Goal: Information Seeking & Learning: Find specific fact

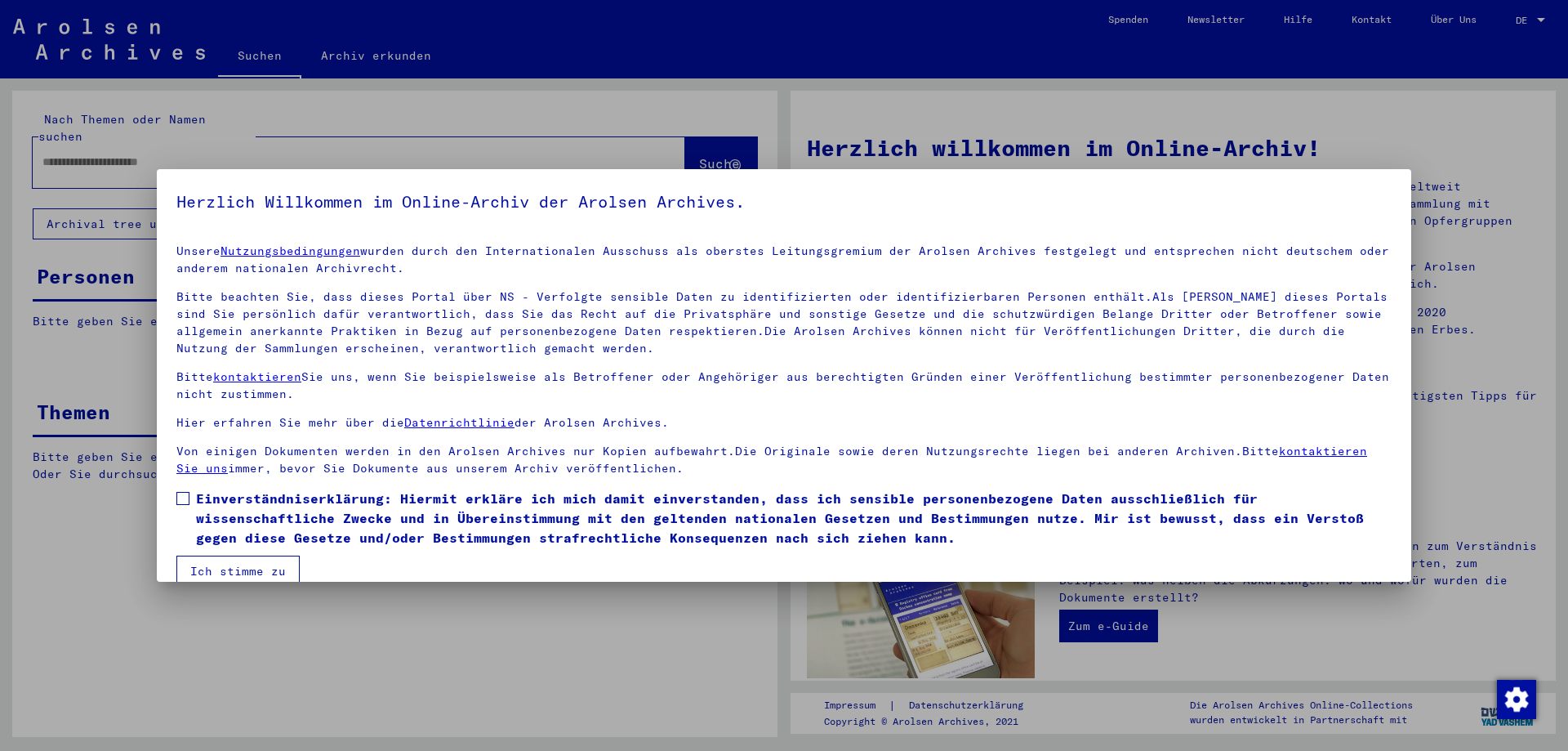
drag, startPoint x: 188, startPoint y: 494, endPoint x: 193, endPoint y: 507, distance: 13.9
click at [188, 494] on span at bounding box center [183, 499] width 13 height 13
drag, startPoint x: 227, startPoint y: 562, endPoint x: 214, endPoint y: 548, distance: 19.1
click at [227, 563] on button "Ich stimme zu" at bounding box center [238, 571] width 123 height 31
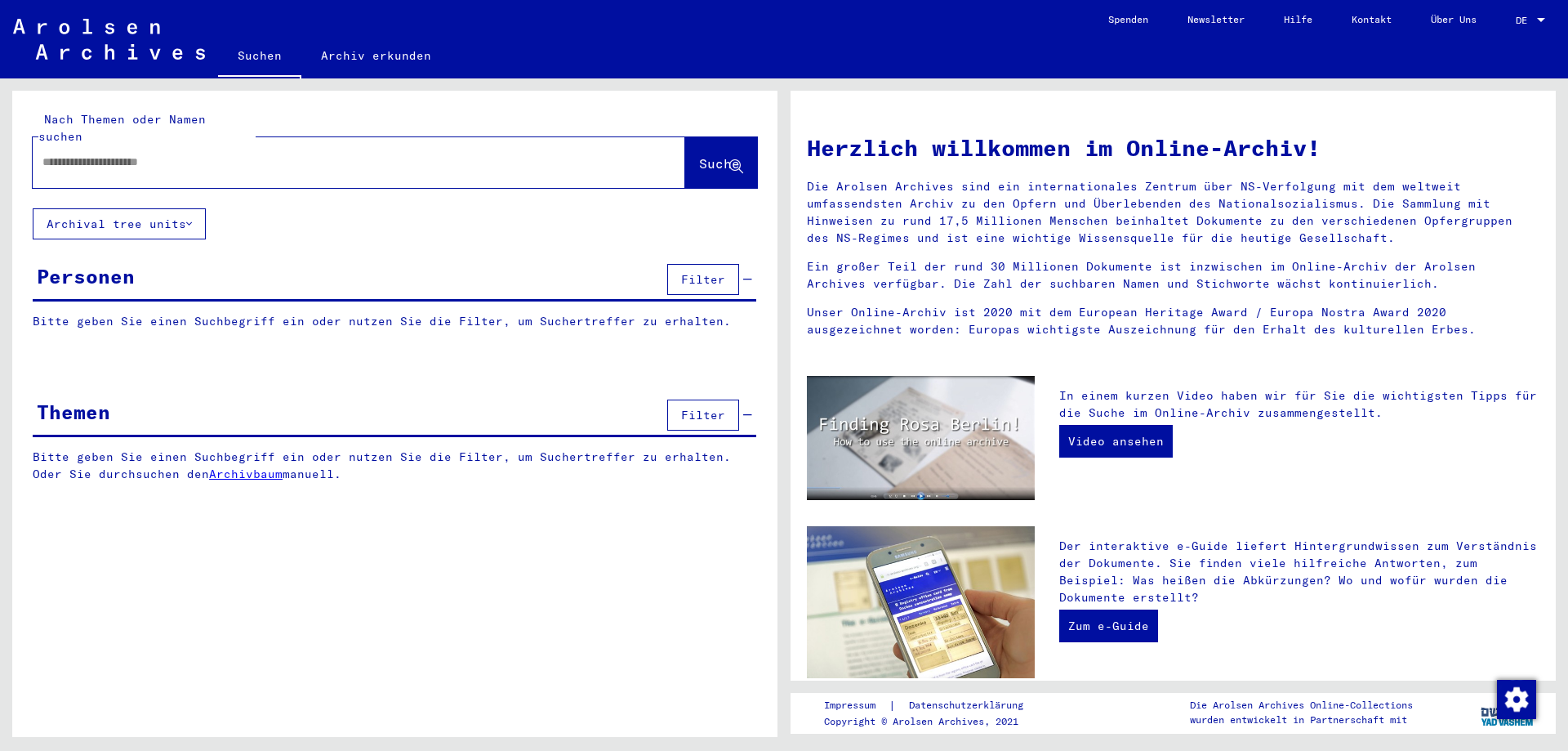
click at [115, 153] on input "text" at bounding box center [339, 162] width 594 height 17
paste input "*****"
paste input "******"
type input "**********"
click at [730, 155] on span "Suche" at bounding box center [719, 163] width 40 height 16
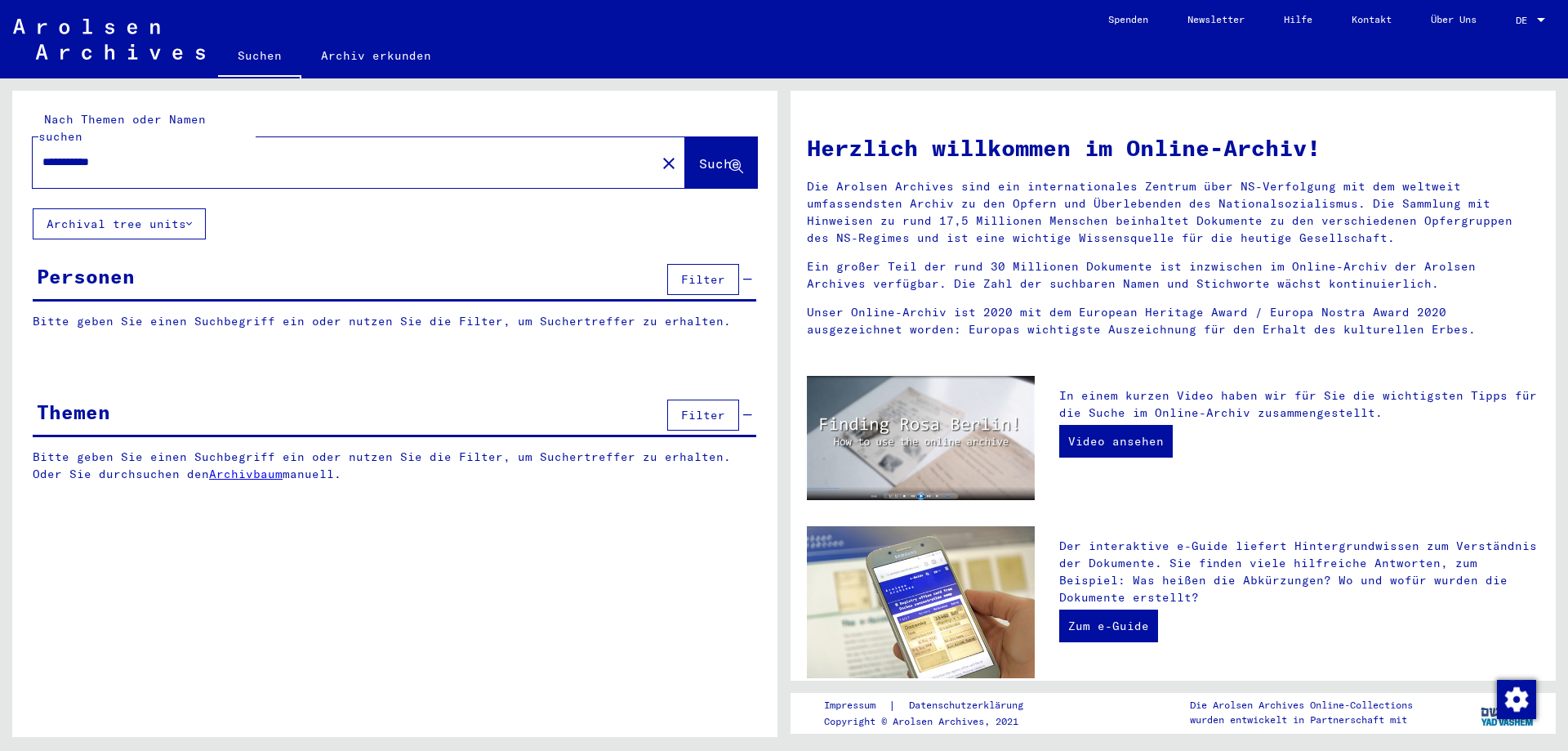
drag, startPoint x: 100, startPoint y: 148, endPoint x: 0, endPoint y: 146, distance: 100.0
click at [5, 147] on div "**********" at bounding box center [392, 407] width 784 height 659
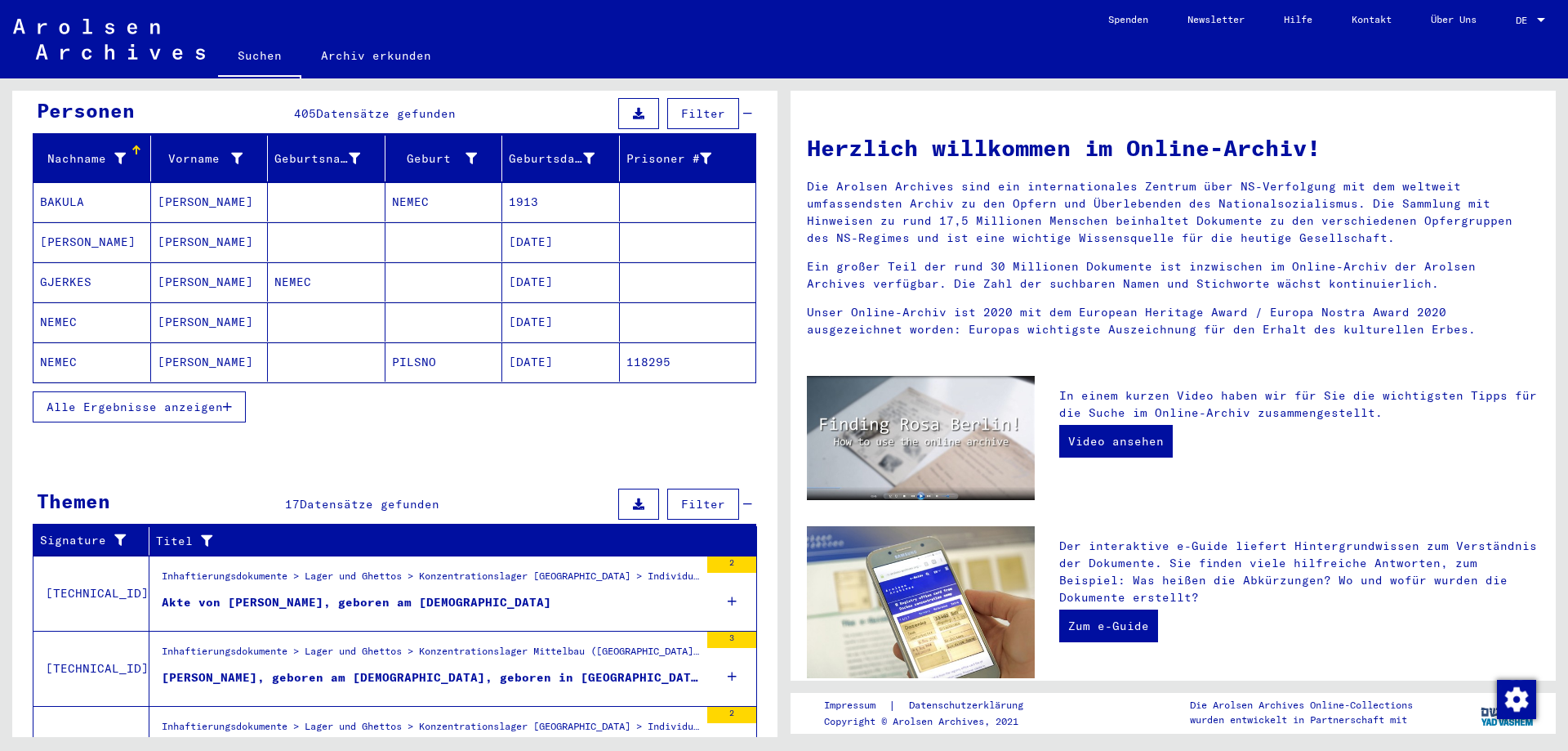
scroll to position [164, 0]
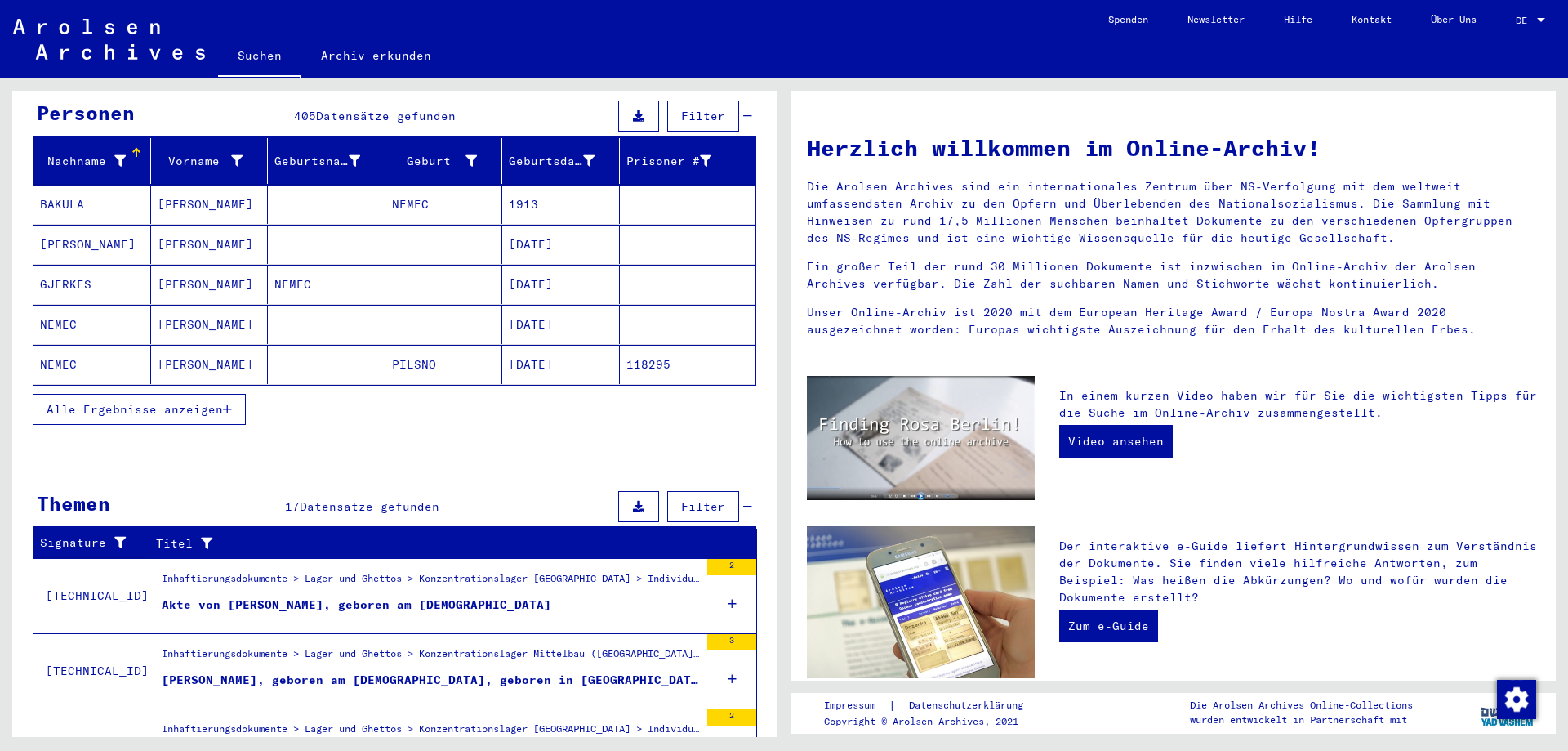
click at [198, 401] on button "Alle Ergebnisse anzeigen" at bounding box center [139, 409] width 214 height 31
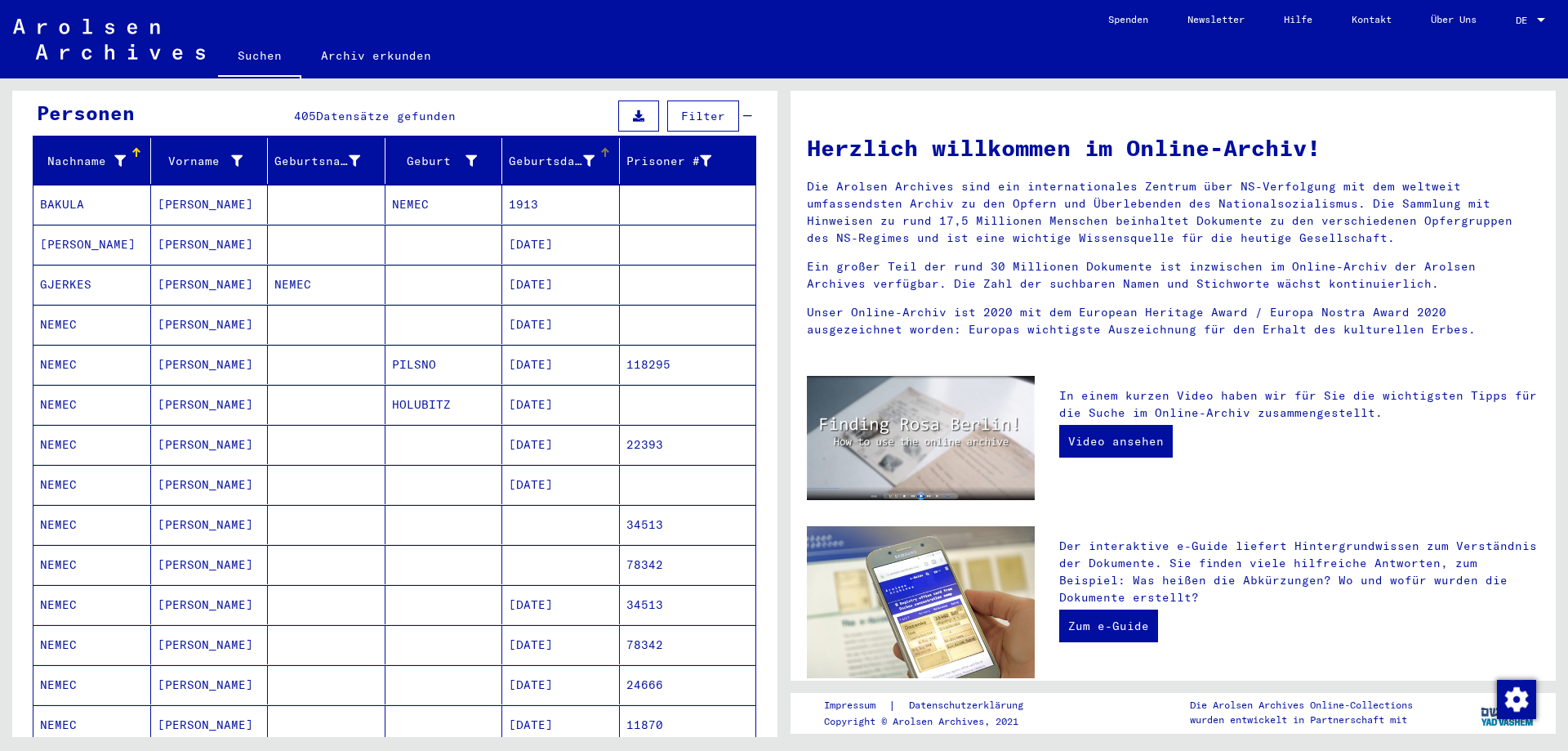
click at [597, 138] on mat-header-cell "Geburtsdatum" at bounding box center [561, 161] width 118 height 46
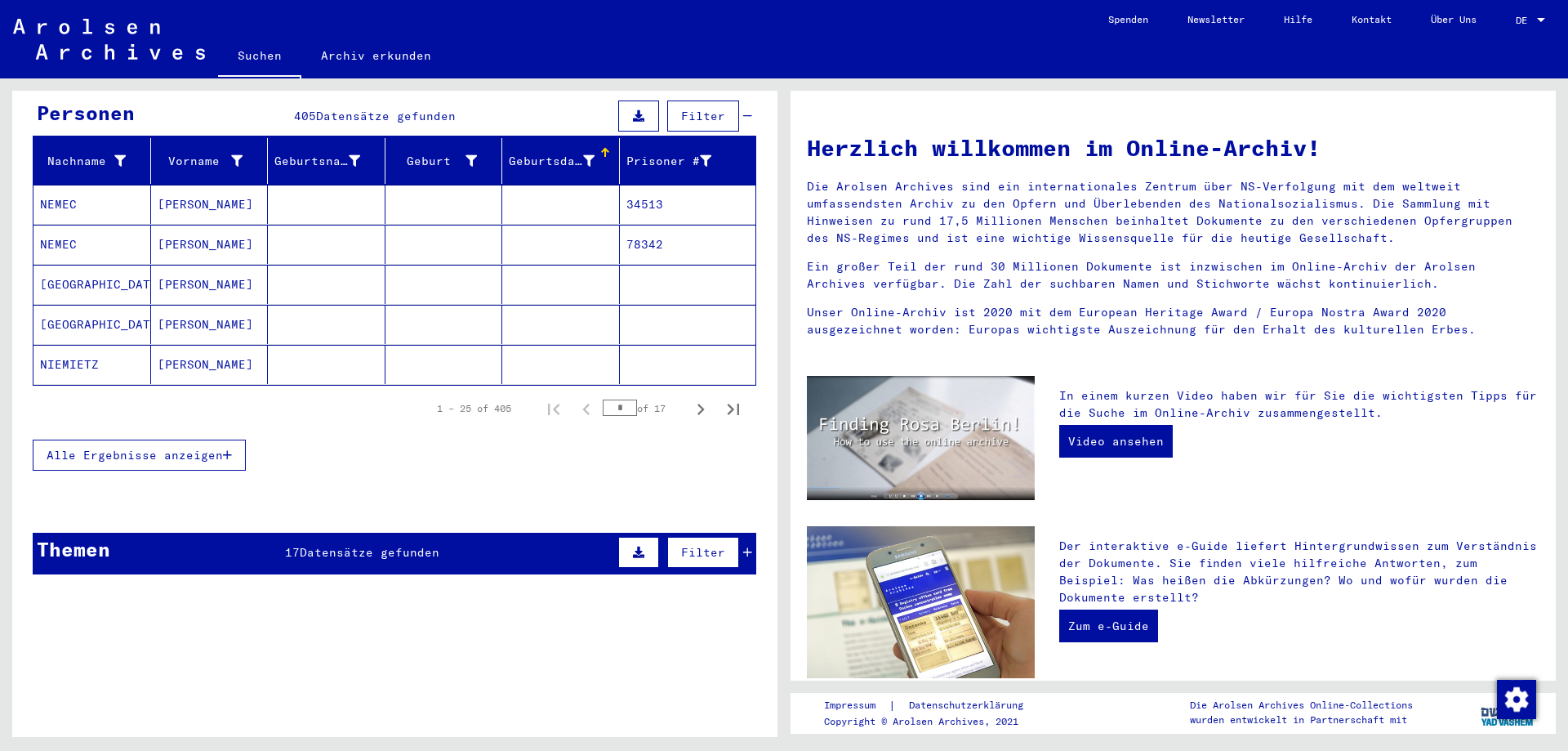
click at [605, 148] on div at bounding box center [607, 150] width 5 height 5
click at [689, 398] on icon "Next page" at bounding box center [701, 409] width 23 height 23
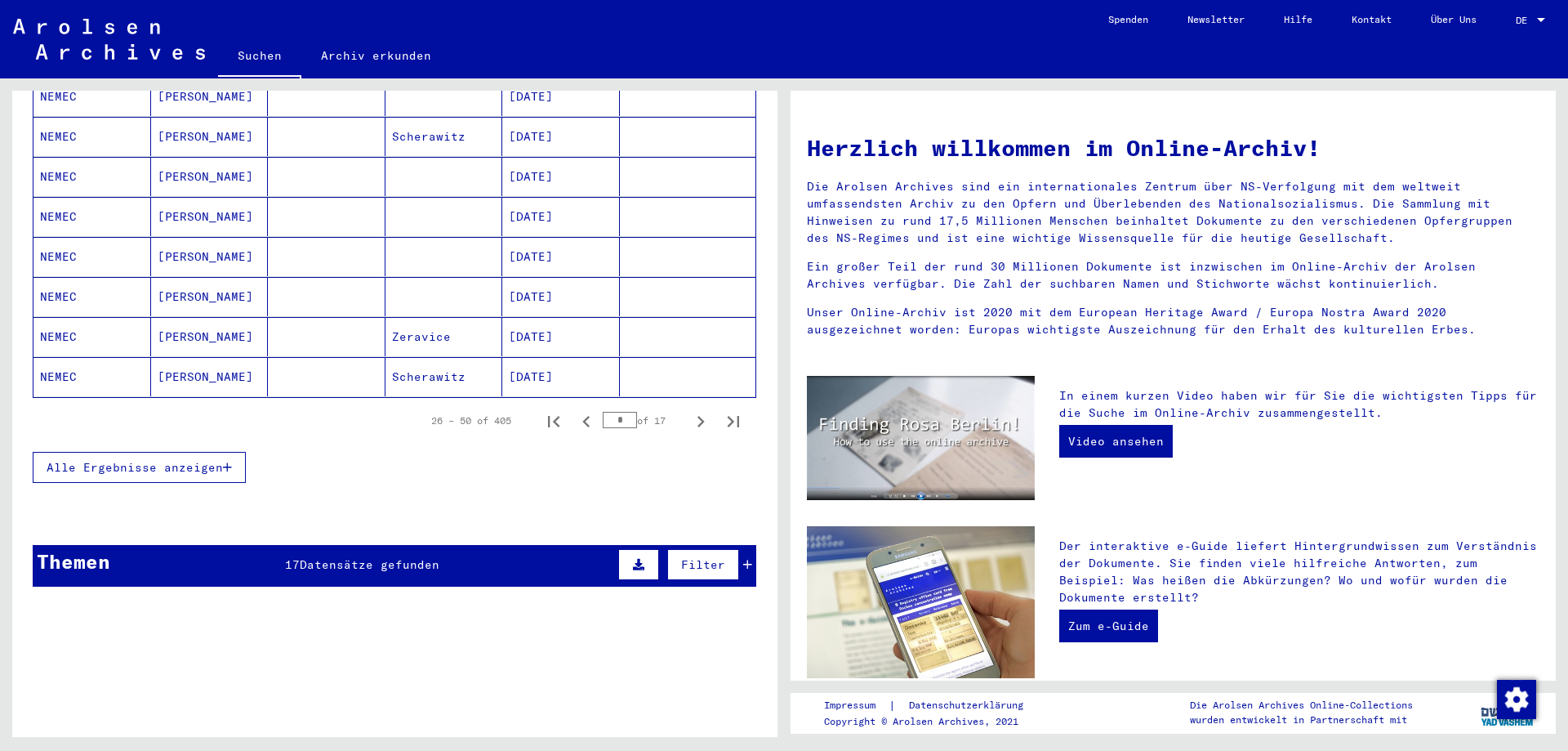
scroll to position [981, 0]
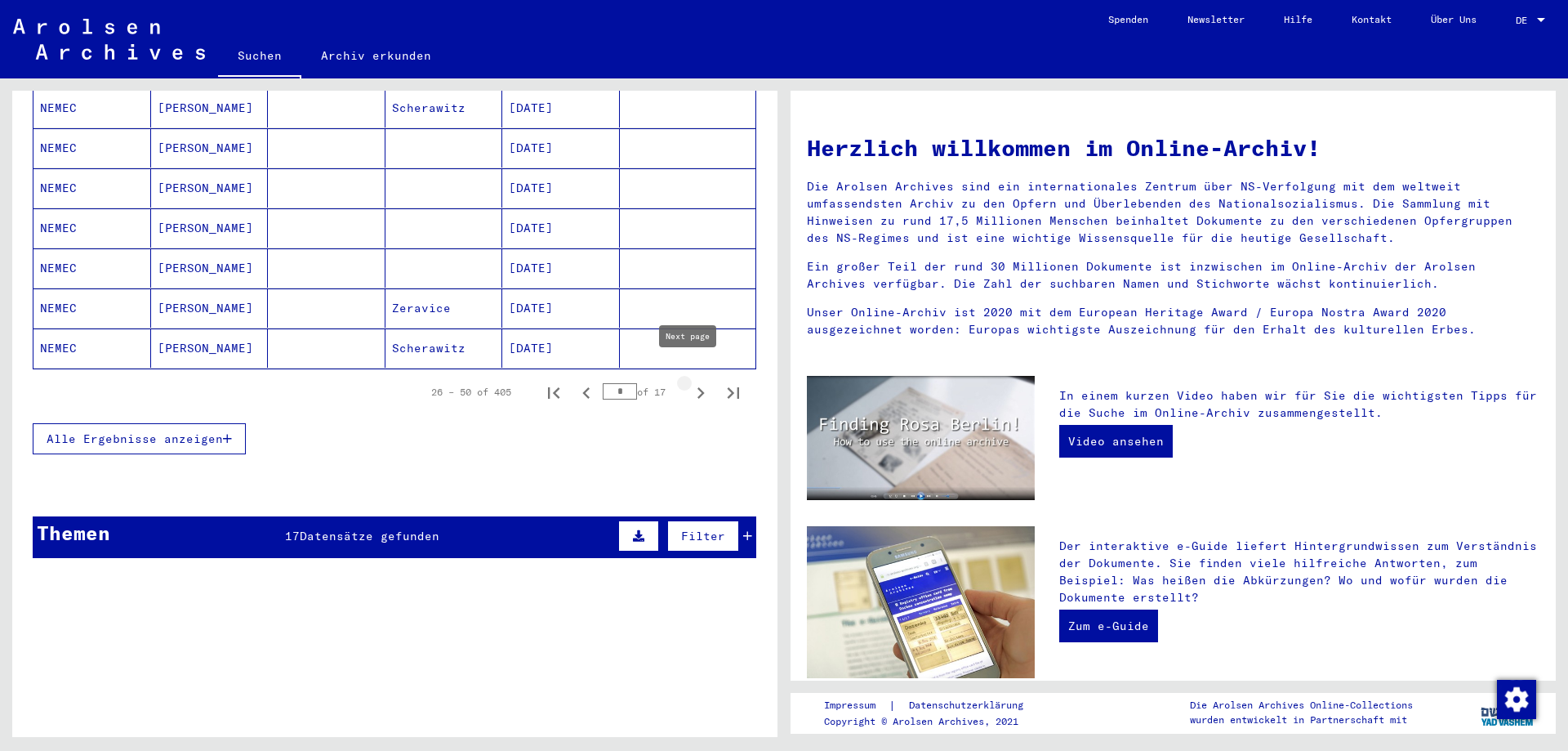
click at [692, 382] on icon "Next page" at bounding box center [701, 393] width 23 height 23
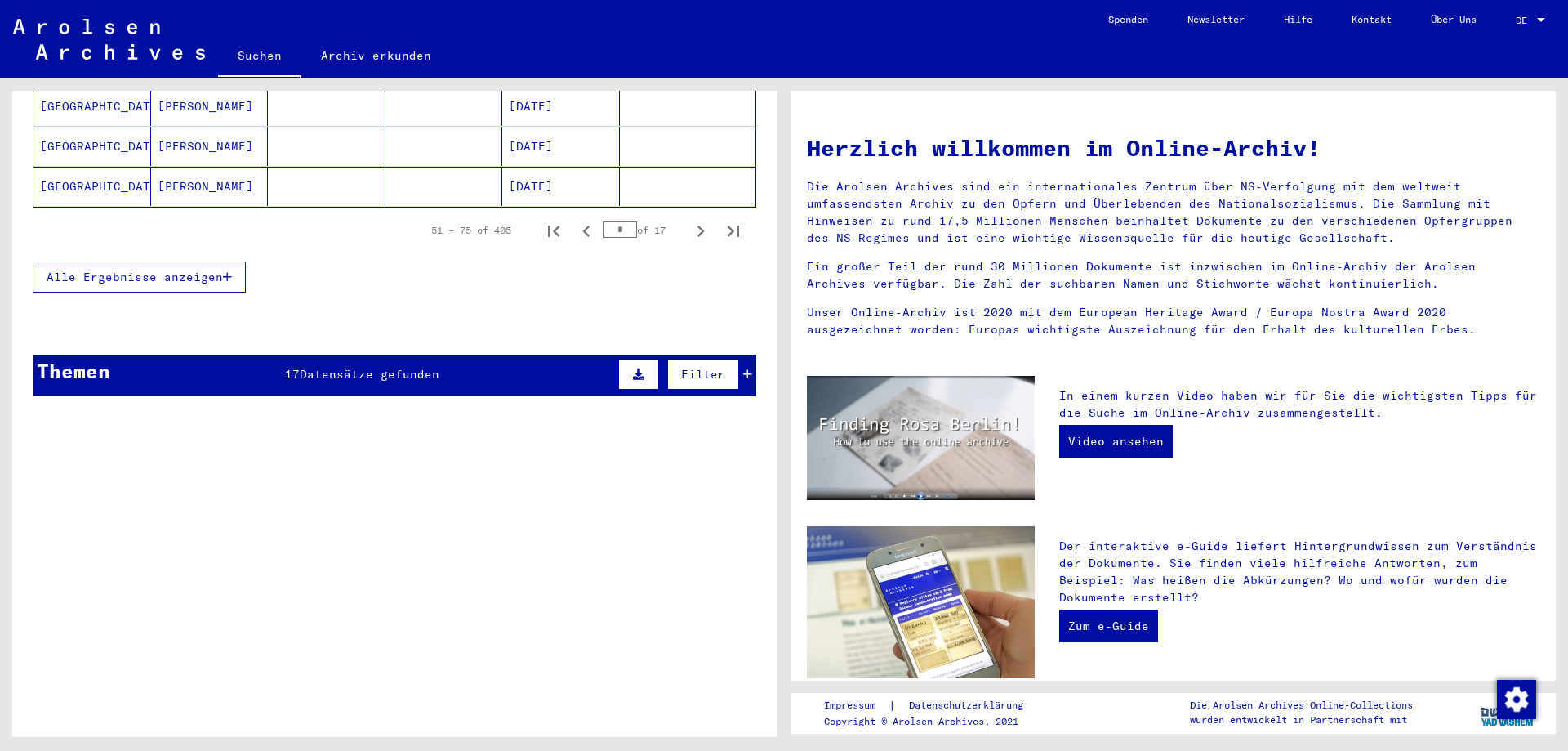
scroll to position [1144, 0]
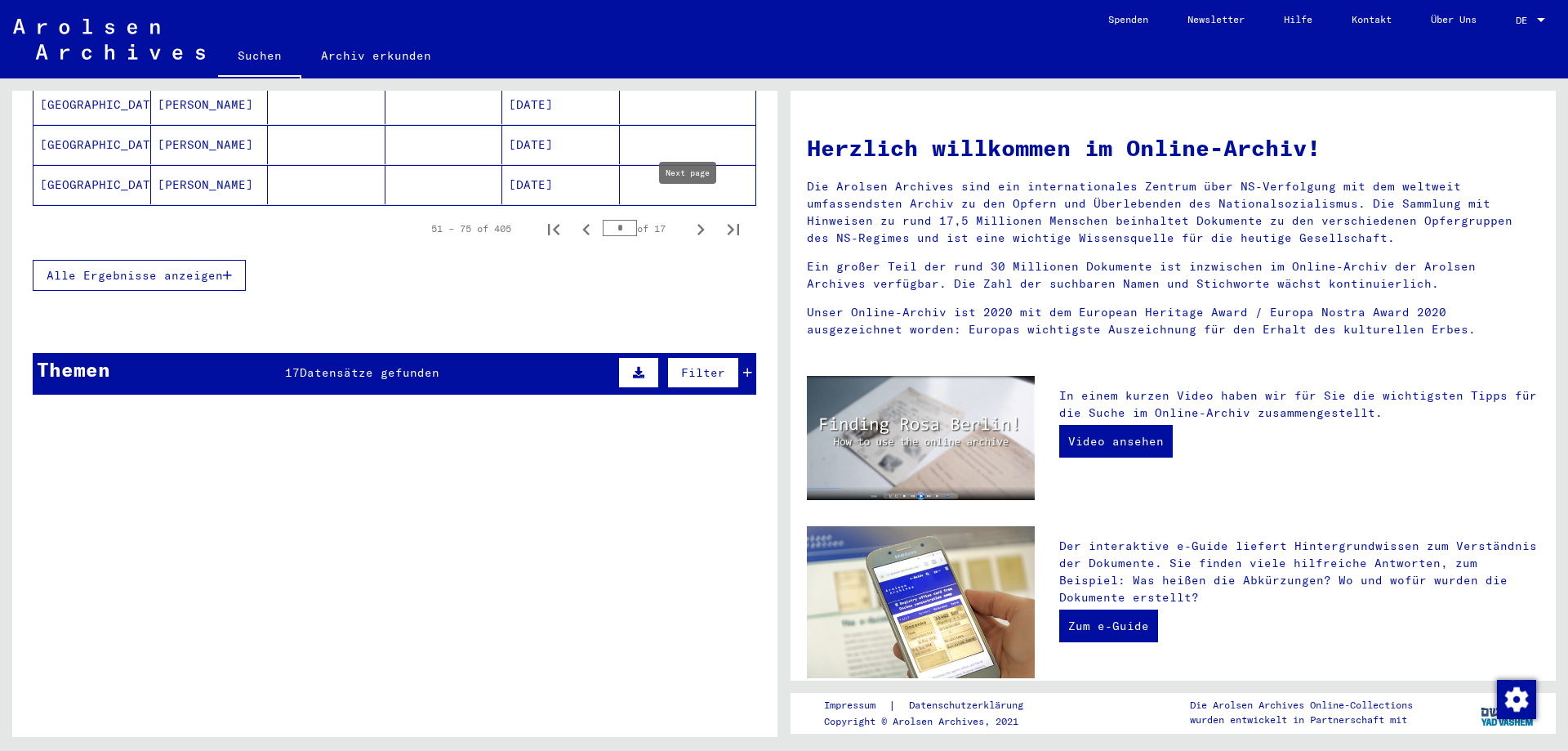
click at [692, 218] on icon "Next page" at bounding box center [701, 230] width 23 height 23
click at [689, 218] on icon "Next page" at bounding box center [701, 230] width 23 height 23
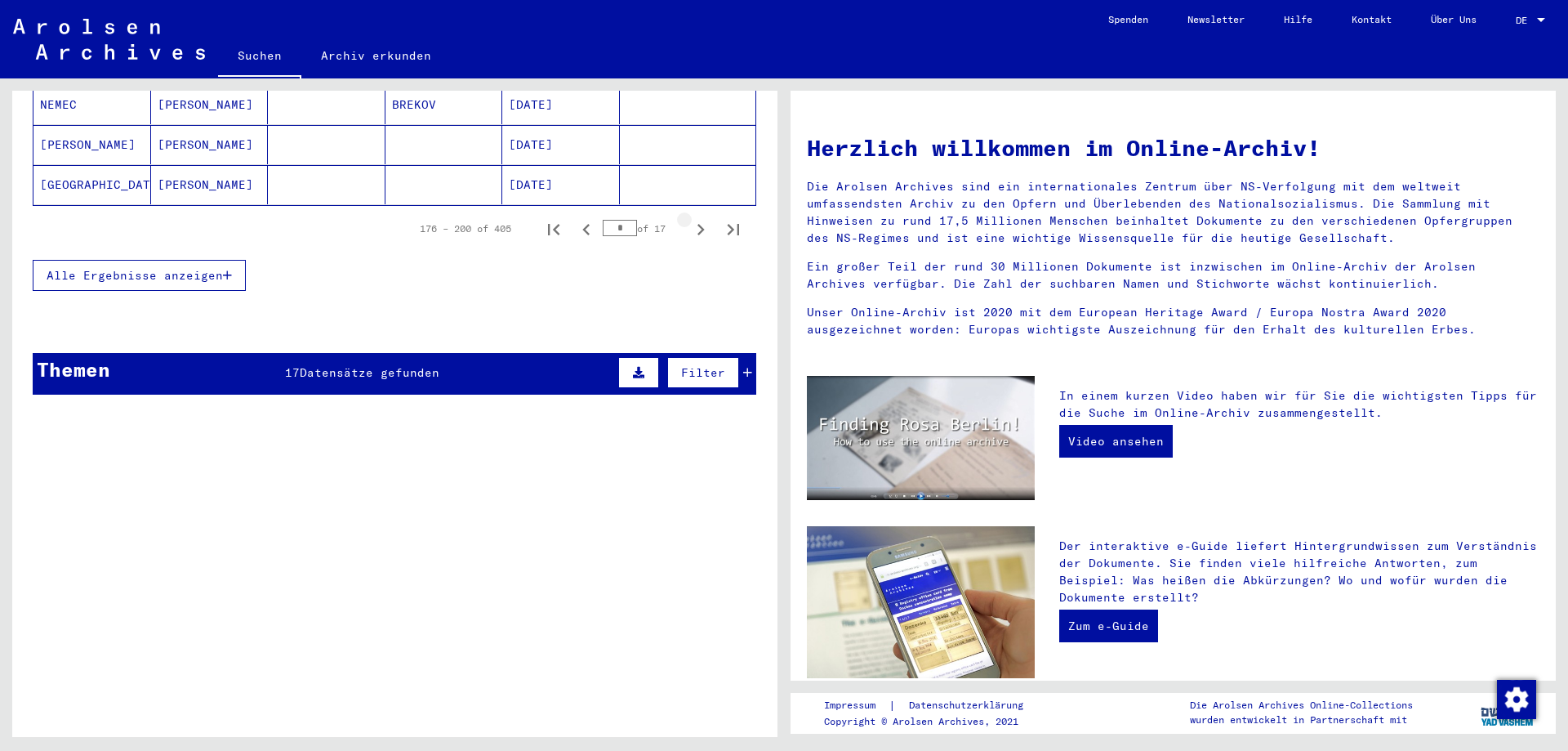
click at [690, 218] on icon "Next page" at bounding box center [701, 230] width 23 height 23
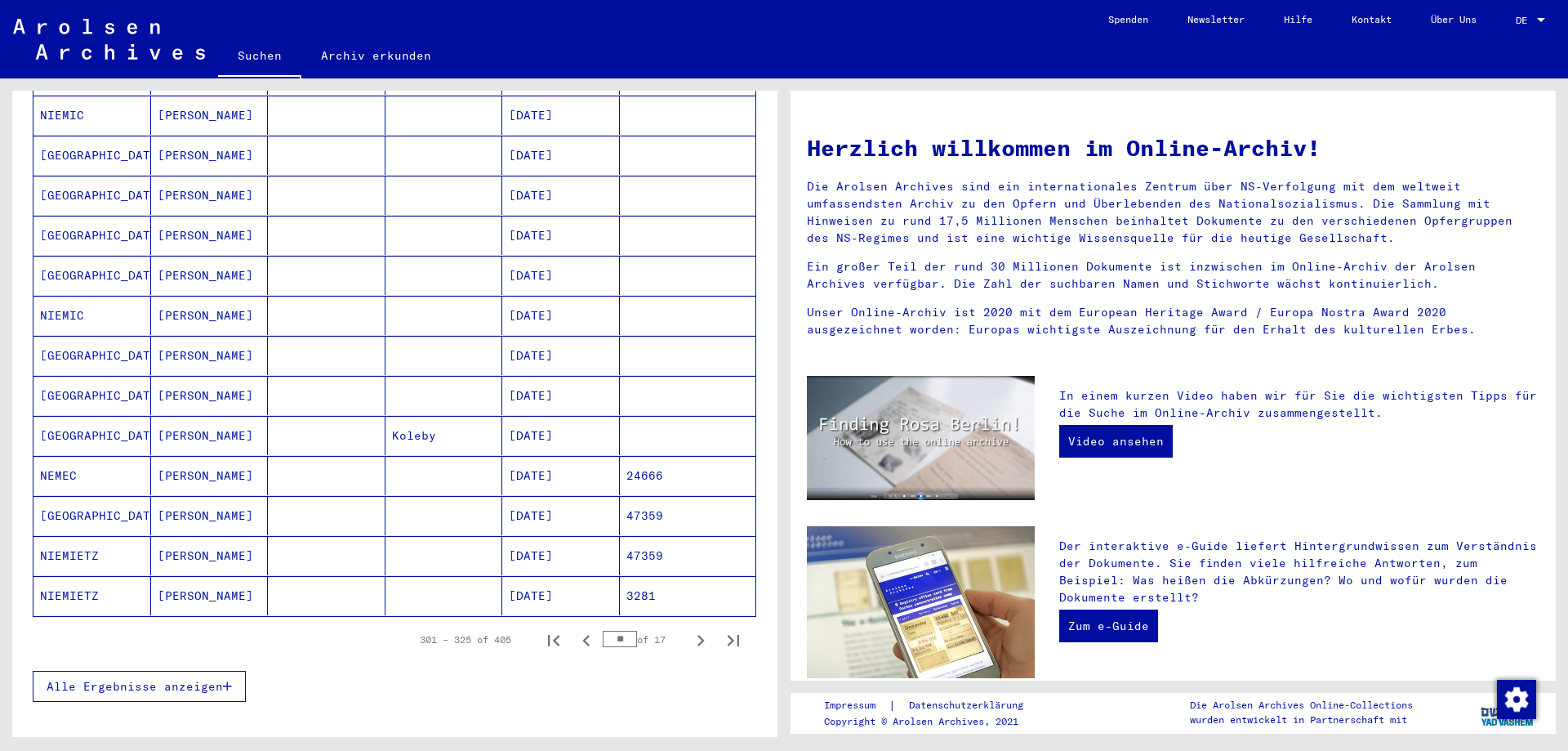
scroll to position [736, 0]
click at [698, 632] on icon "Next page" at bounding box center [702, 638] width 8 height 11
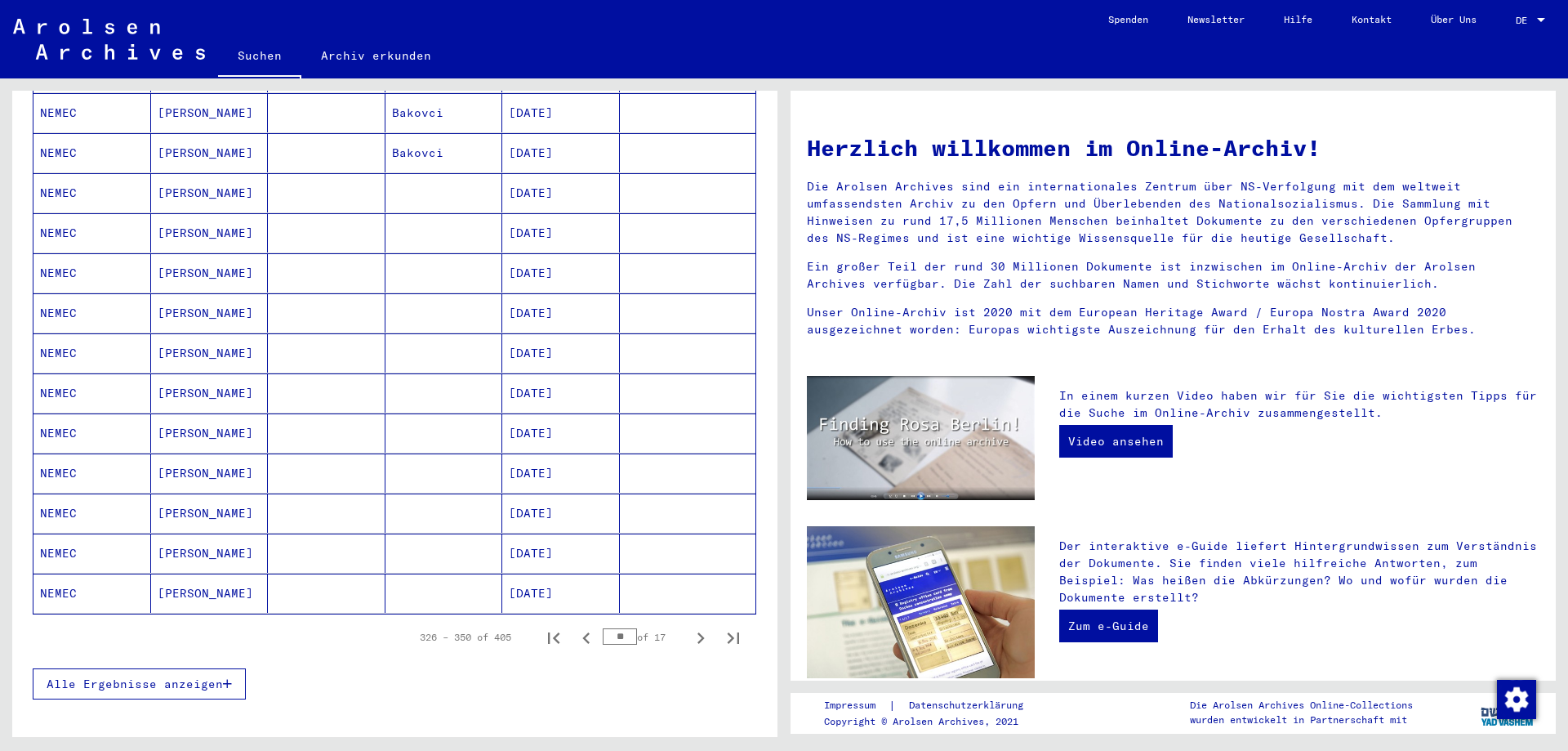
click at [689, 627] on icon "Next page" at bounding box center [701, 638] width 23 height 23
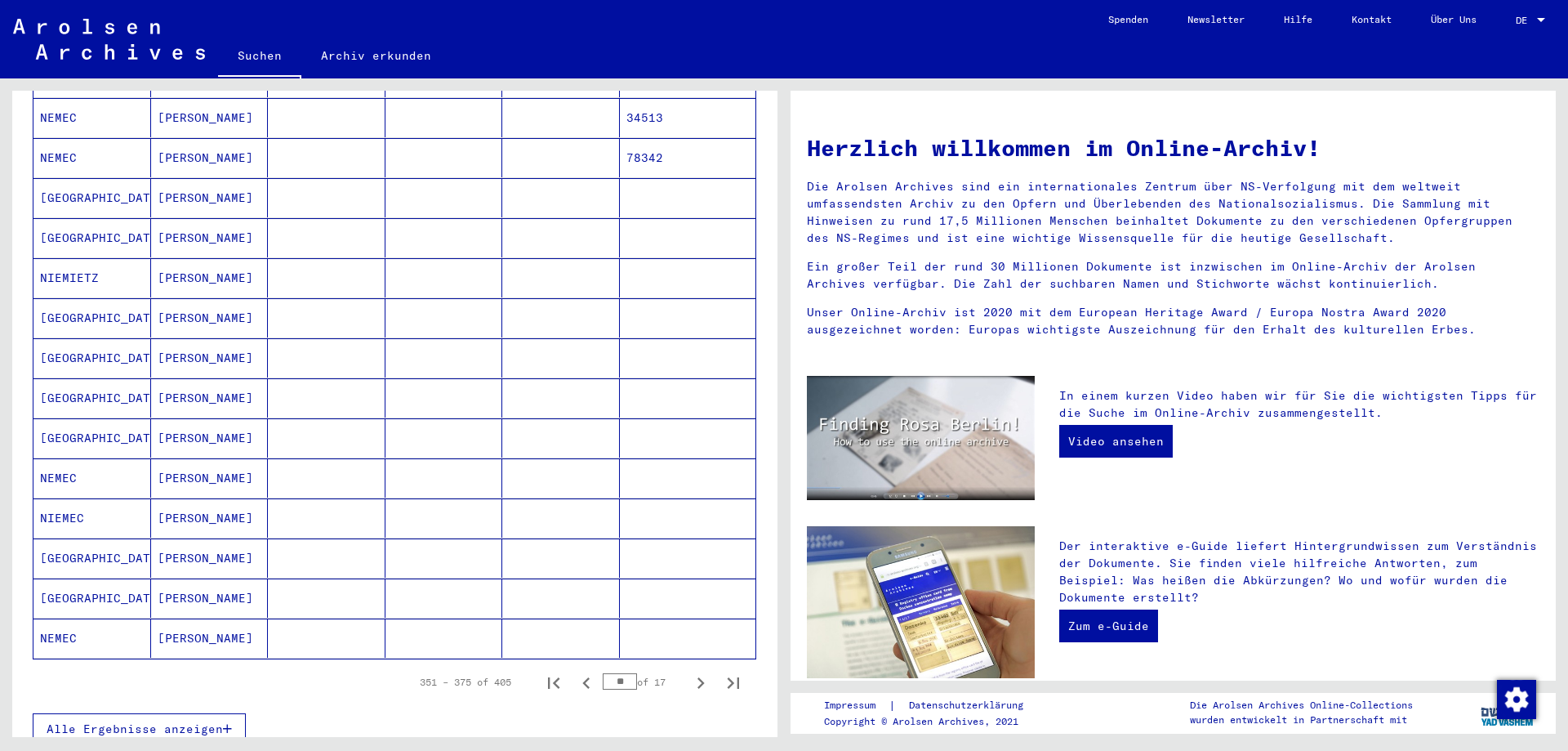
scroll to position [572, 0]
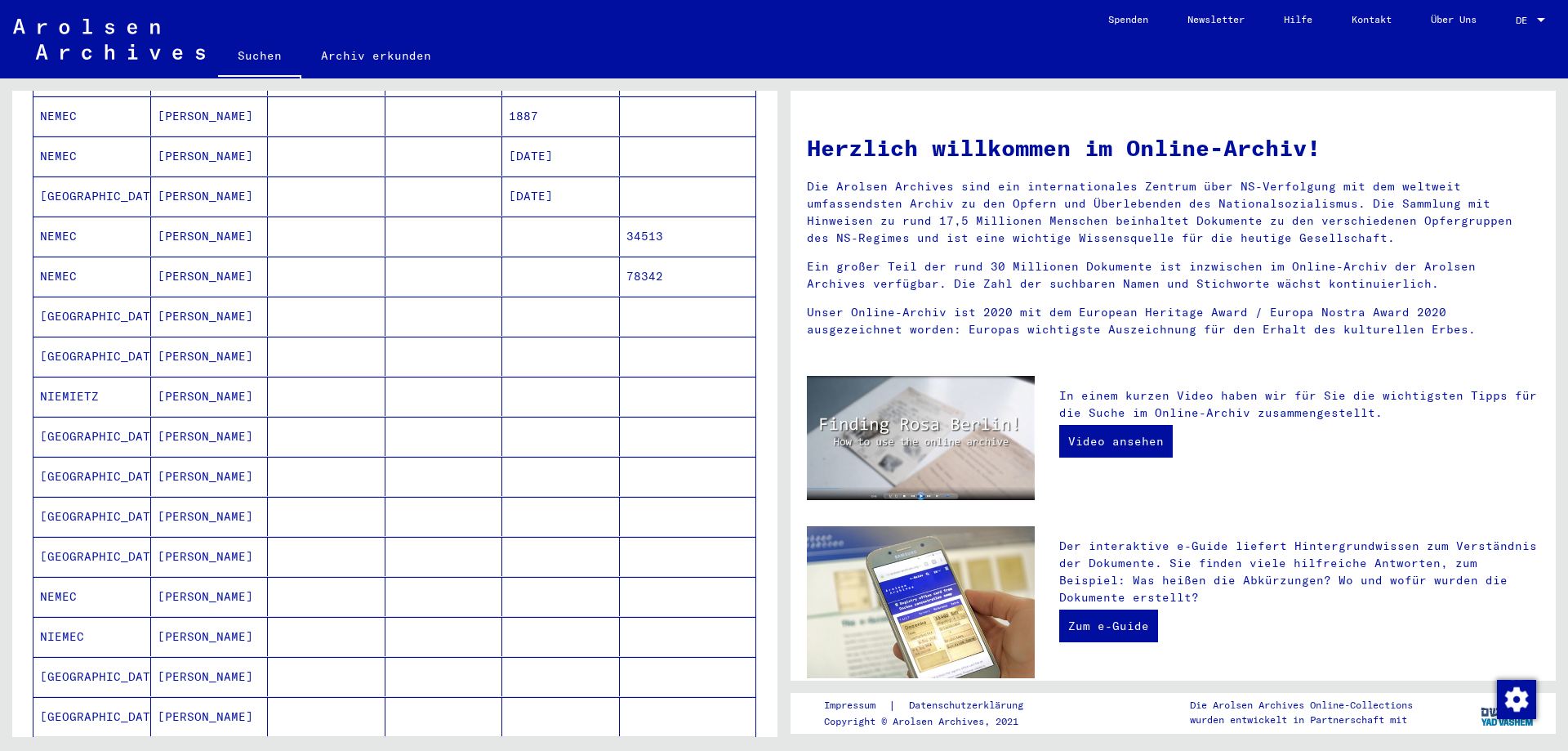
click at [138, 226] on mat-cell "NEMEC" at bounding box center [92, 236] width 118 height 40
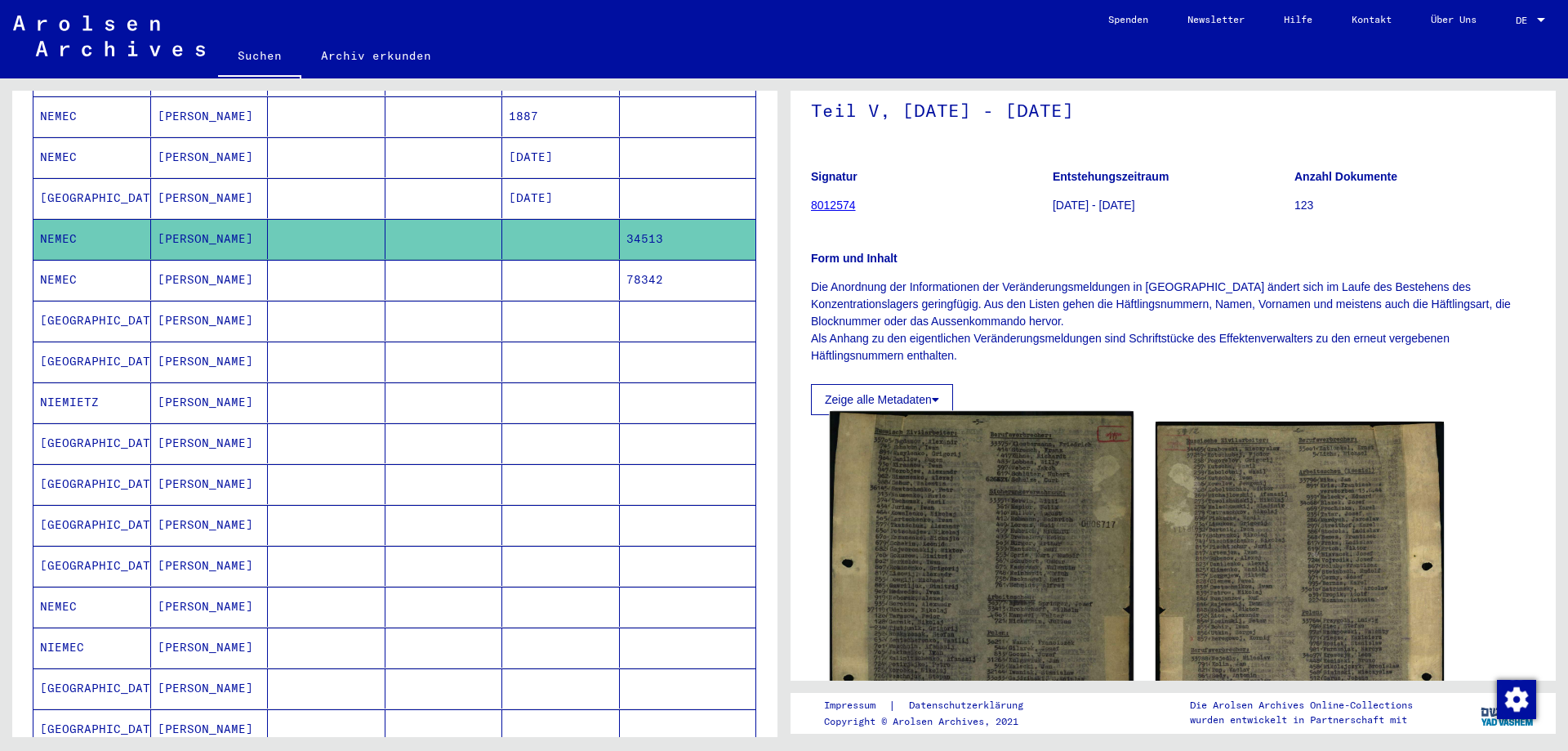
scroll to position [164, 0]
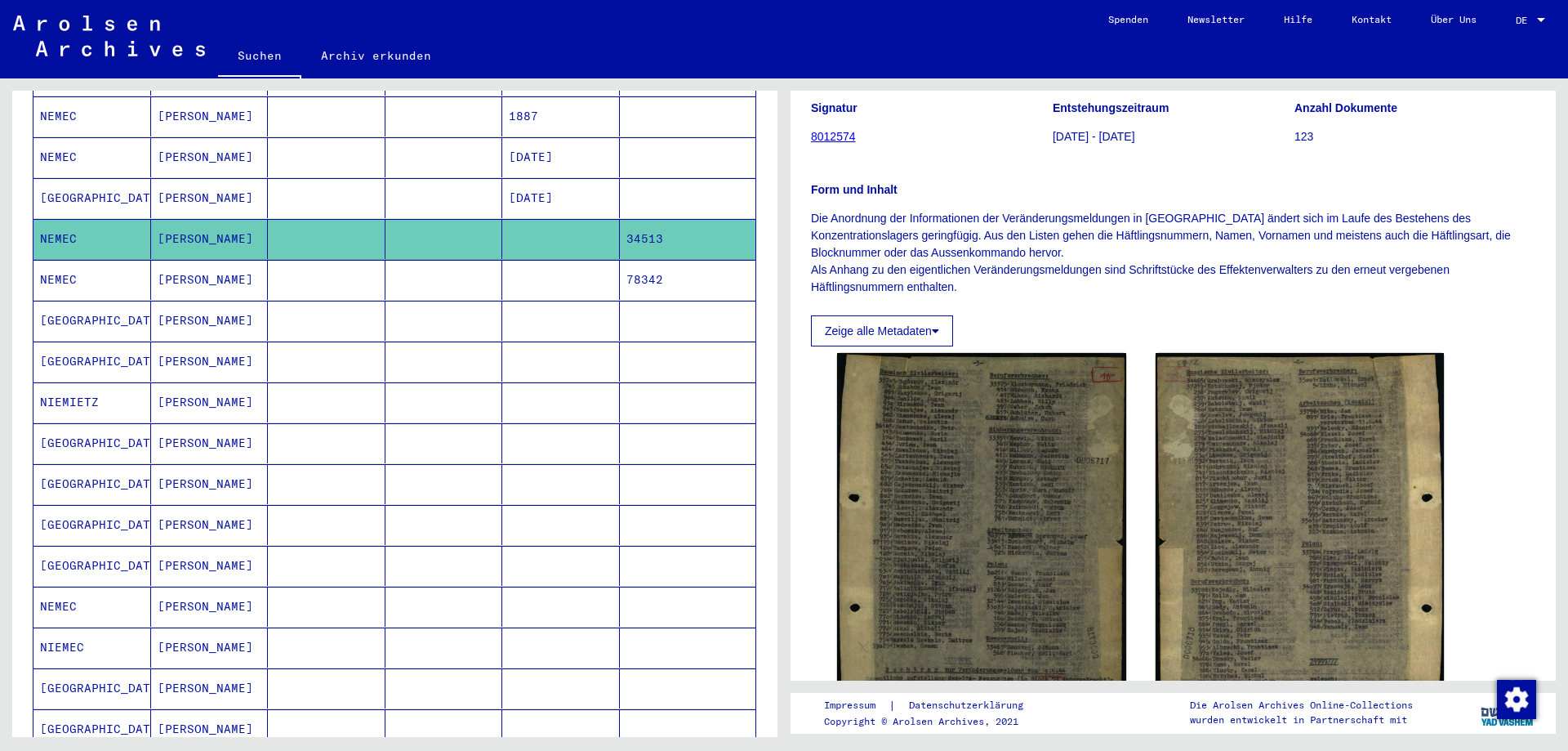
click at [84, 264] on mat-cell "NEMEC" at bounding box center [92, 280] width 118 height 40
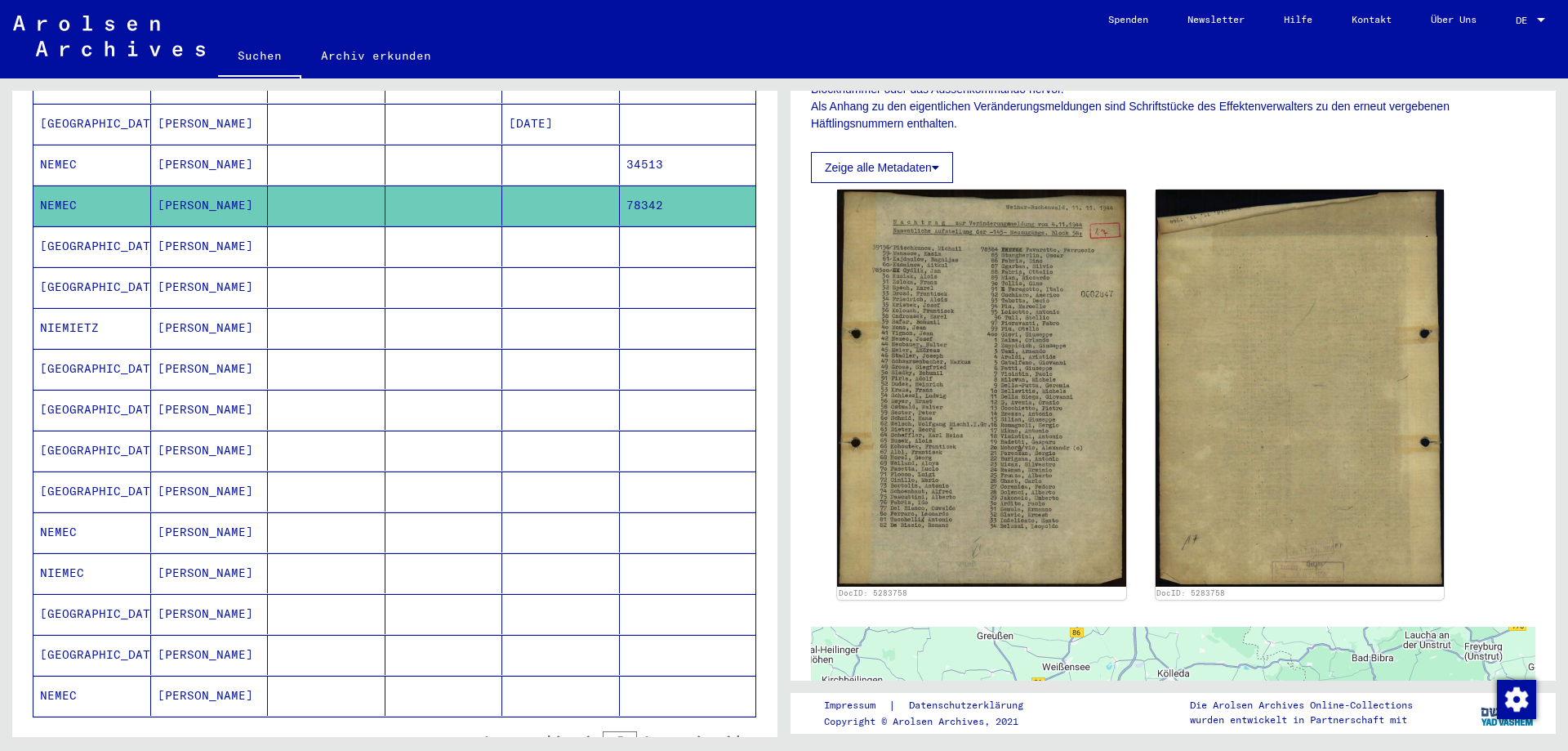
scroll to position [661, 0]
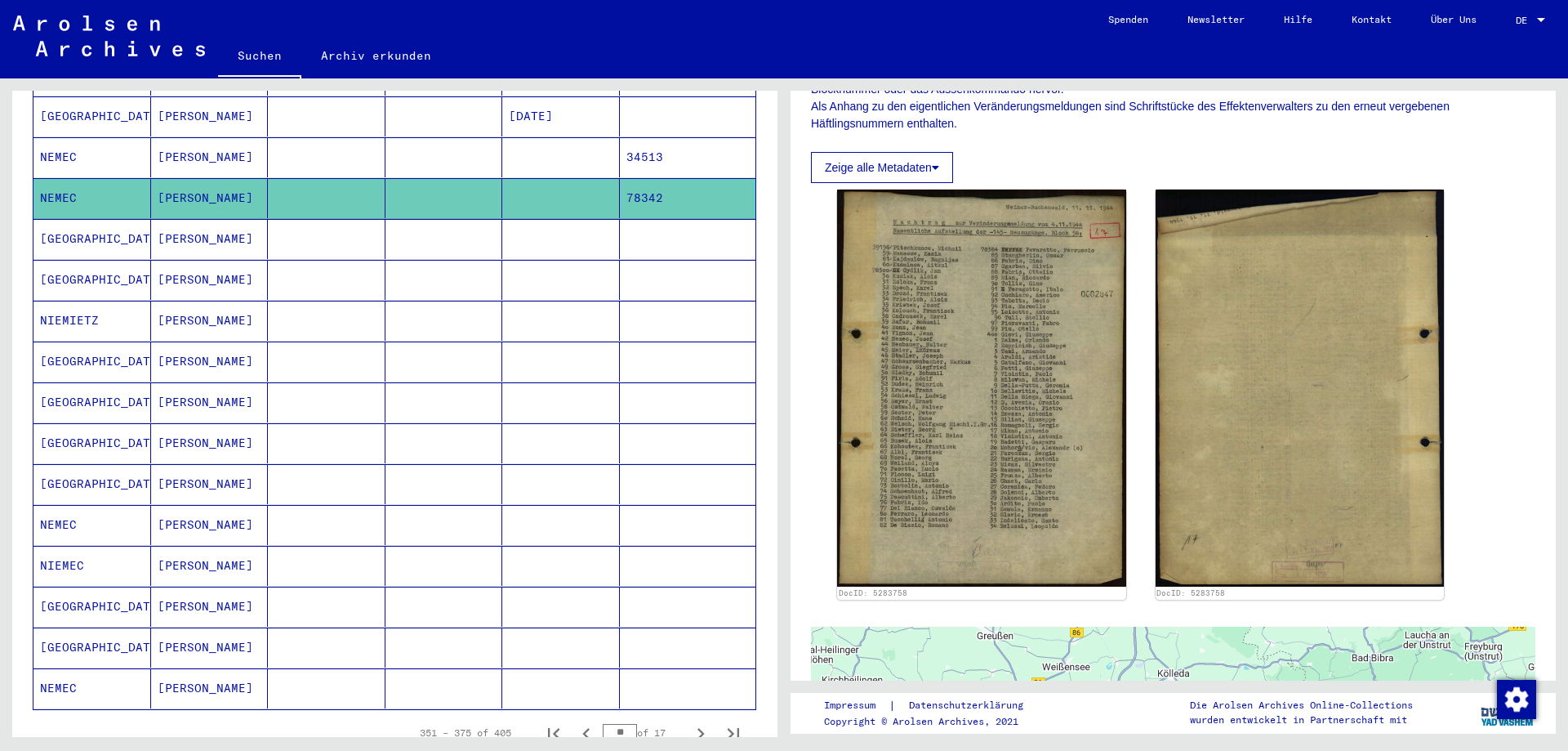
click at [294, 505] on mat-cell at bounding box center [326, 525] width 118 height 40
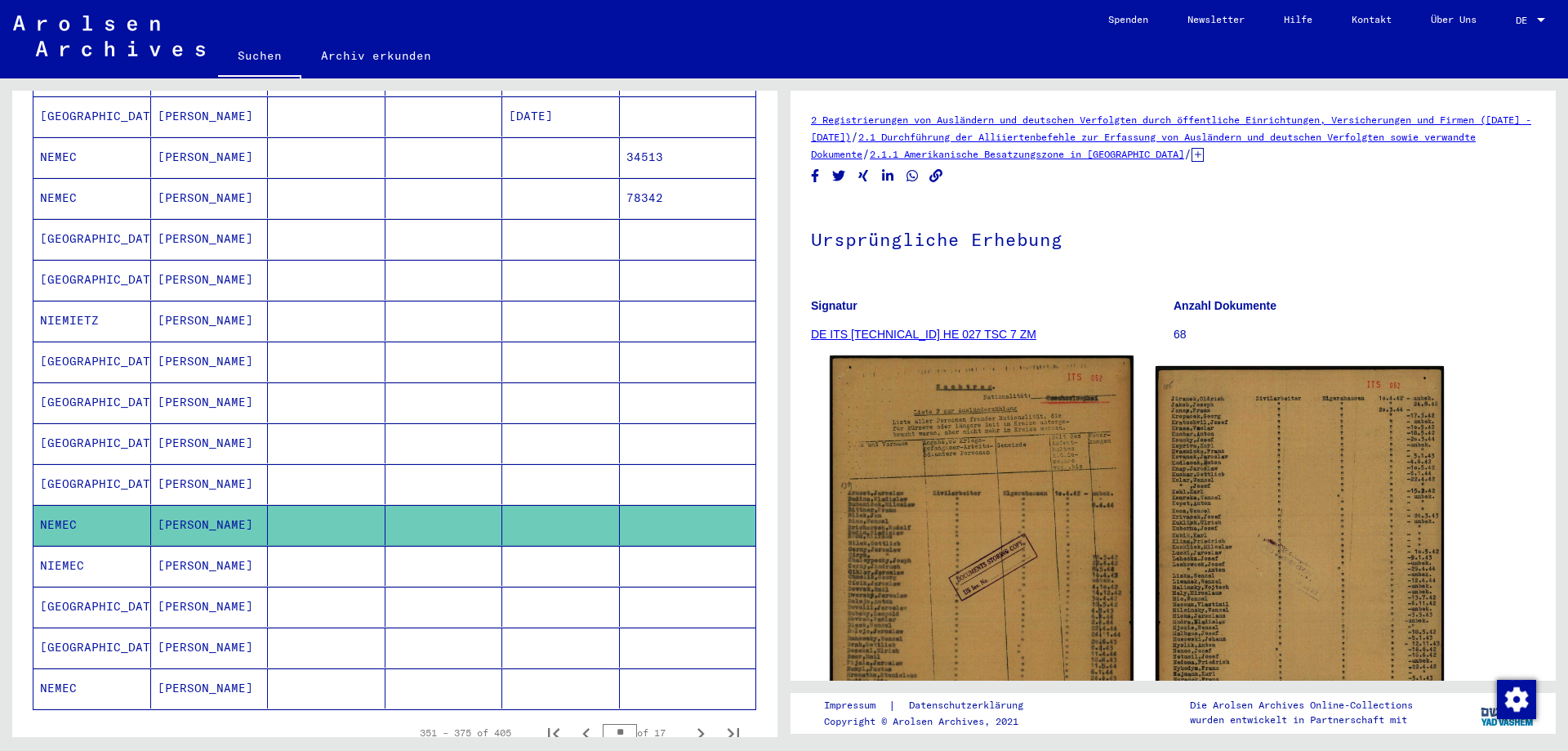
click at [866, 549] on img at bounding box center [981, 569] width 303 height 427
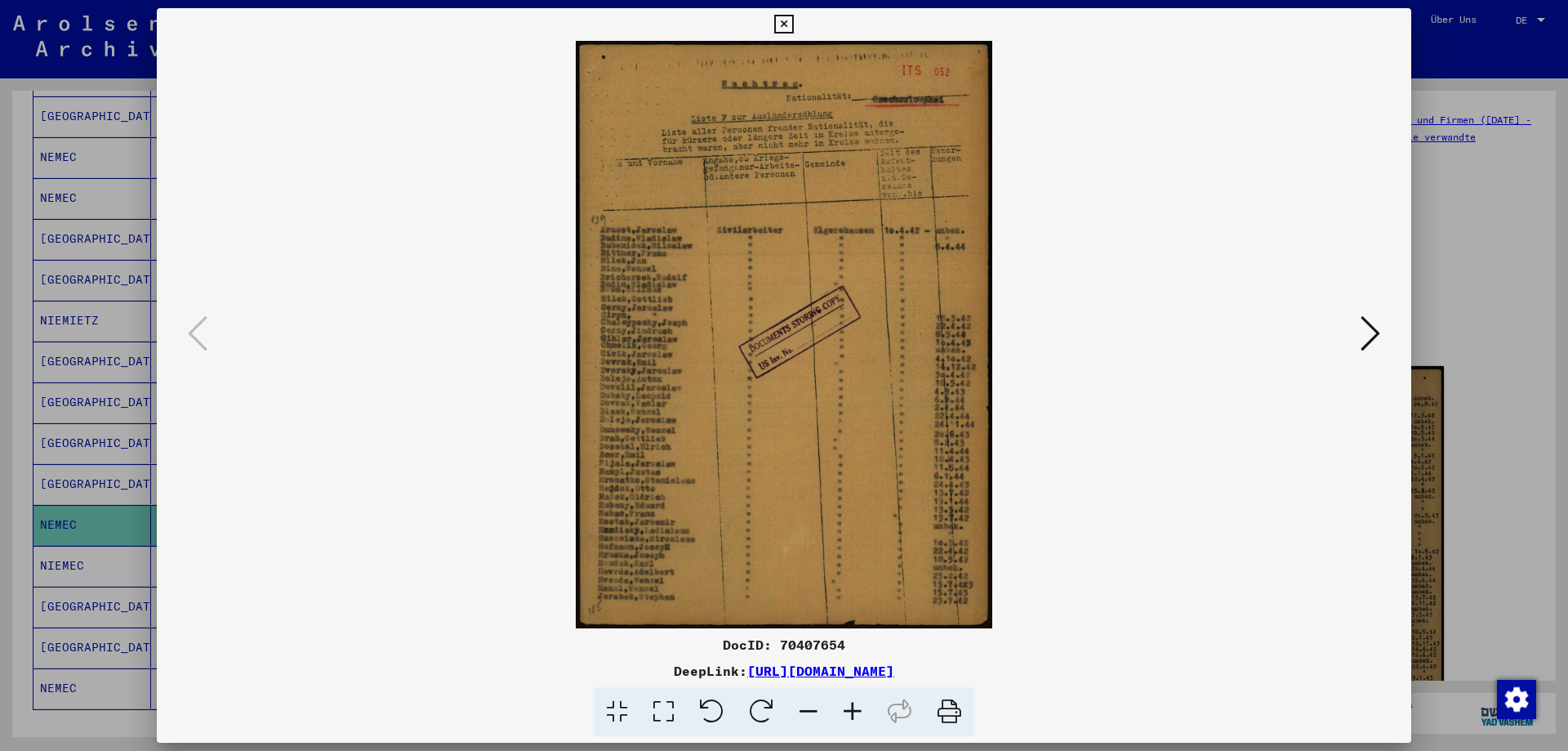
click at [839, 708] on icon at bounding box center [852, 711] width 44 height 50
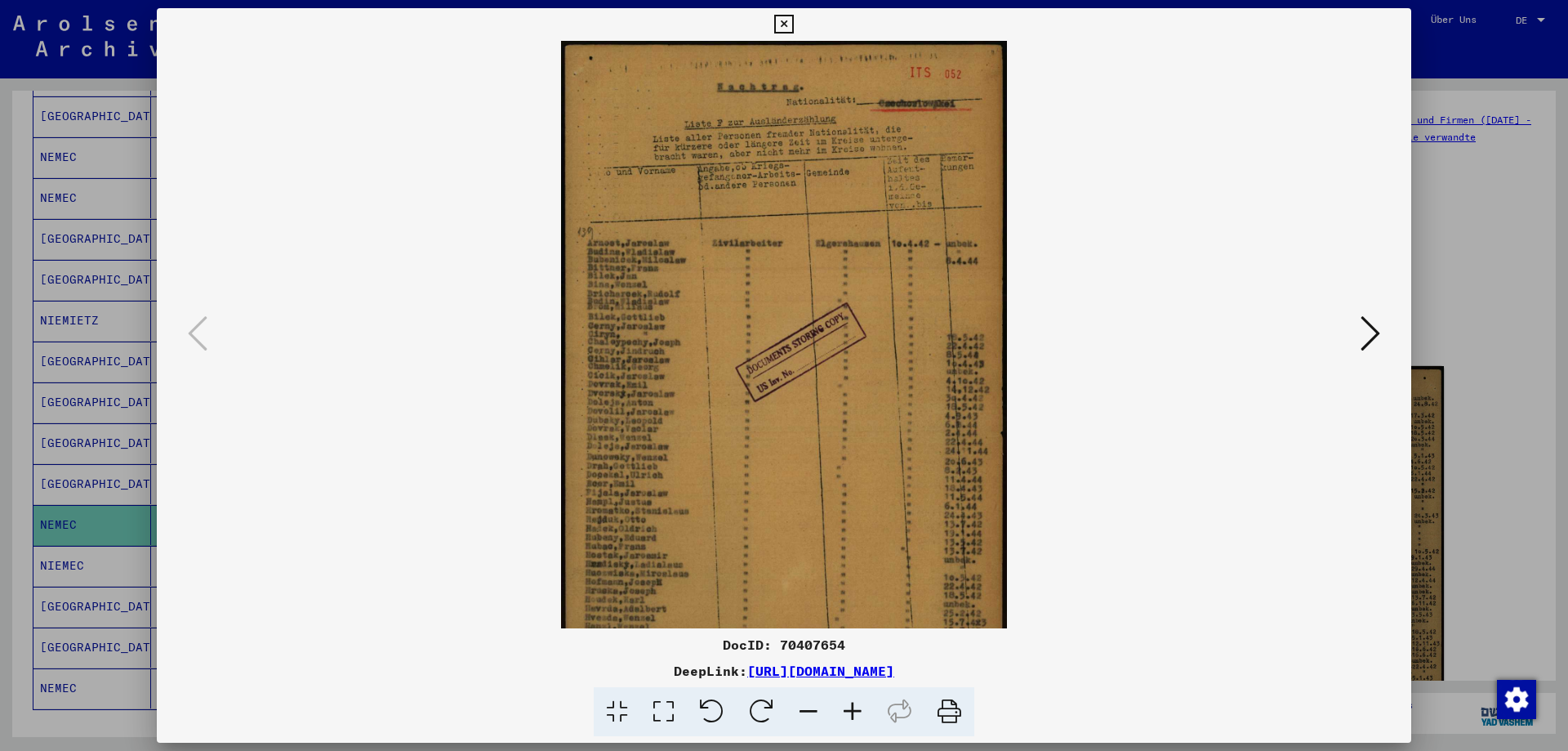
click at [838, 709] on icon at bounding box center [852, 711] width 44 height 50
click at [837, 709] on icon at bounding box center [852, 711] width 44 height 50
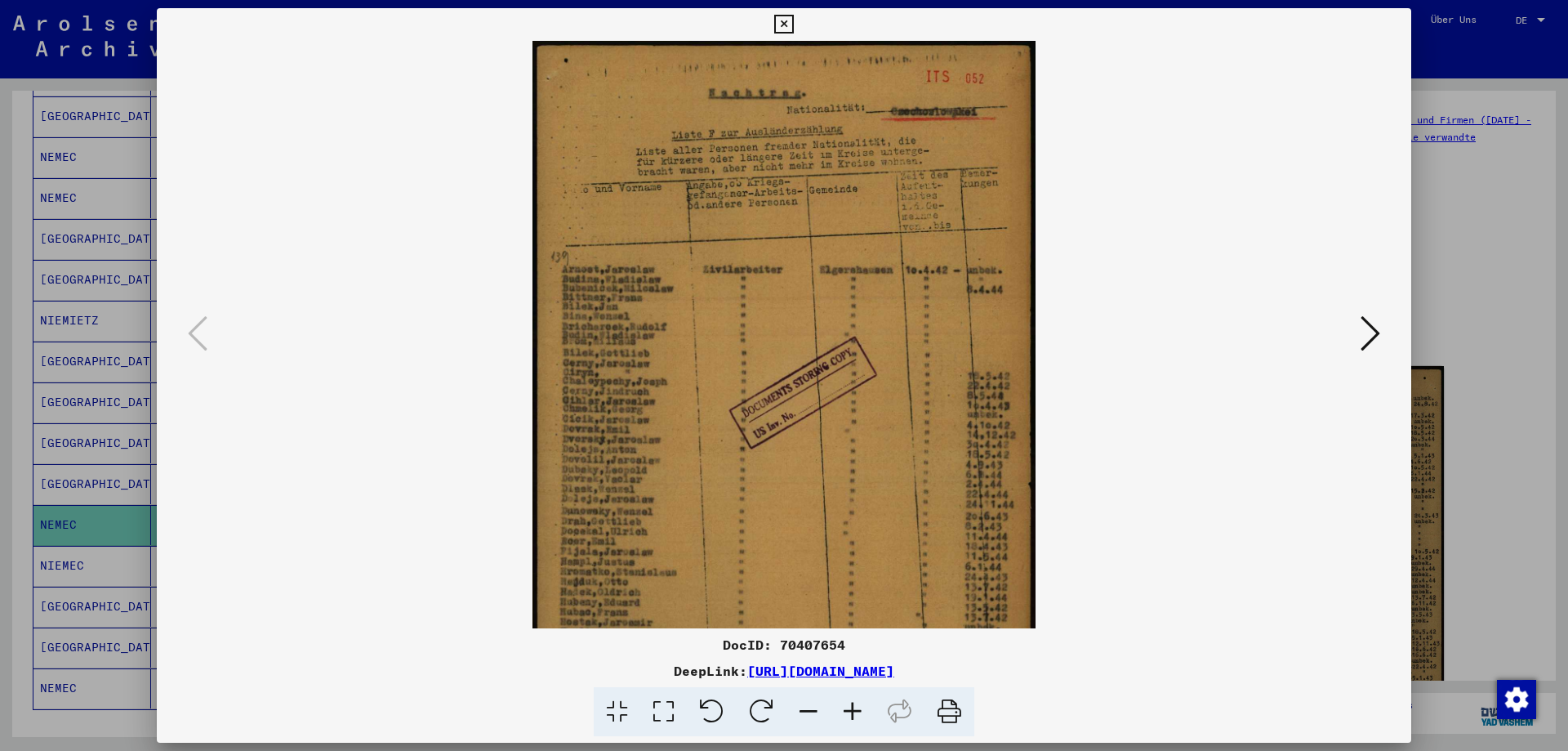
click at [837, 709] on icon at bounding box center [852, 711] width 44 height 50
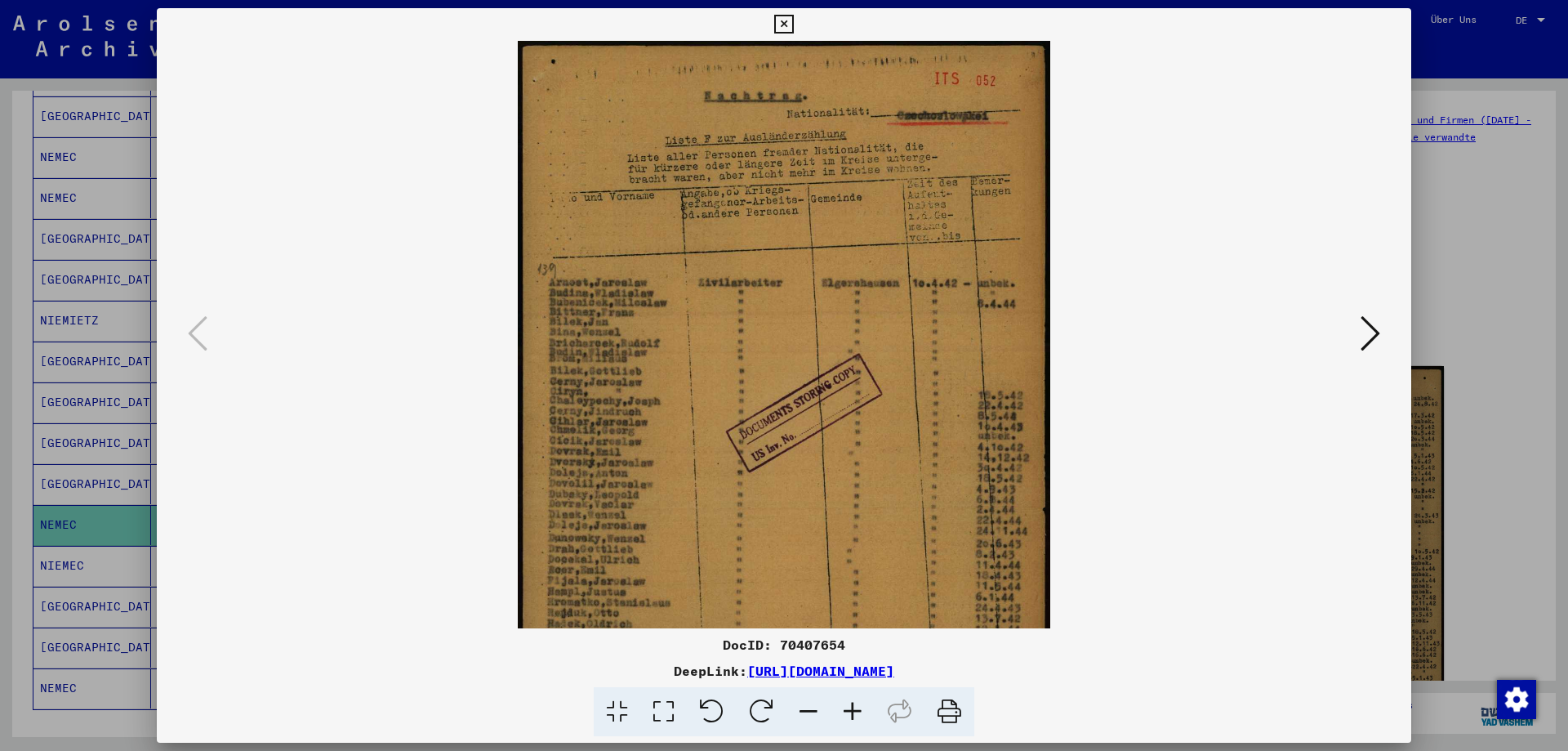
click at [837, 709] on icon at bounding box center [852, 711] width 44 height 50
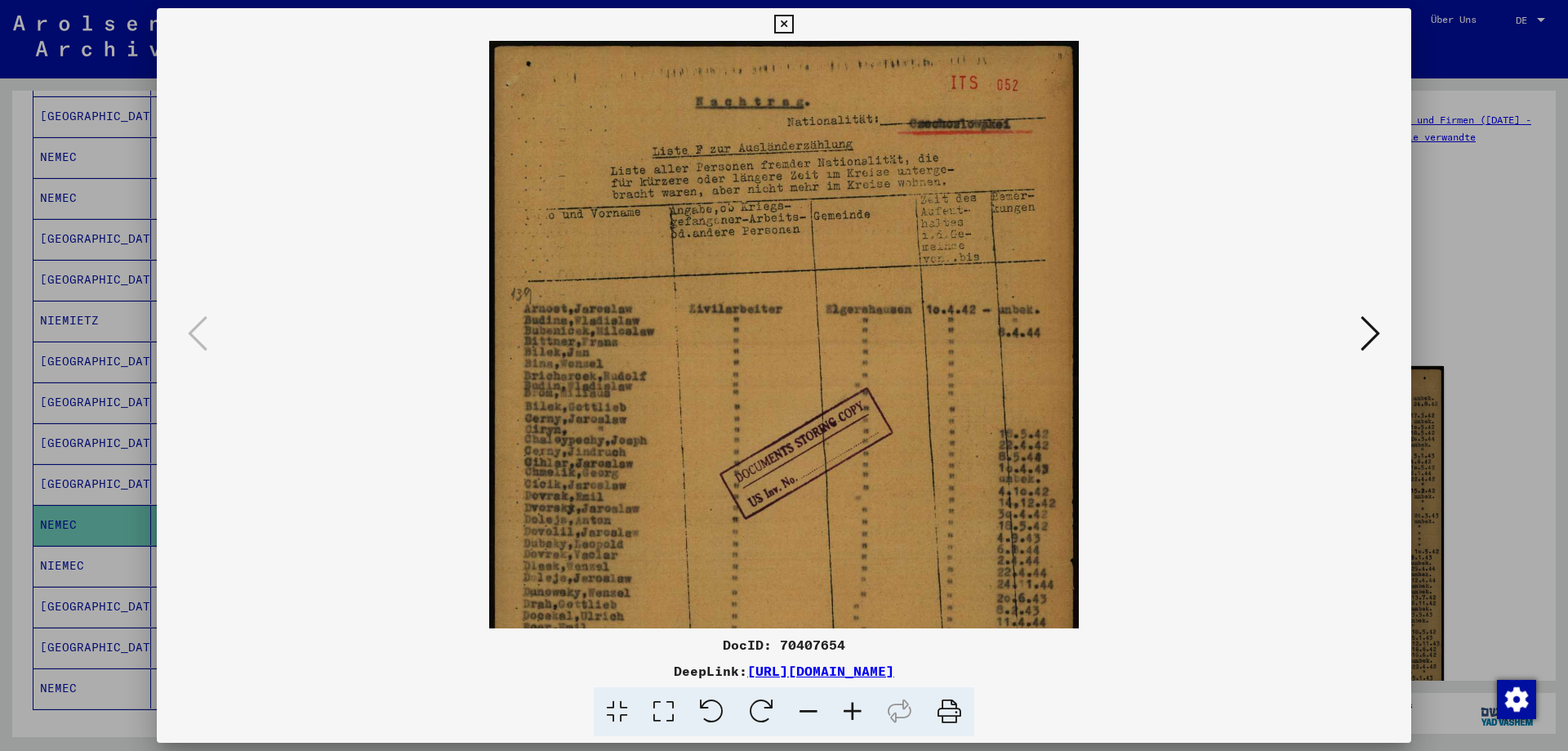
click at [837, 709] on icon at bounding box center [852, 711] width 44 height 50
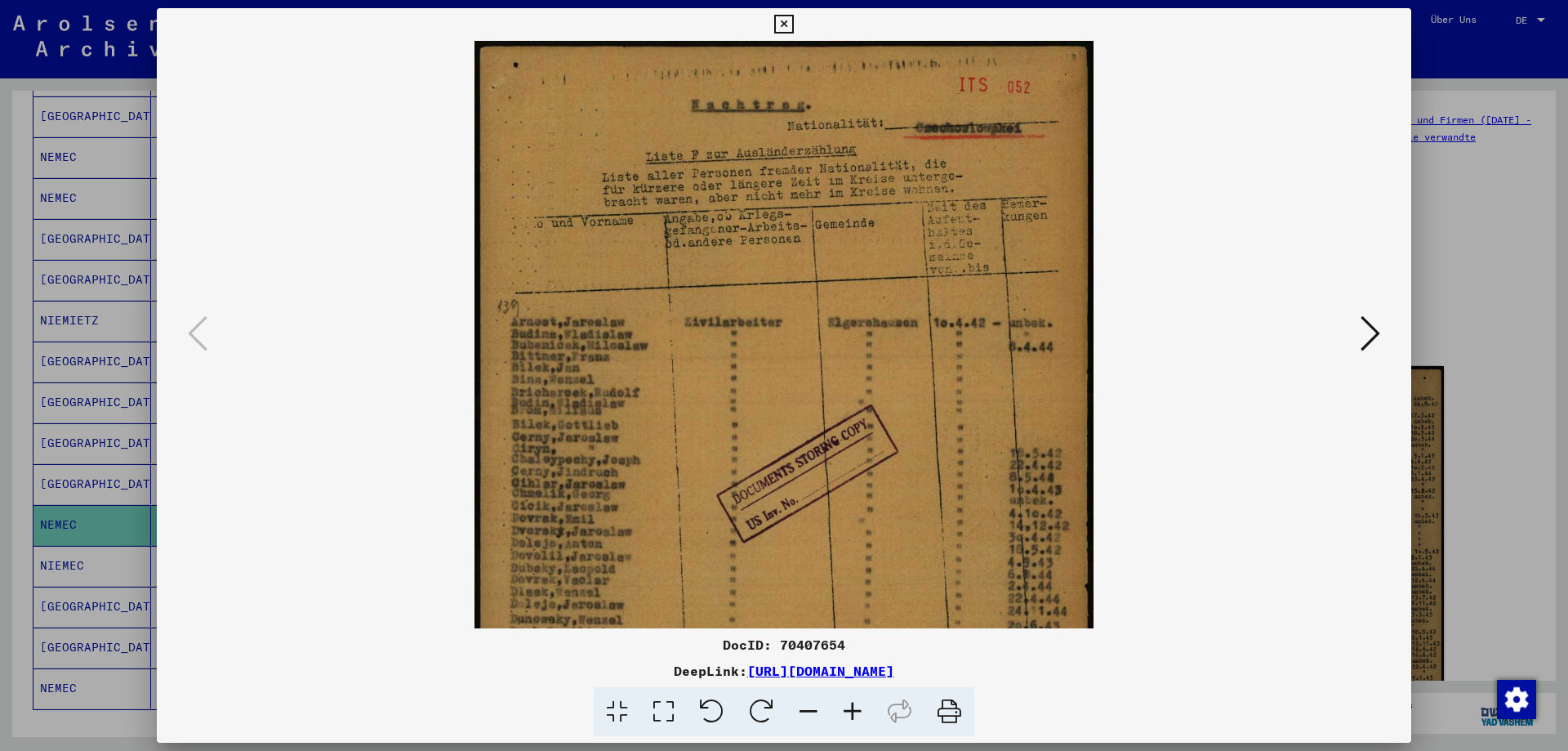
click at [837, 709] on icon at bounding box center [852, 711] width 44 height 50
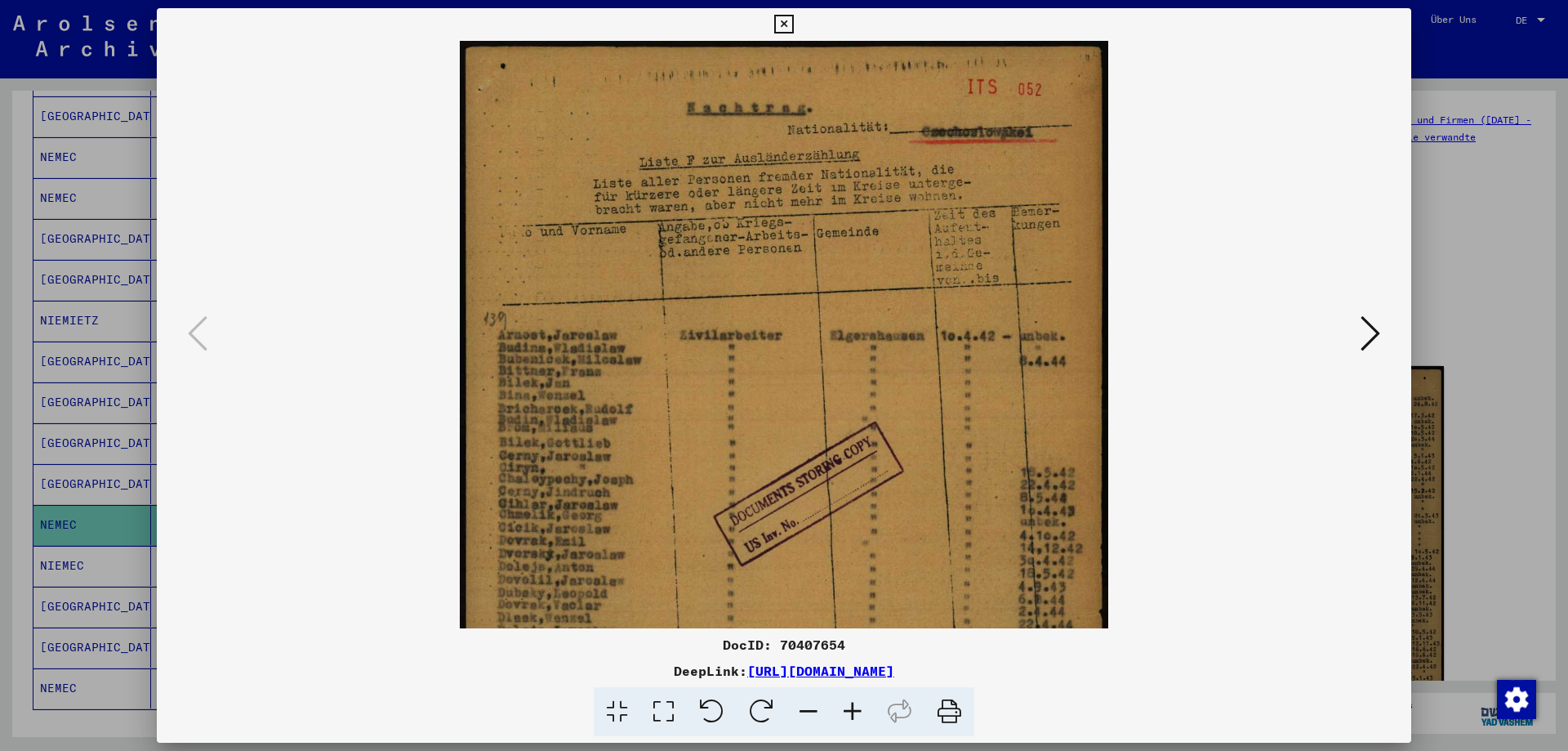
click at [837, 709] on icon at bounding box center [852, 711] width 44 height 50
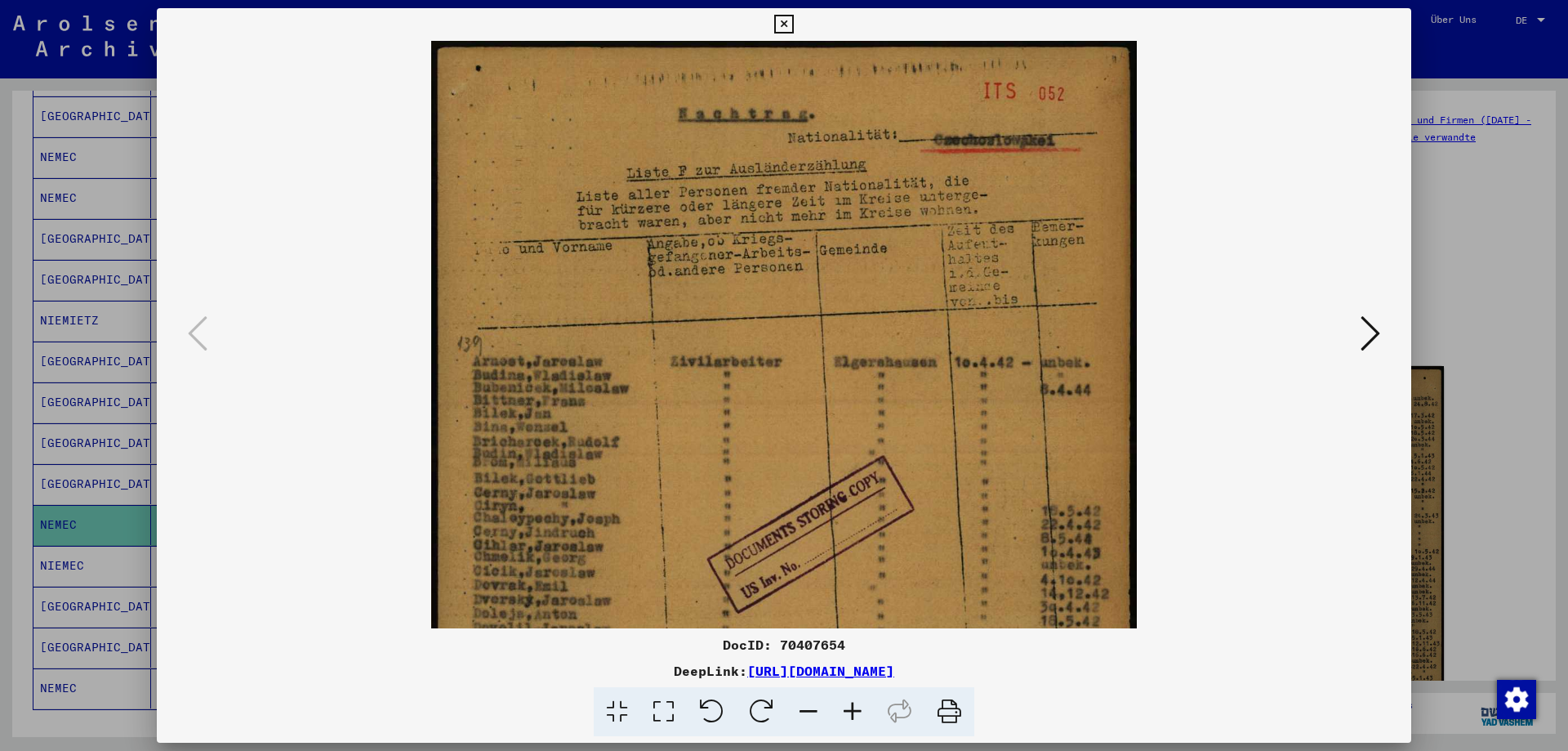
click at [837, 709] on icon at bounding box center [852, 711] width 44 height 50
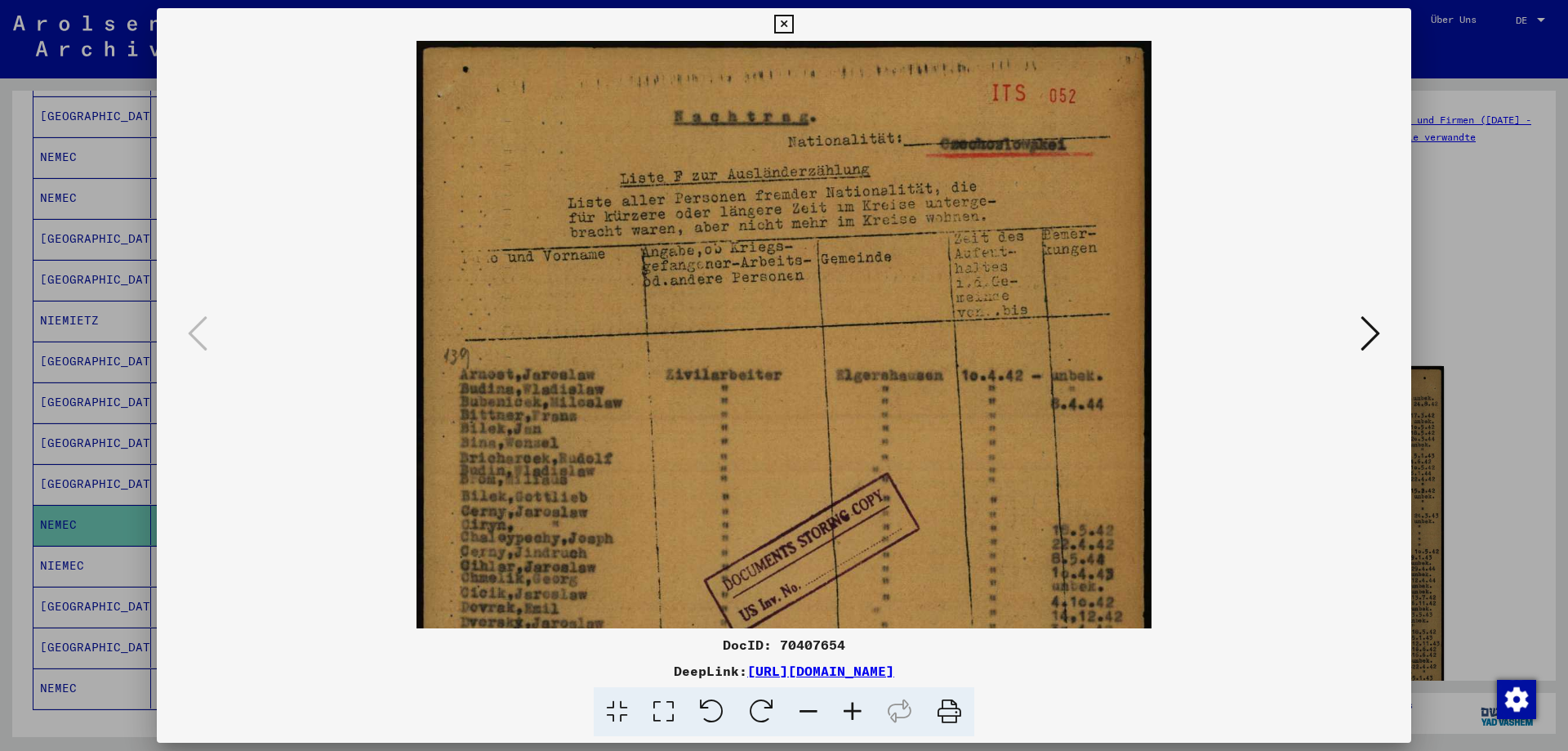
click at [837, 709] on icon at bounding box center [852, 711] width 44 height 50
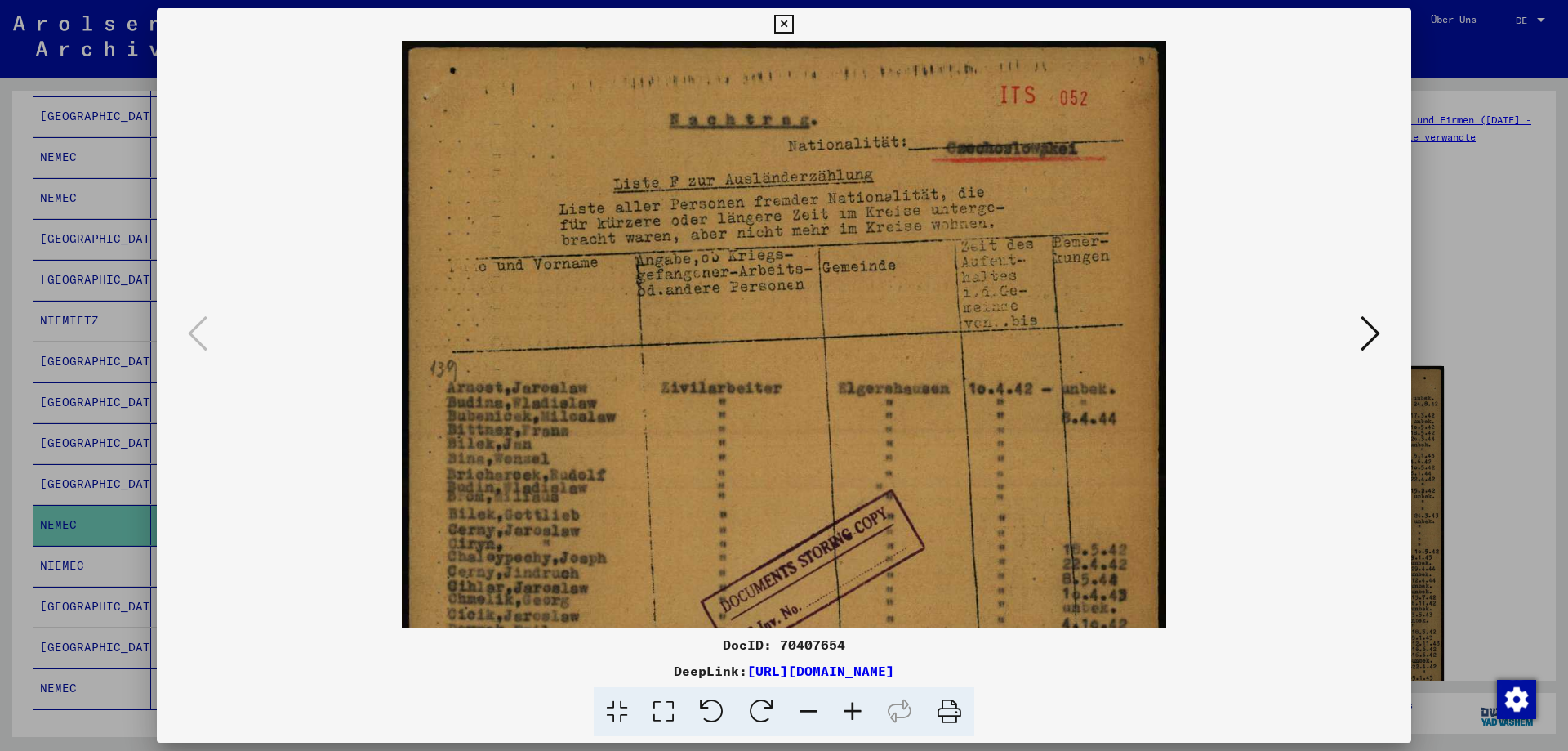
click at [1567, 402] on div at bounding box center [784, 376] width 1568 height 751
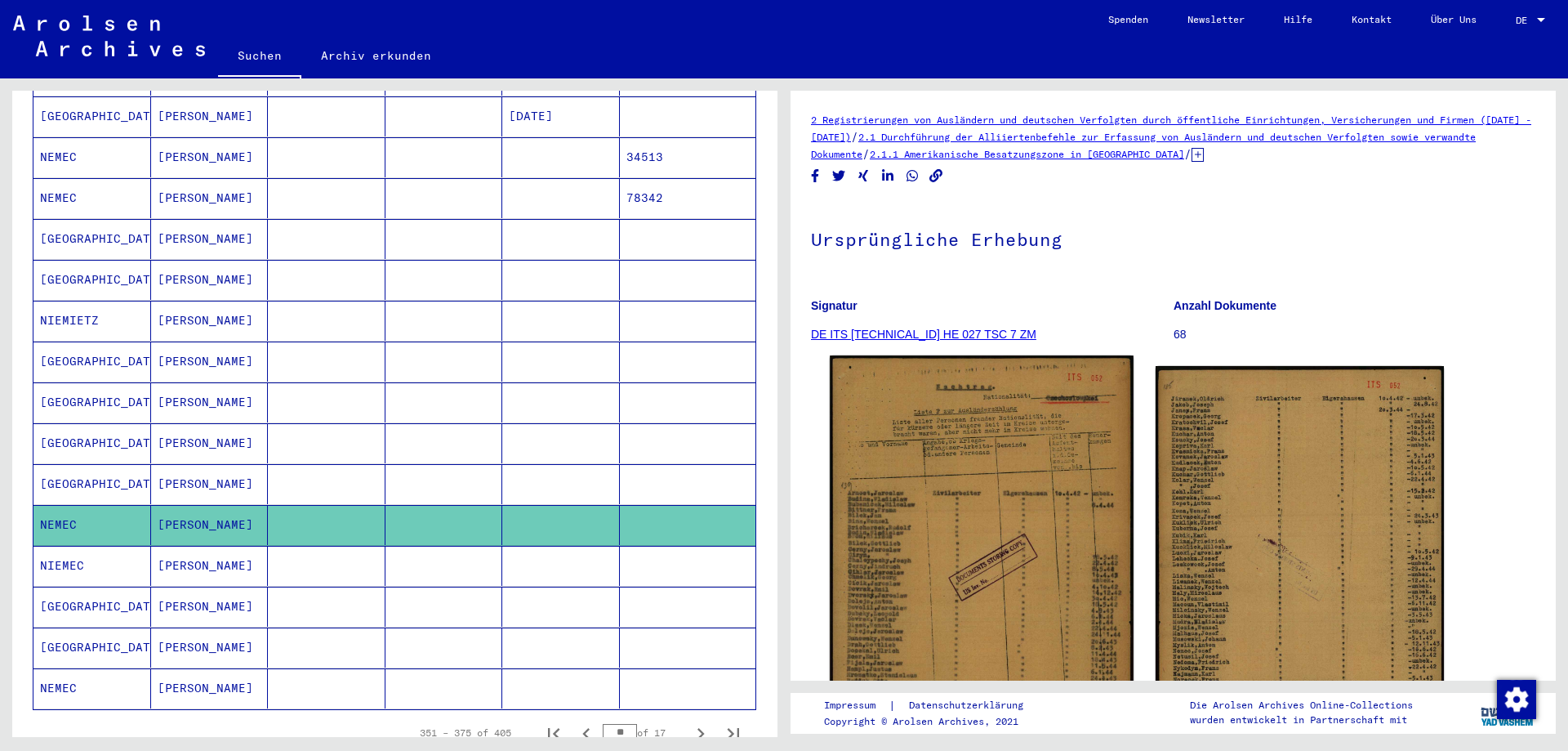
click at [1048, 448] on img at bounding box center [981, 569] width 303 height 427
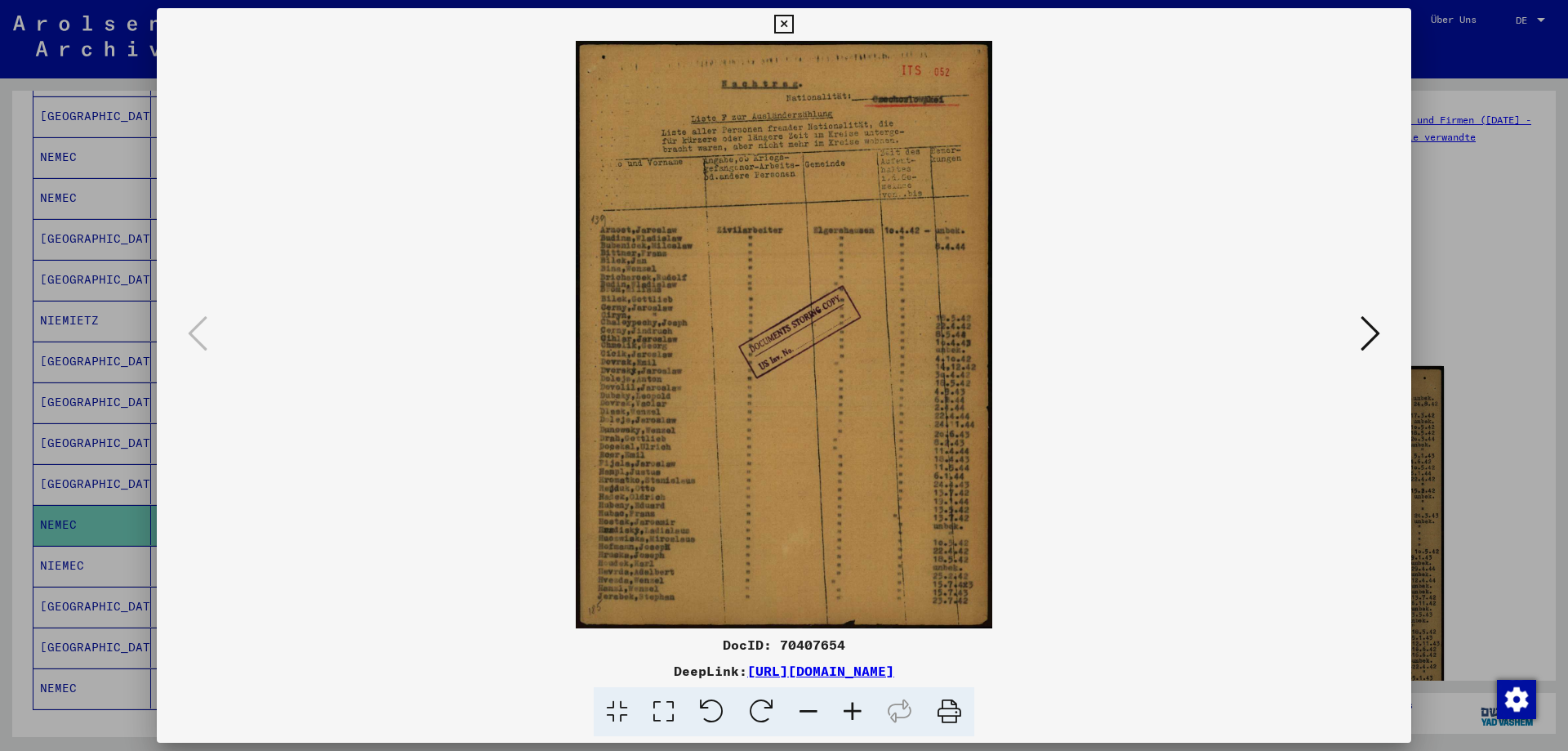
click at [861, 709] on icon at bounding box center [852, 711] width 44 height 50
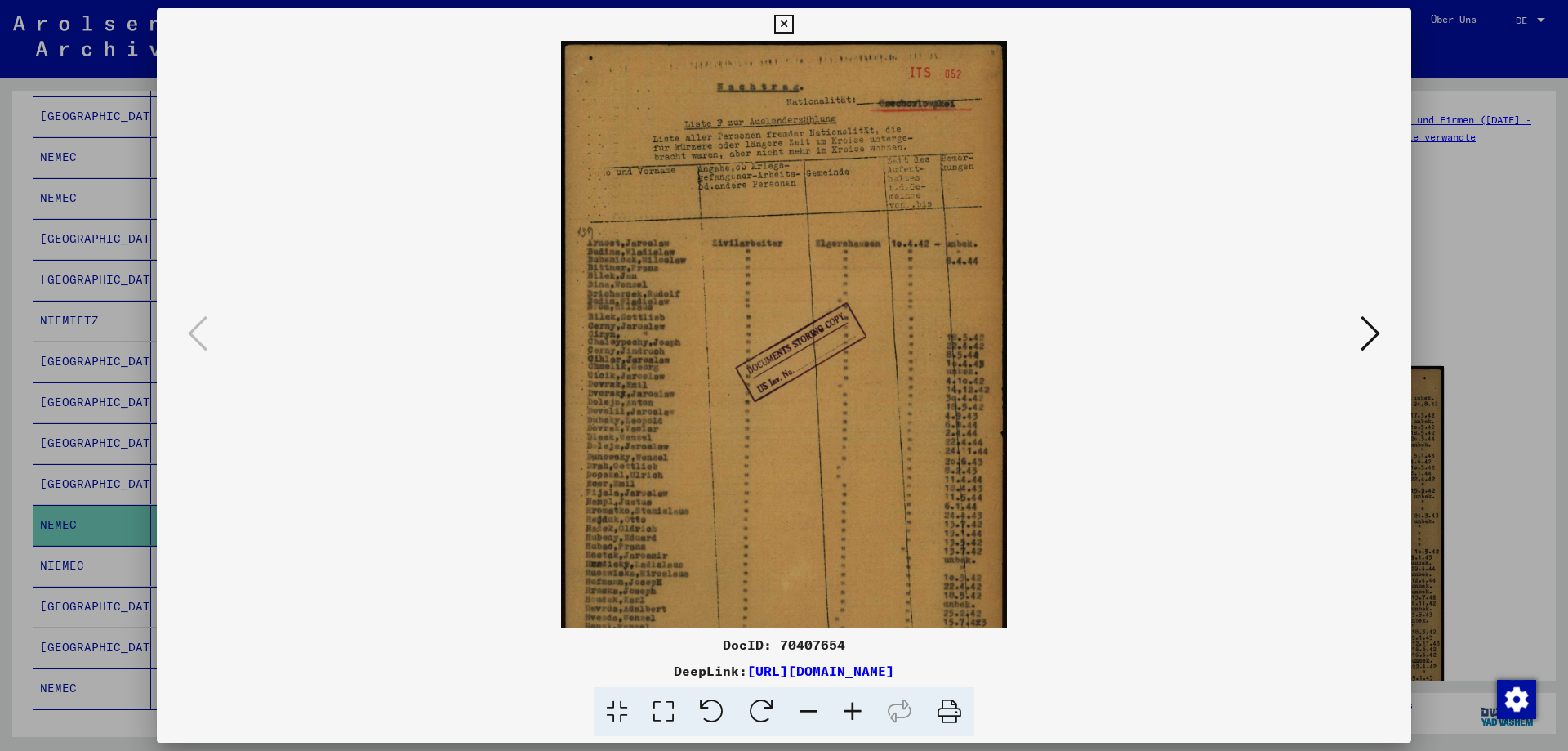
click at [861, 709] on icon at bounding box center [852, 711] width 44 height 50
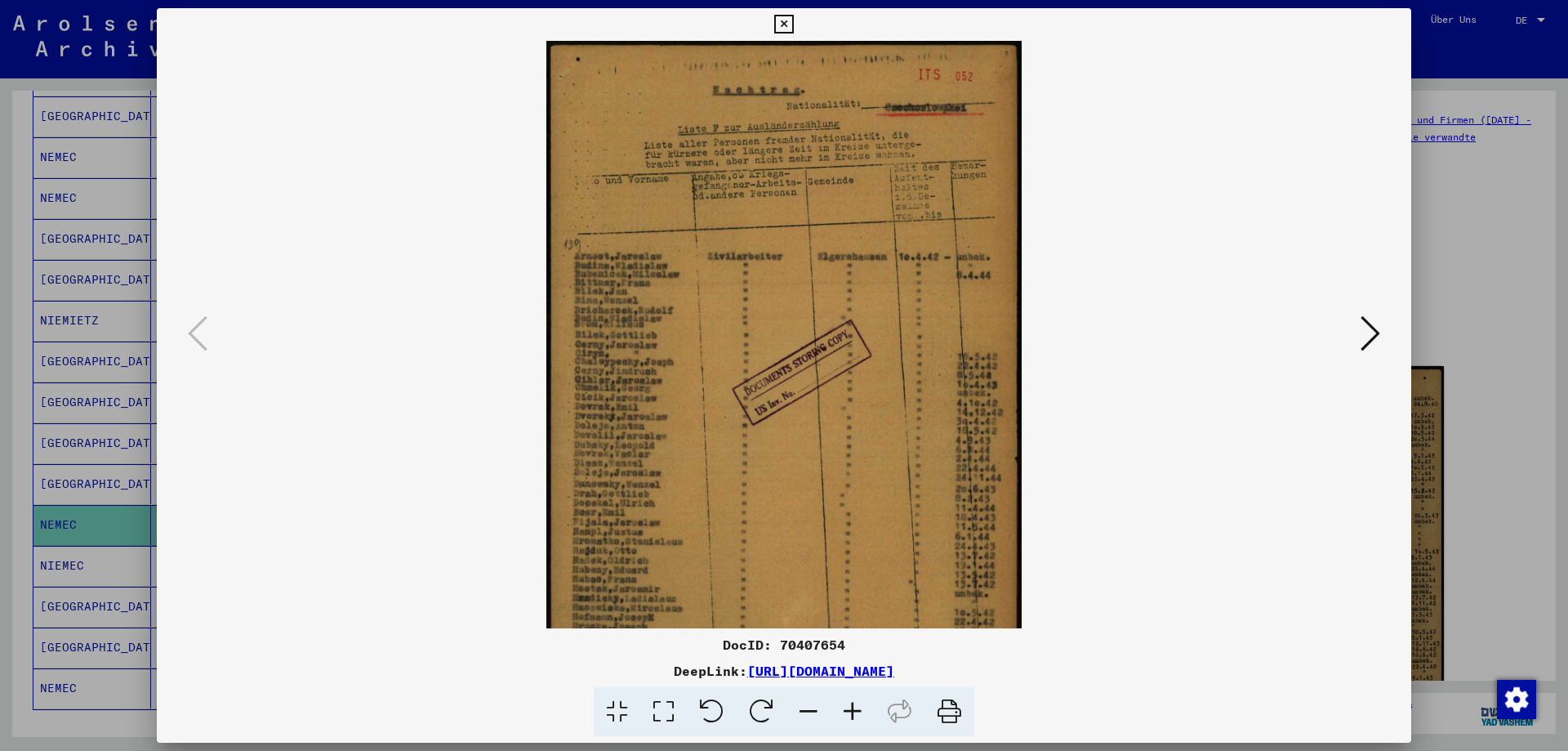
click at [861, 709] on icon at bounding box center [852, 711] width 44 height 50
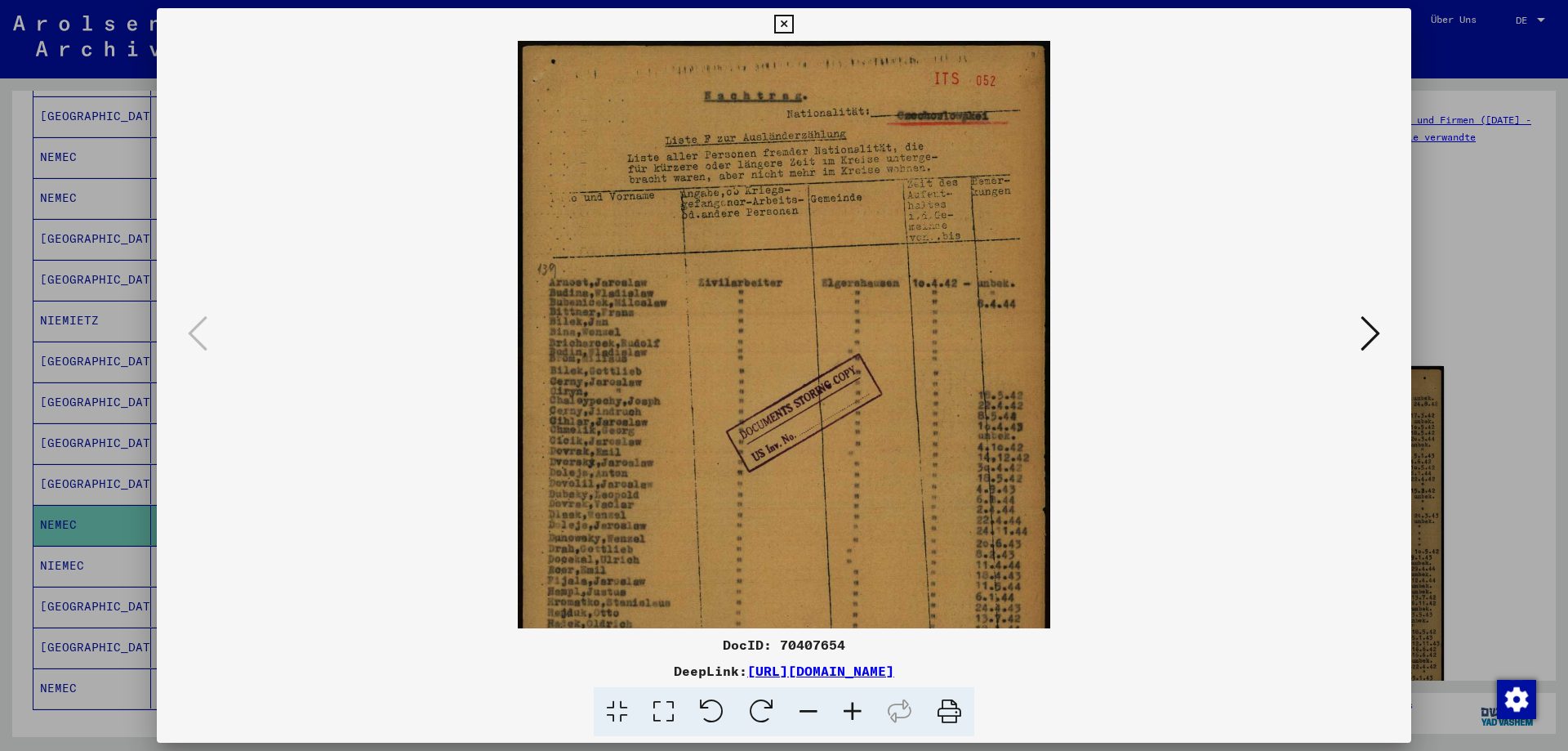
click at [861, 709] on icon at bounding box center [852, 711] width 44 height 50
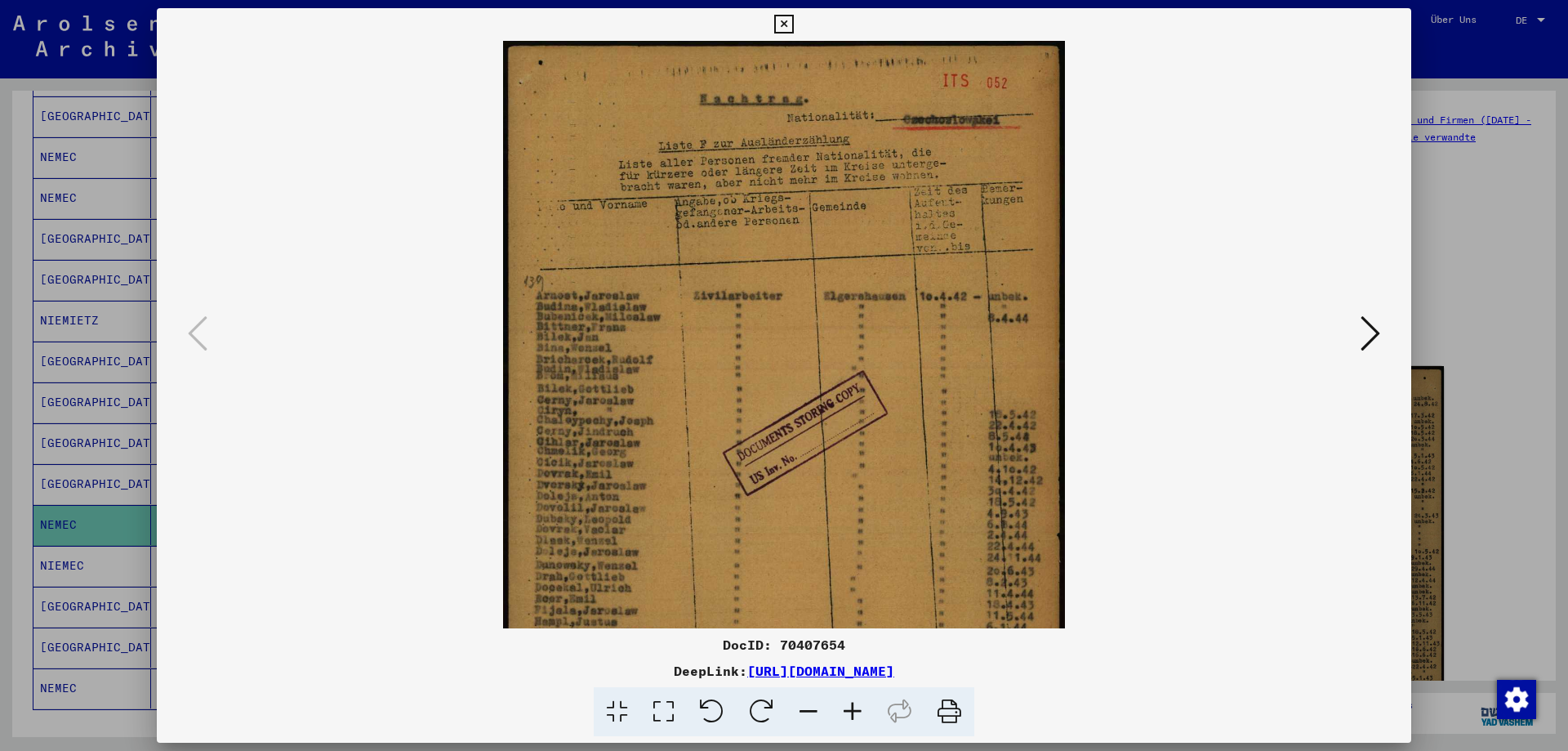
click at [861, 709] on icon at bounding box center [852, 711] width 44 height 50
click at [861, 708] on icon at bounding box center [852, 711] width 44 height 50
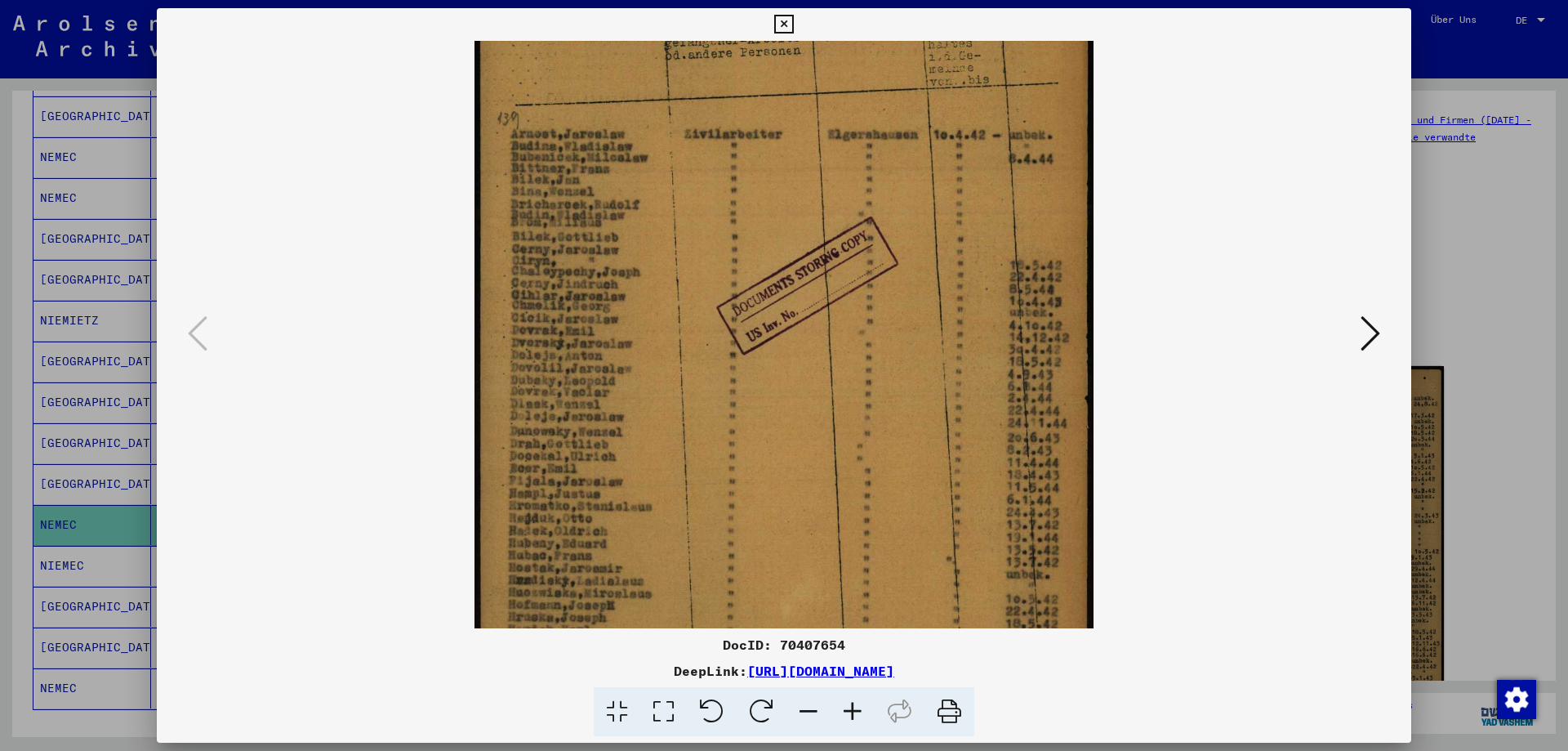
drag, startPoint x: 877, startPoint y: 511, endPoint x: 877, endPoint y: 329, distance: 182.0
click at [878, 331] on img at bounding box center [784, 290] width 619 height 873
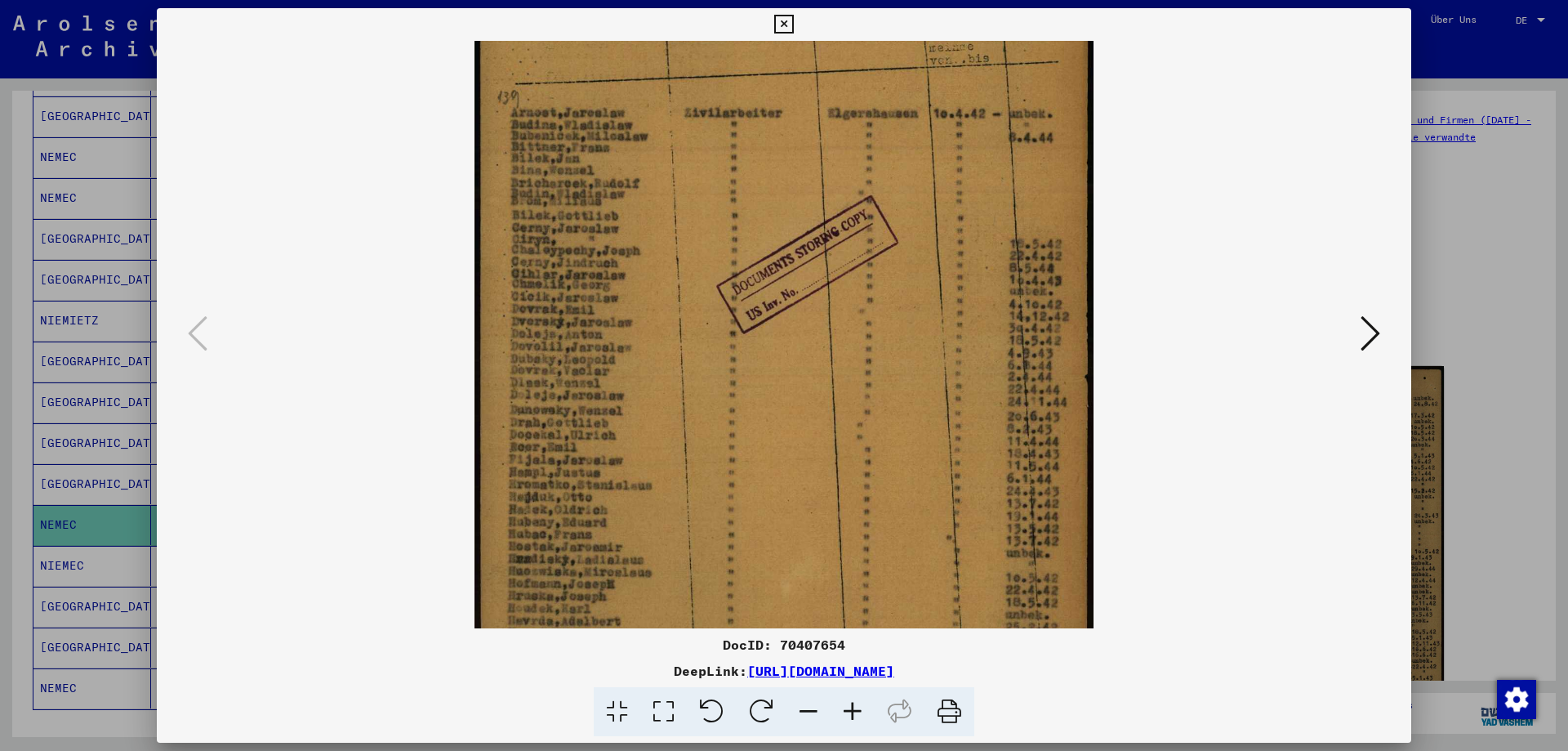
scroll to position [286, 0]
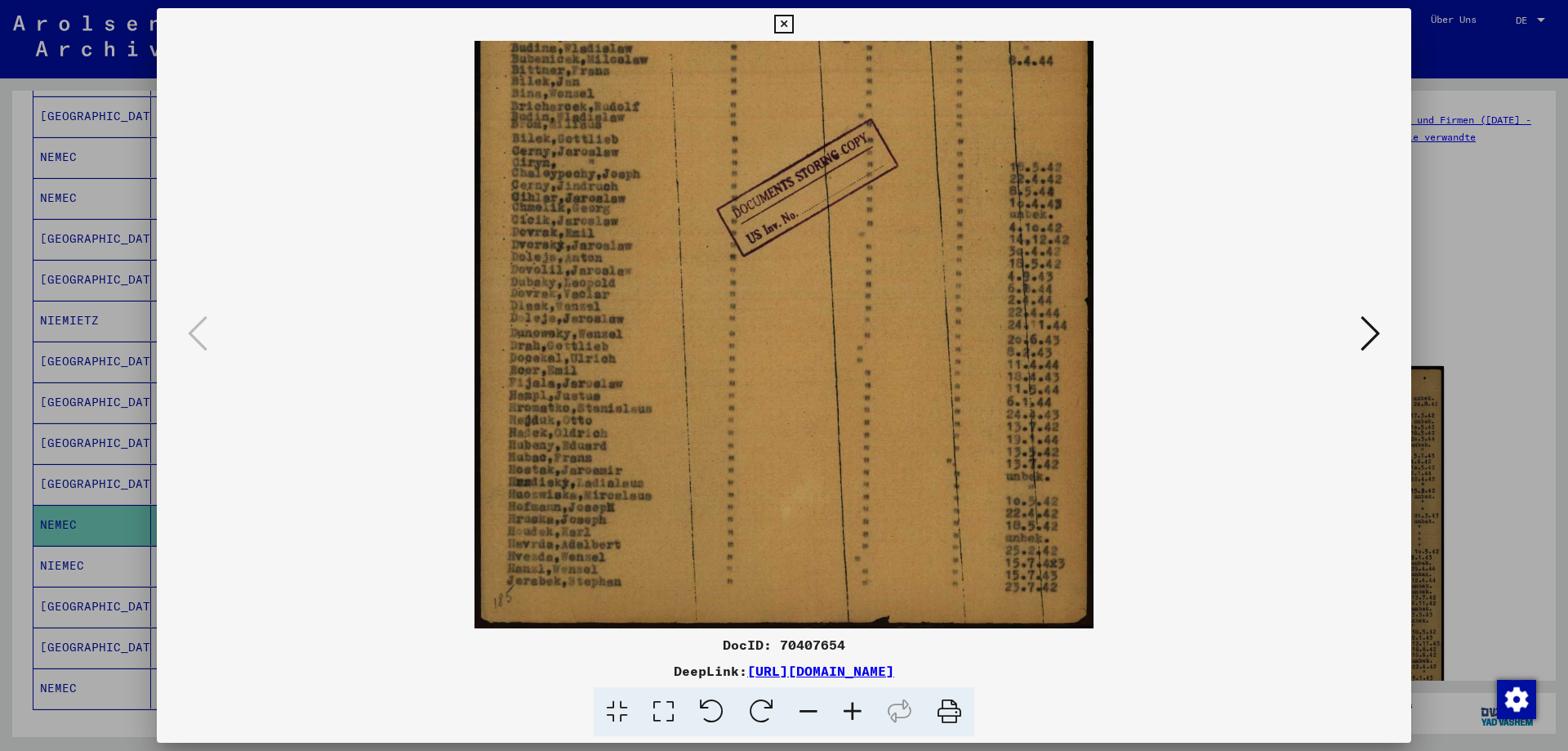
drag, startPoint x: 858, startPoint y: 476, endPoint x: 869, endPoint y: 74, distance: 402.2
click at [869, 74] on img at bounding box center [784, 191] width 619 height 873
click at [1366, 345] on icon at bounding box center [1370, 333] width 20 height 40
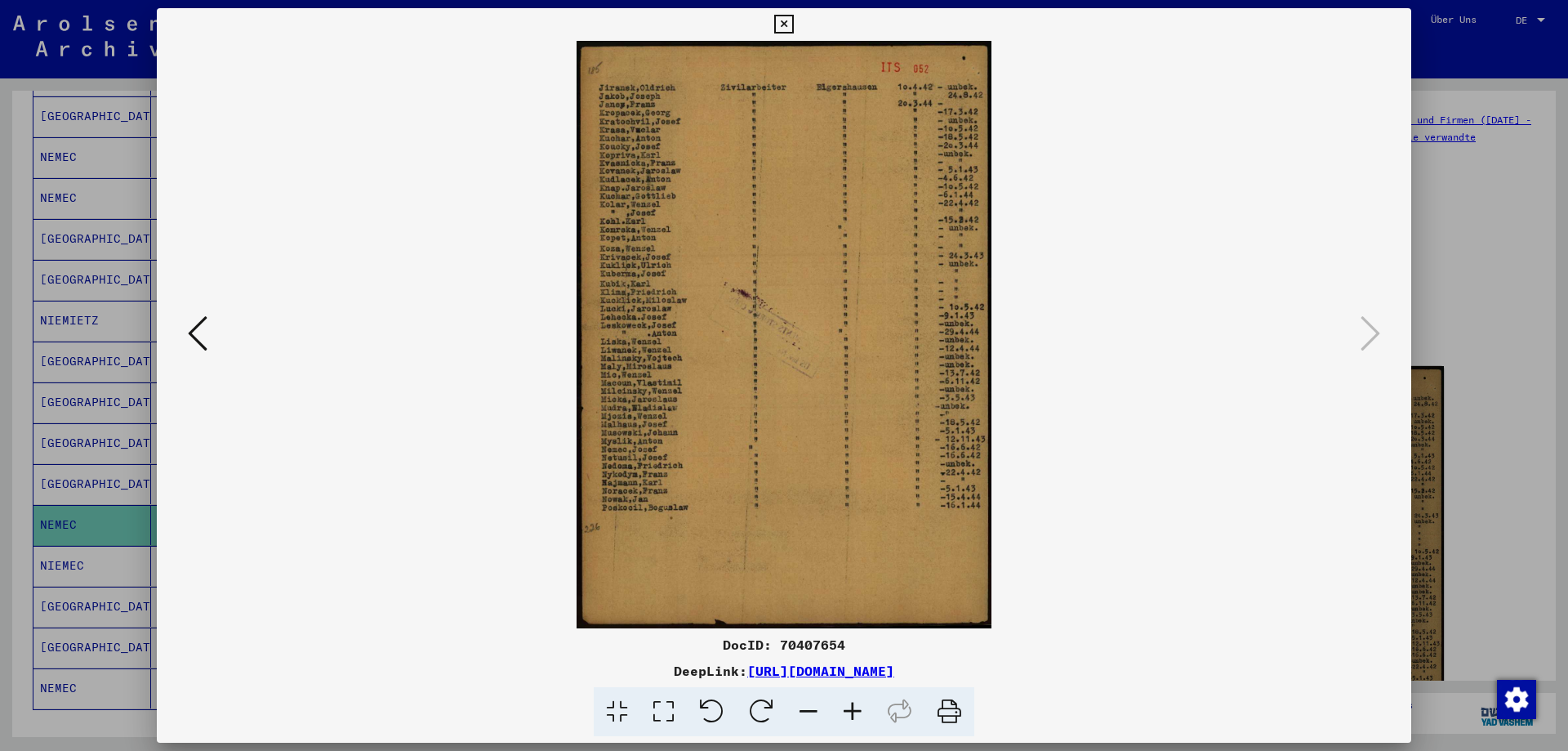
click at [1439, 232] on div at bounding box center [784, 376] width 1568 height 751
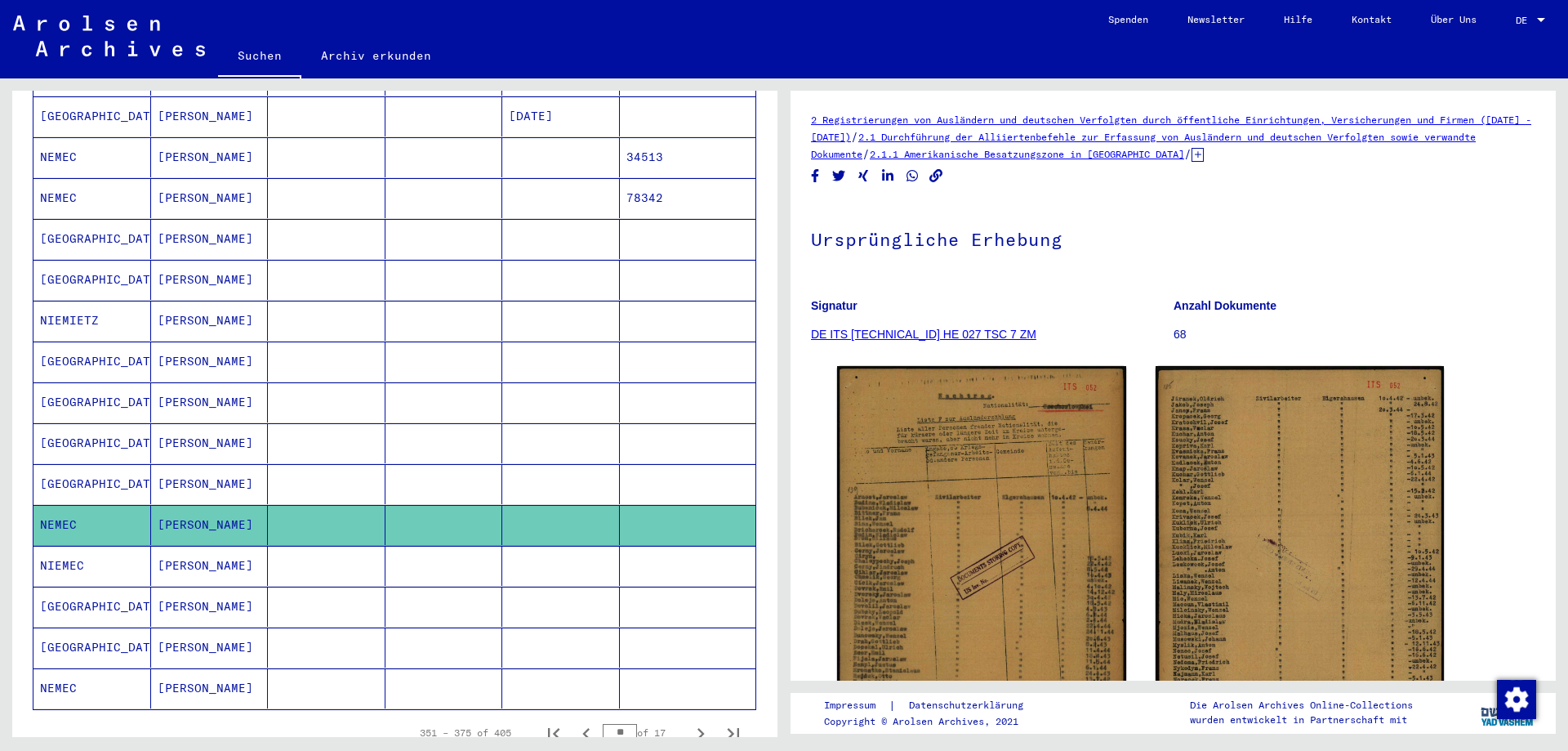
click at [245, 668] on mat-cell "[PERSON_NAME]" at bounding box center [210, 688] width 118 height 40
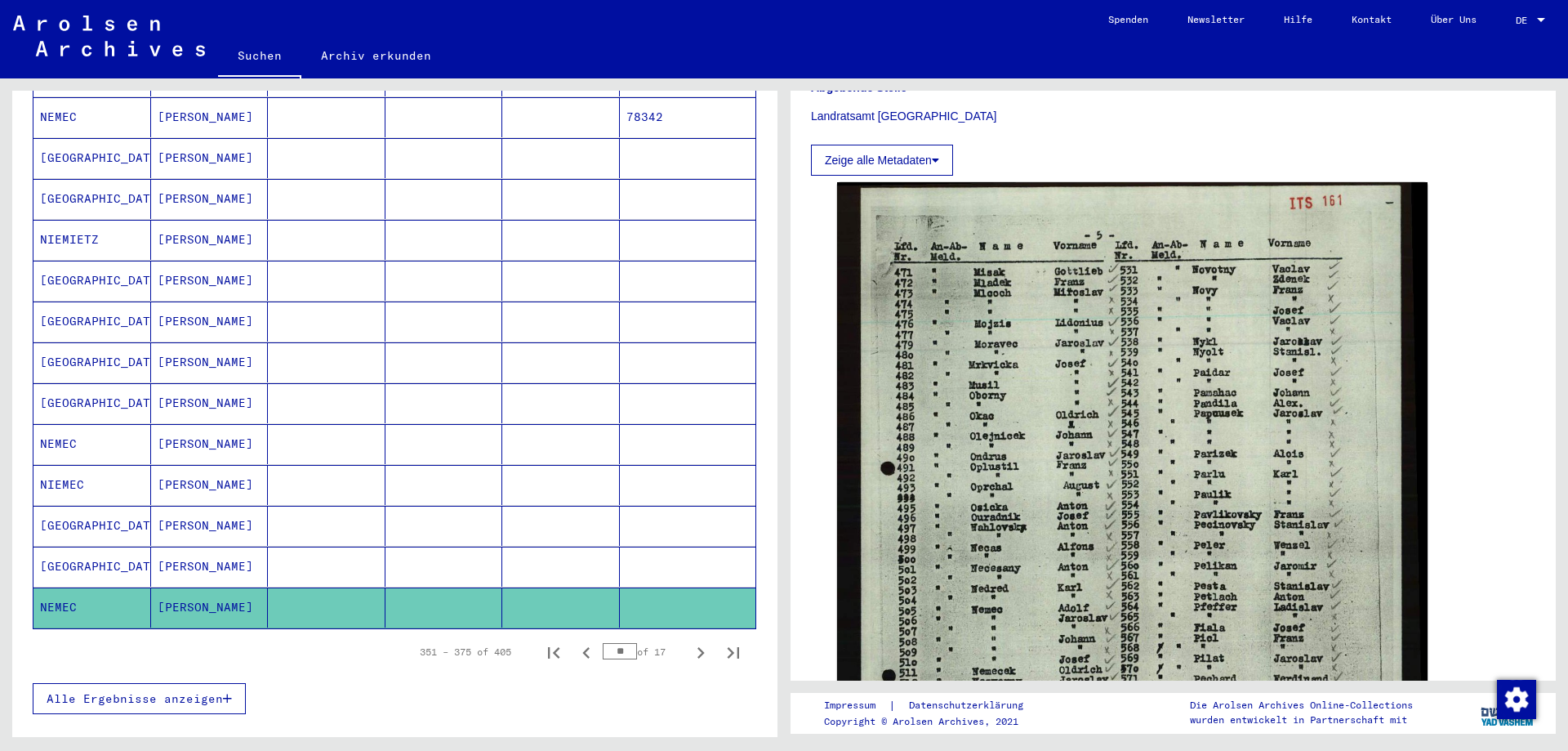
scroll to position [743, 0]
click at [689, 641] on icon "Next page" at bounding box center [701, 652] width 23 height 23
type input "**"
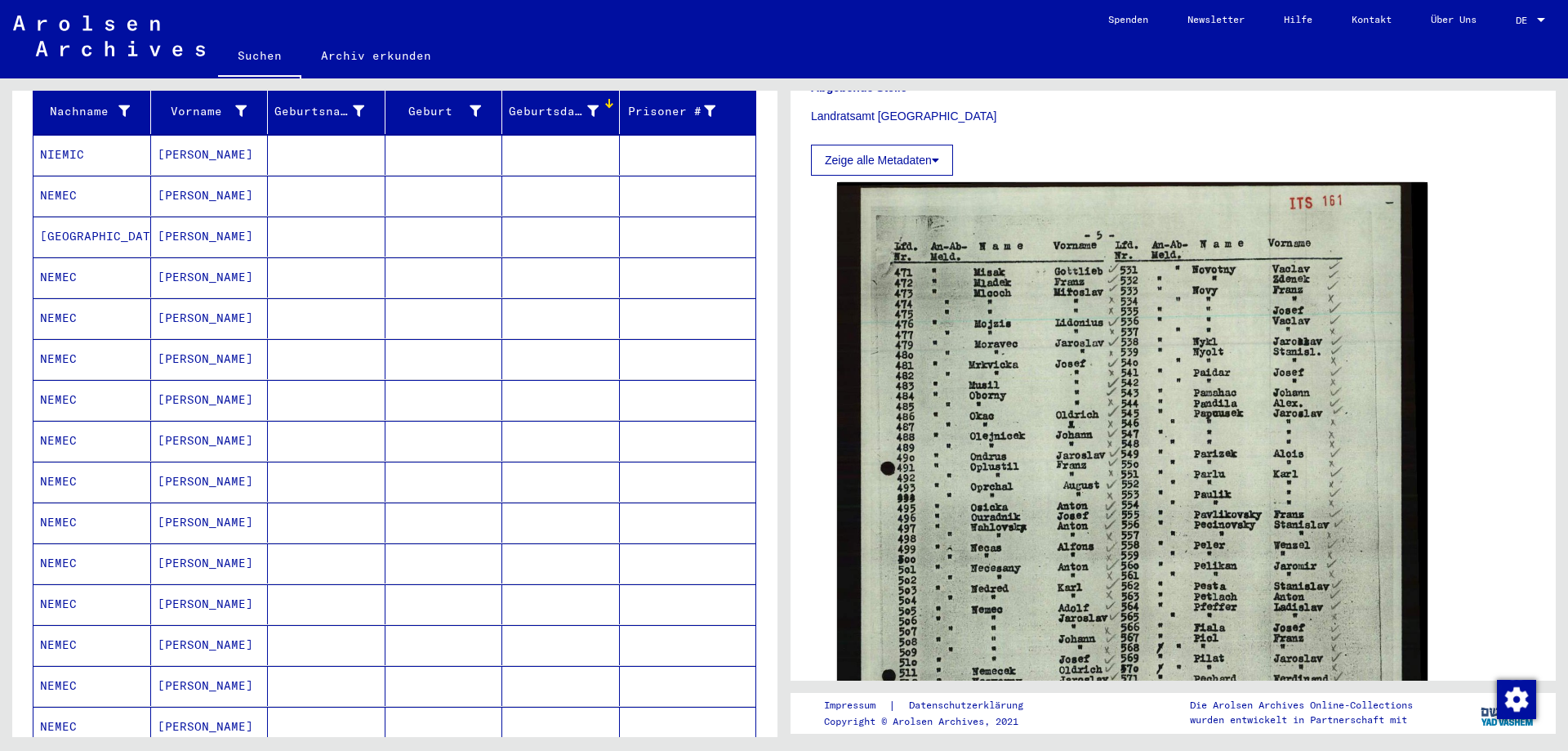
scroll to position [88, 0]
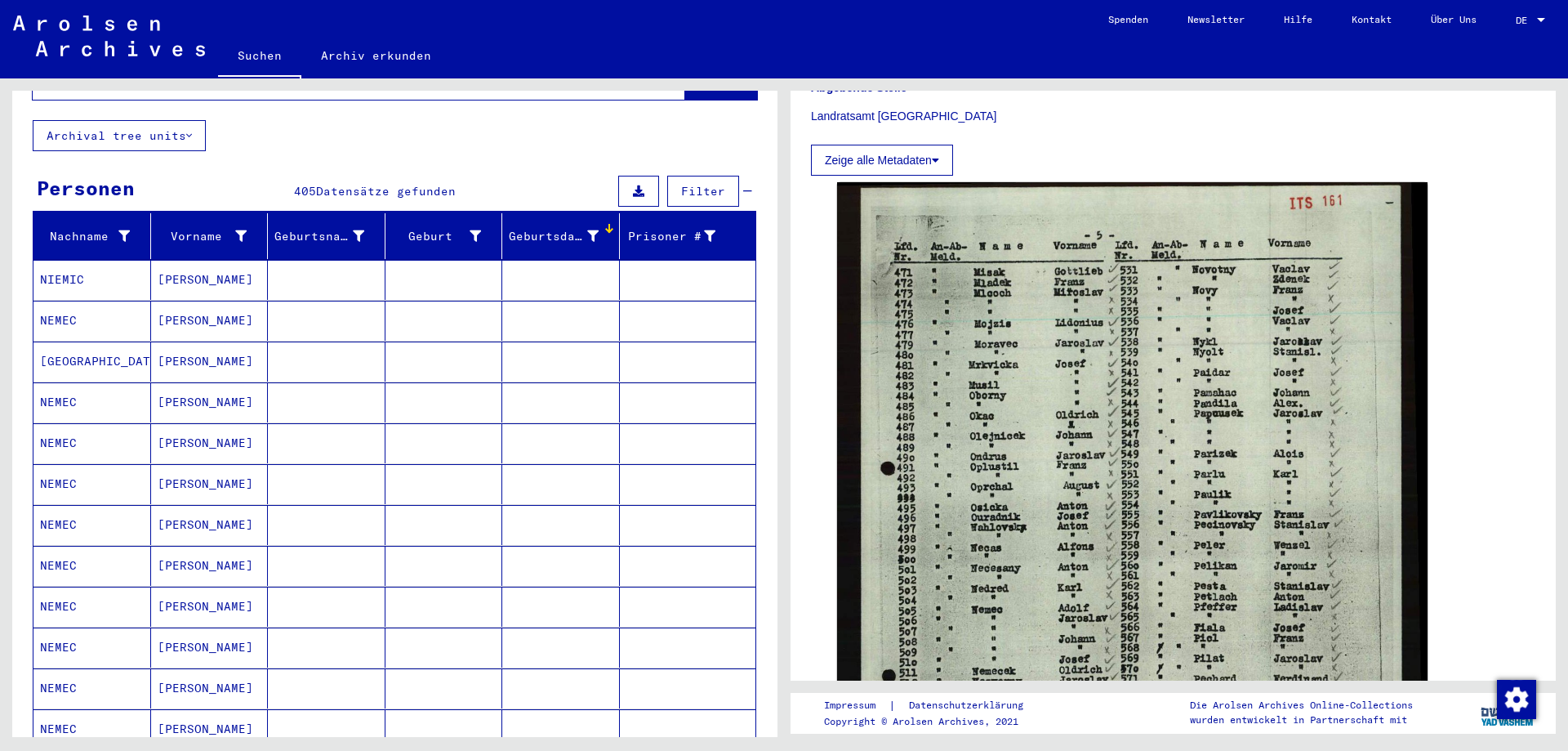
click at [239, 303] on mat-cell "[PERSON_NAME]" at bounding box center [210, 321] width 118 height 40
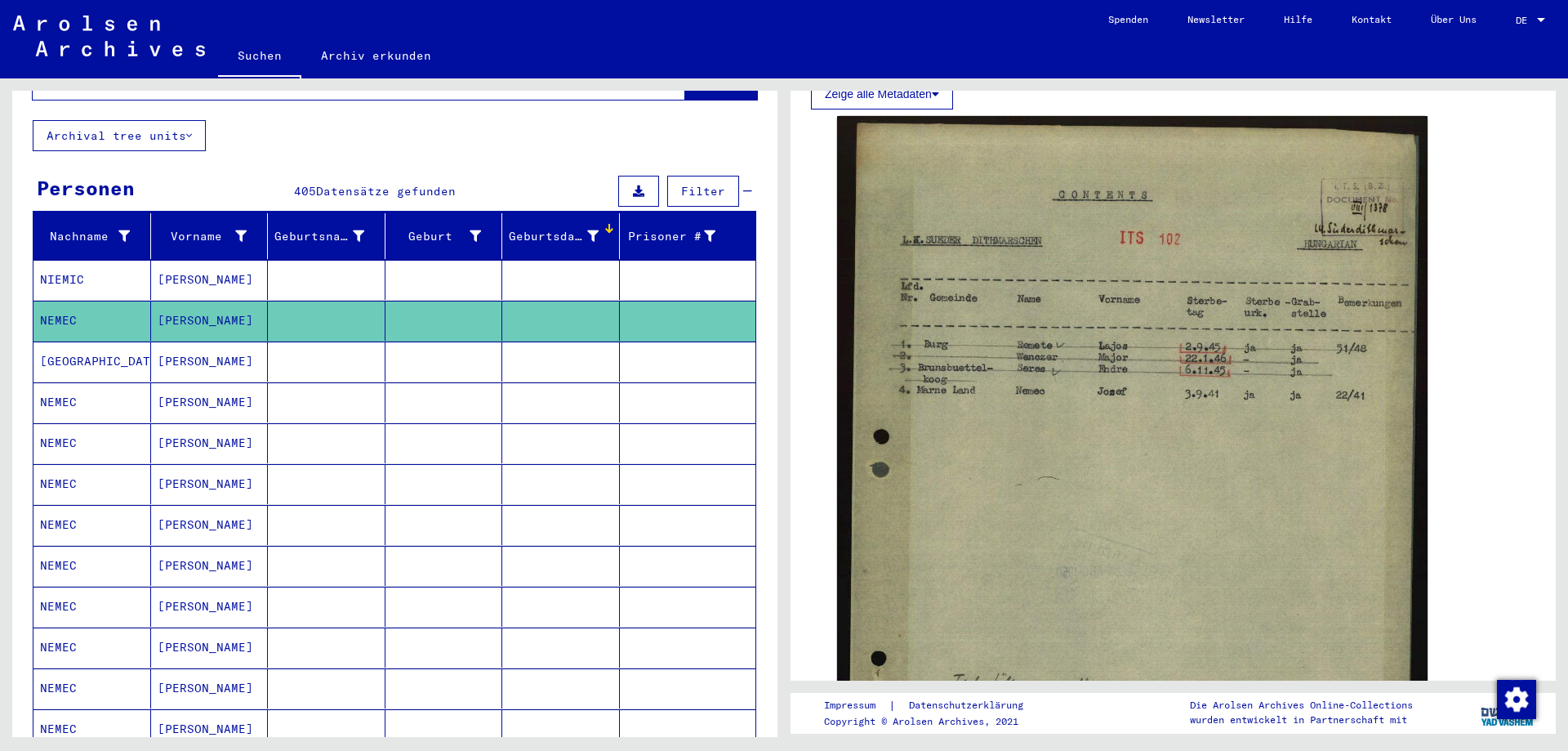
scroll to position [327, 0]
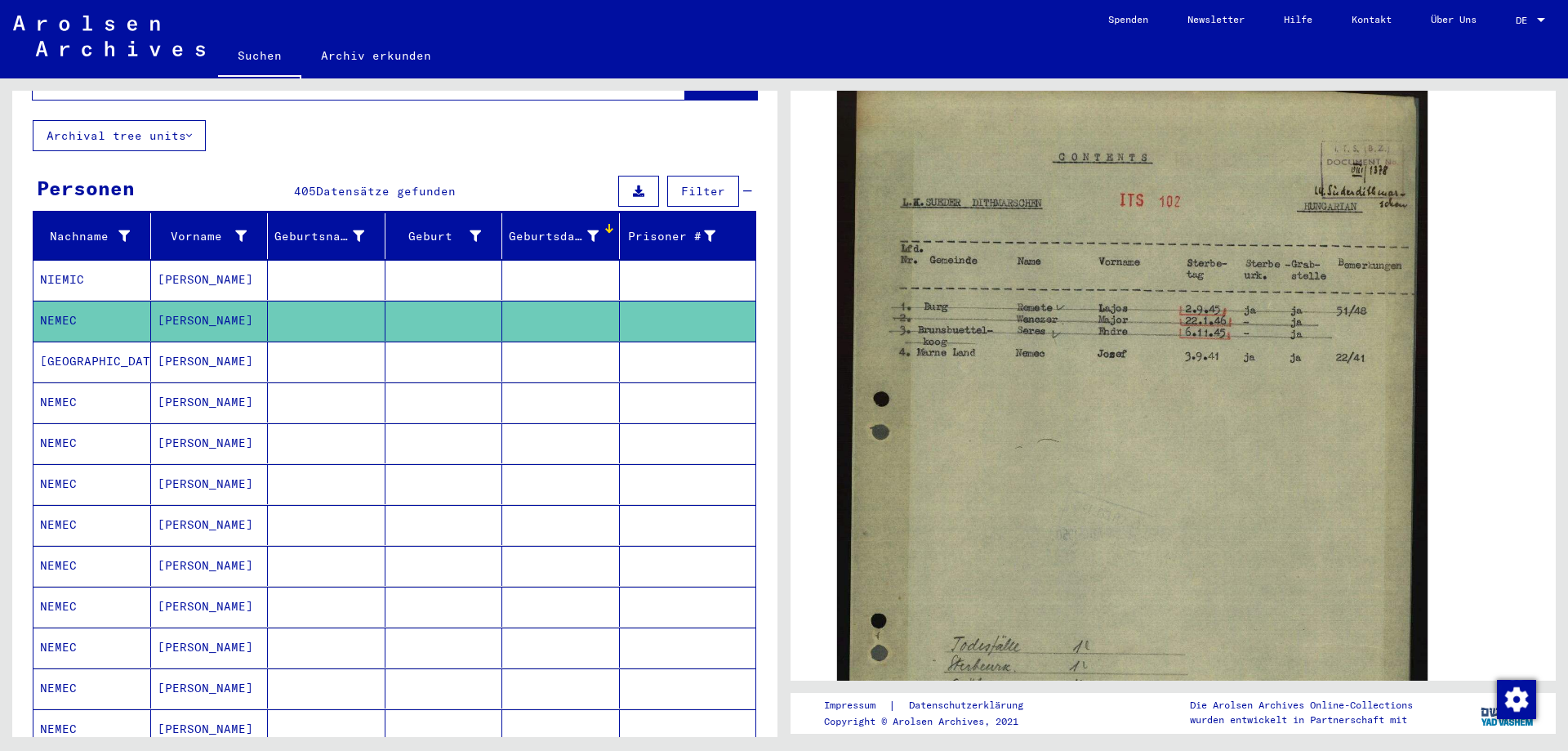
click at [319, 351] on mat-cell at bounding box center [326, 361] width 118 height 40
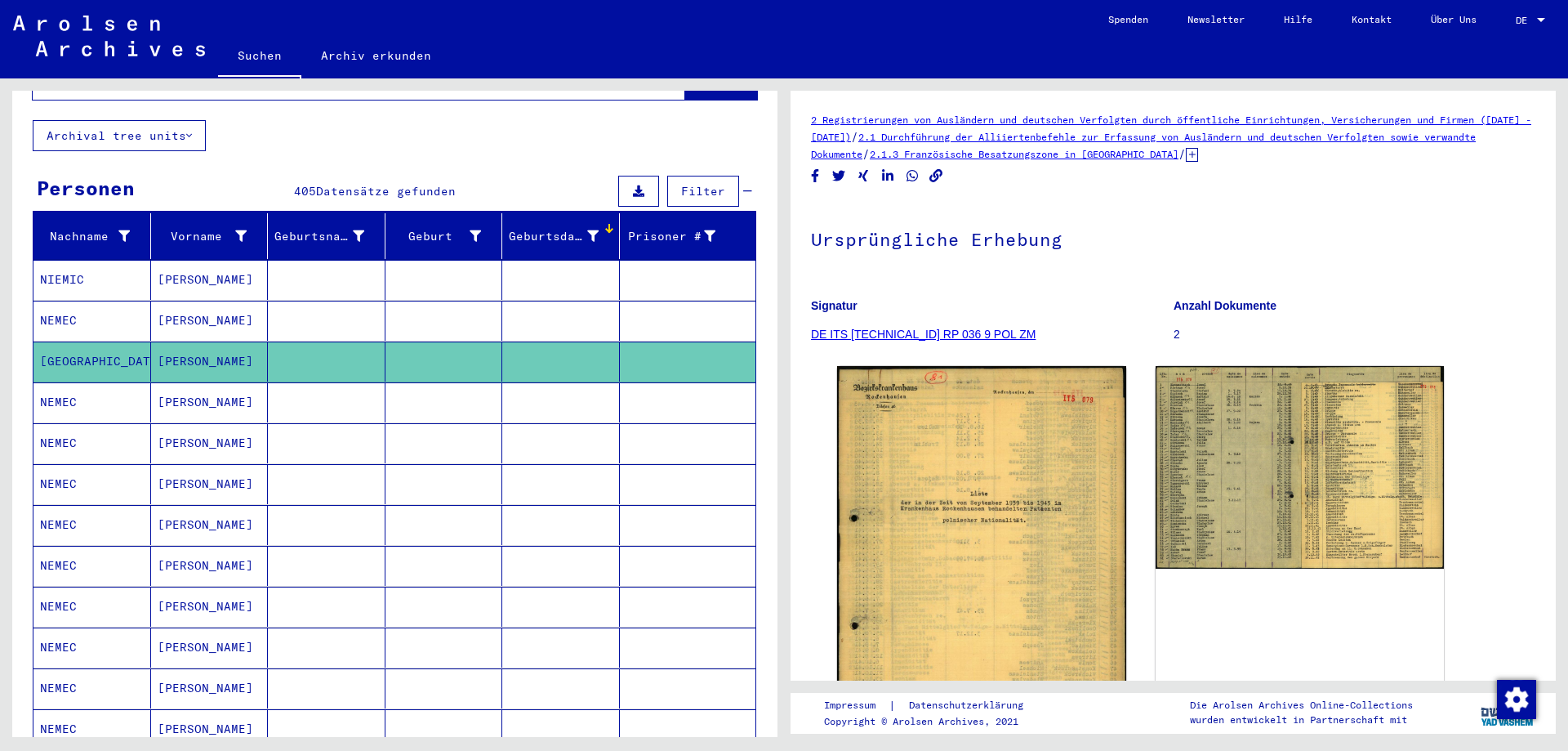
click at [297, 386] on mat-cell at bounding box center [326, 402] width 118 height 40
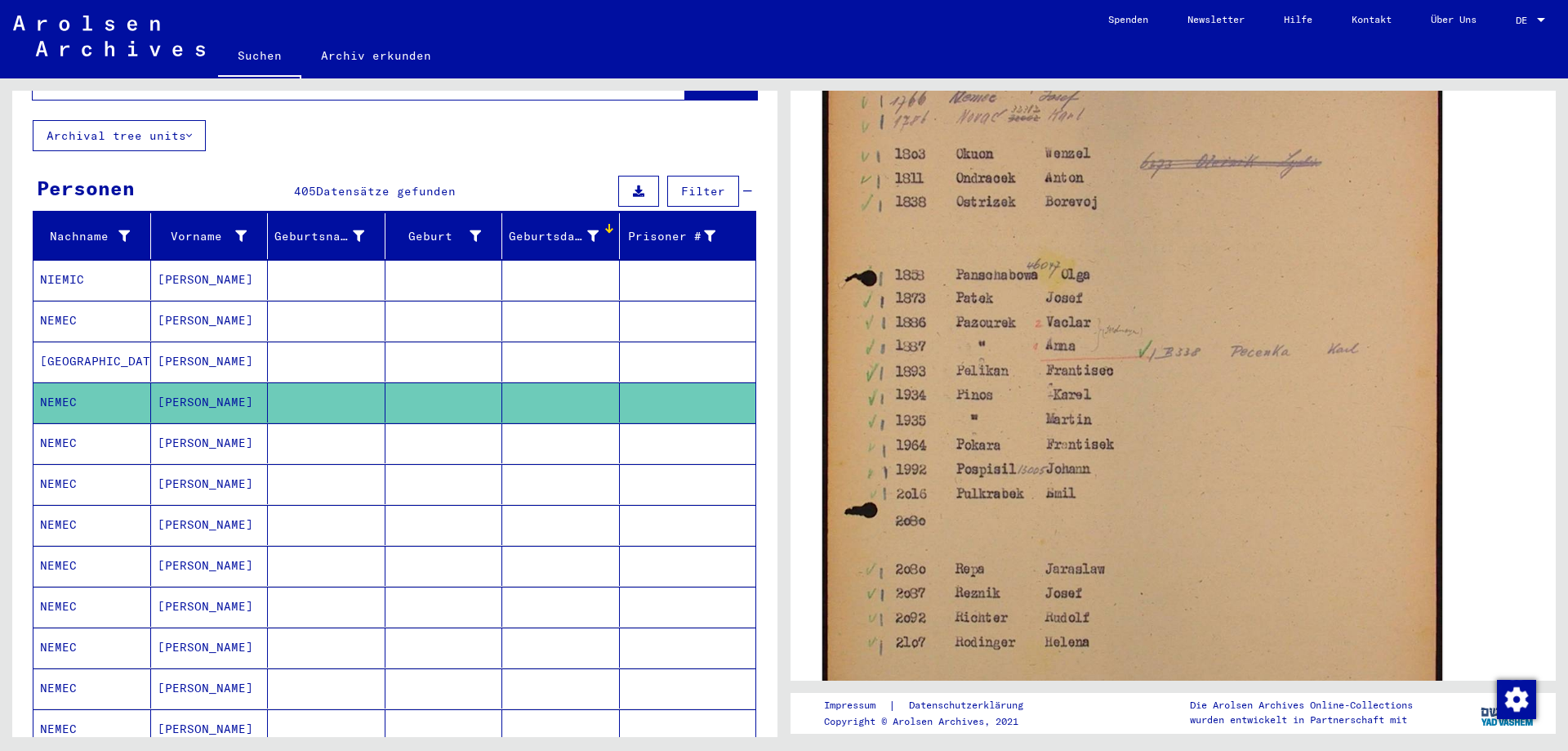
scroll to position [572, 0]
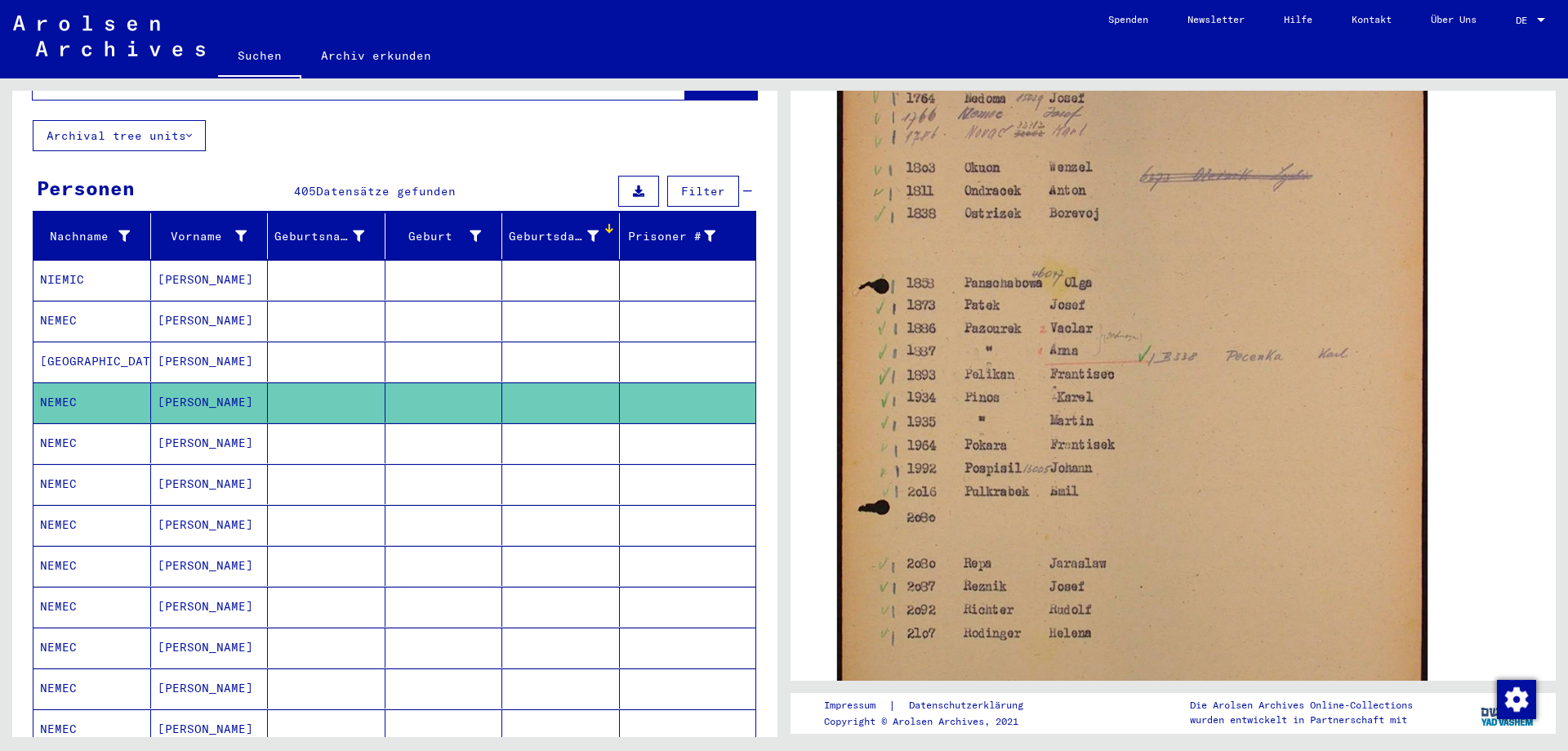
click at [229, 424] on mat-cell "[PERSON_NAME]" at bounding box center [210, 443] width 118 height 40
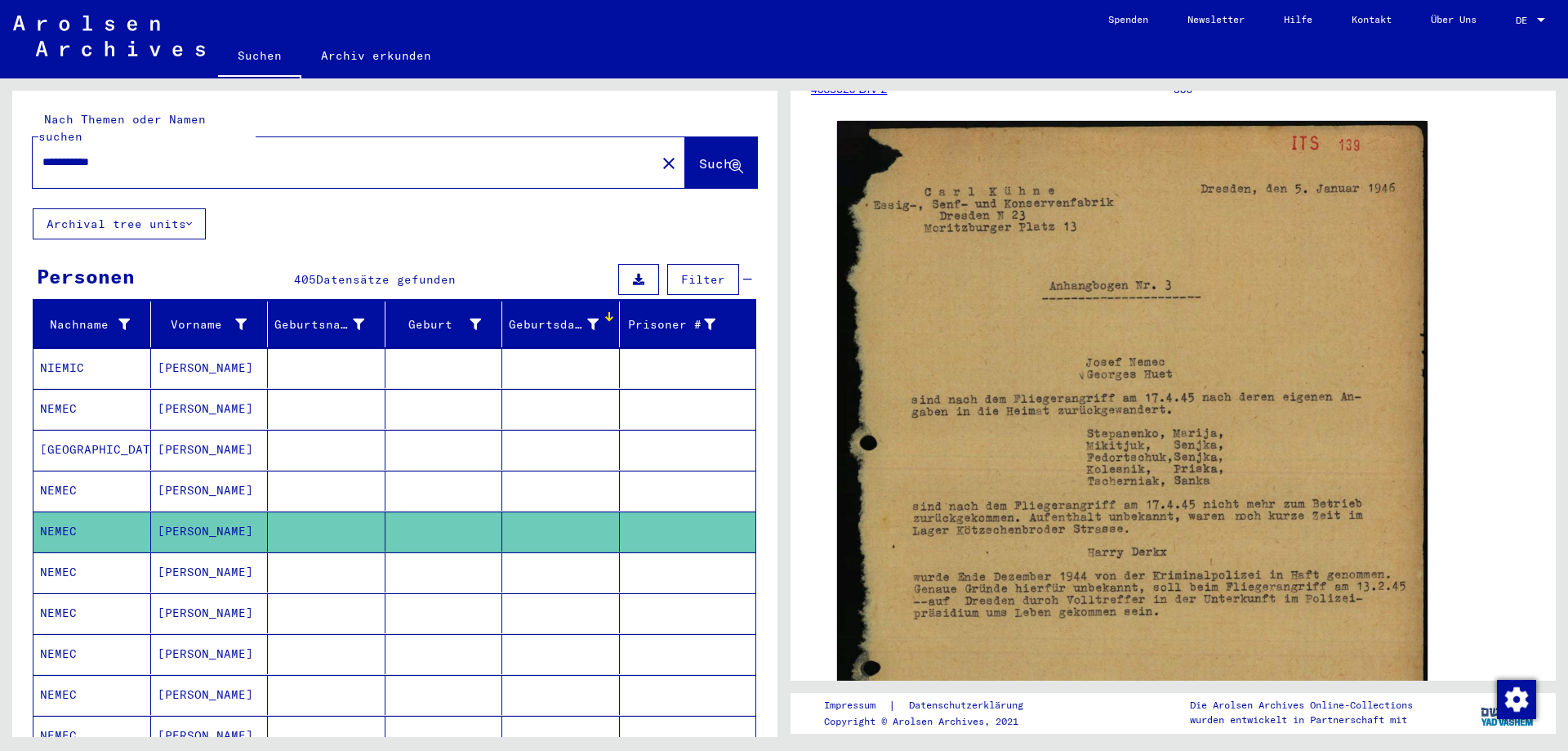
click at [653, 152] on button "close" at bounding box center [669, 162] width 33 height 33
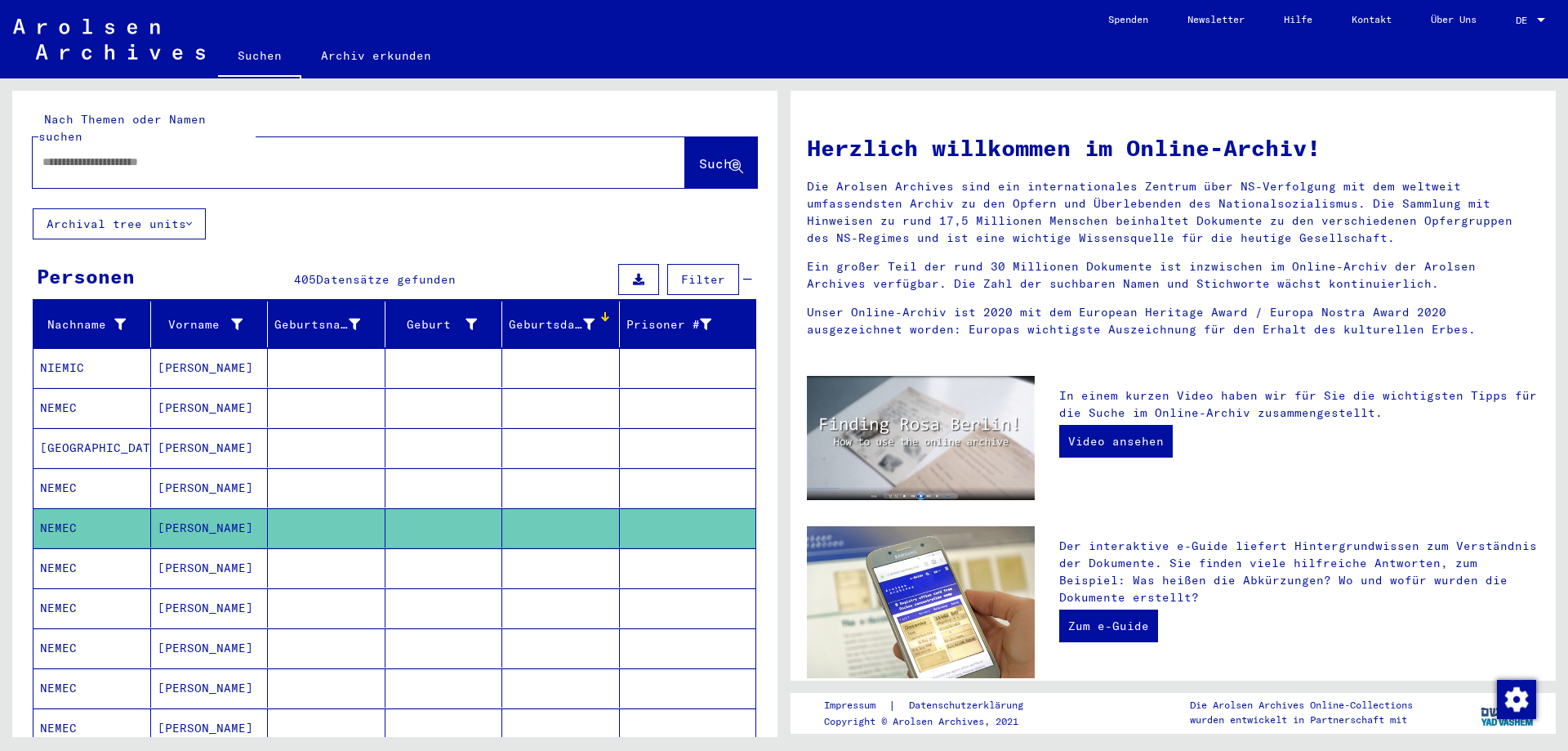
click at [454, 154] on div at bounding box center [335, 162] width 604 height 37
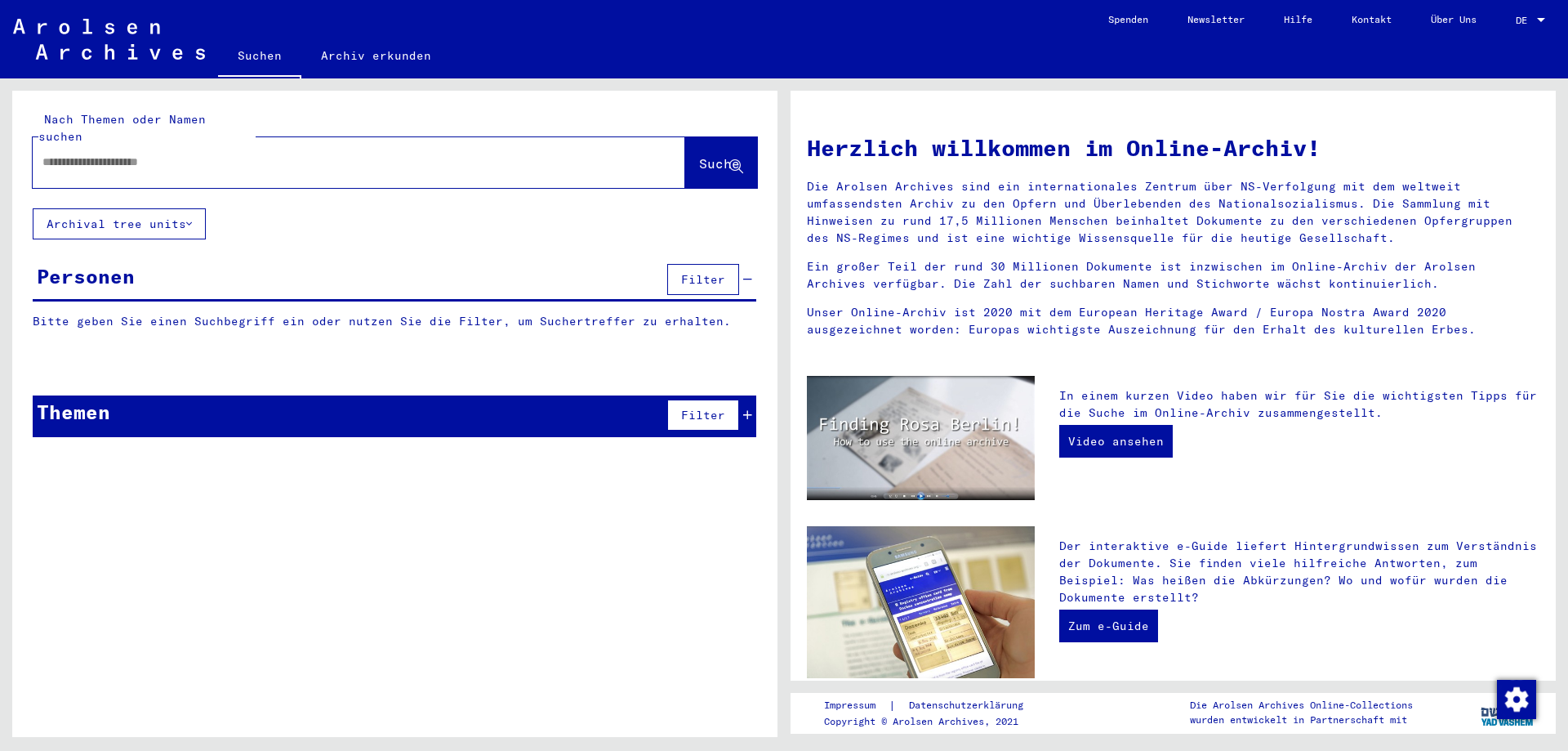
click at [202, 153] on div at bounding box center [335, 162] width 604 height 37
click at [134, 153] on input "text" at bounding box center [339, 162] width 594 height 17
paste input "*******"
type input "**********"
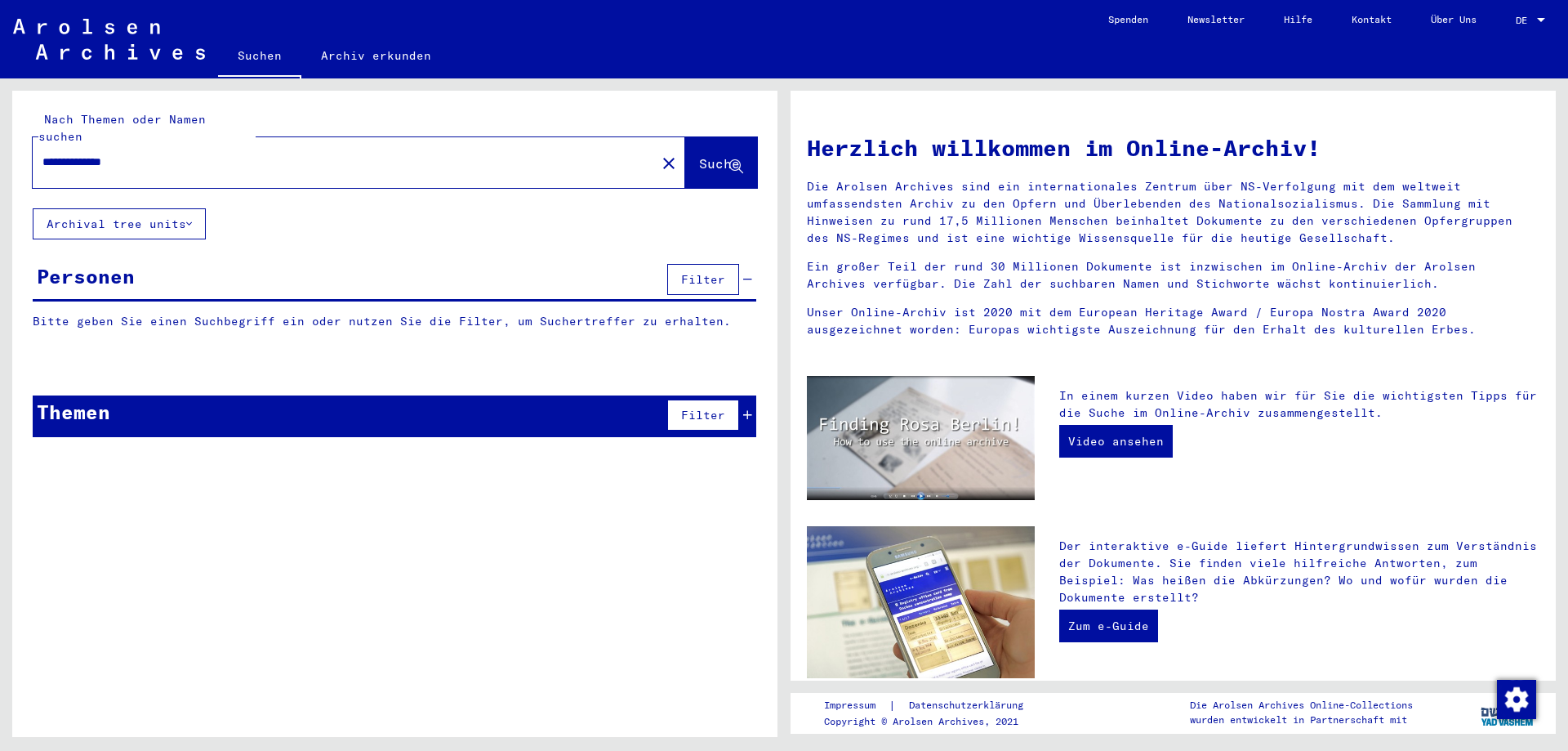
click at [748, 141] on button "Suche" at bounding box center [721, 163] width 71 height 51
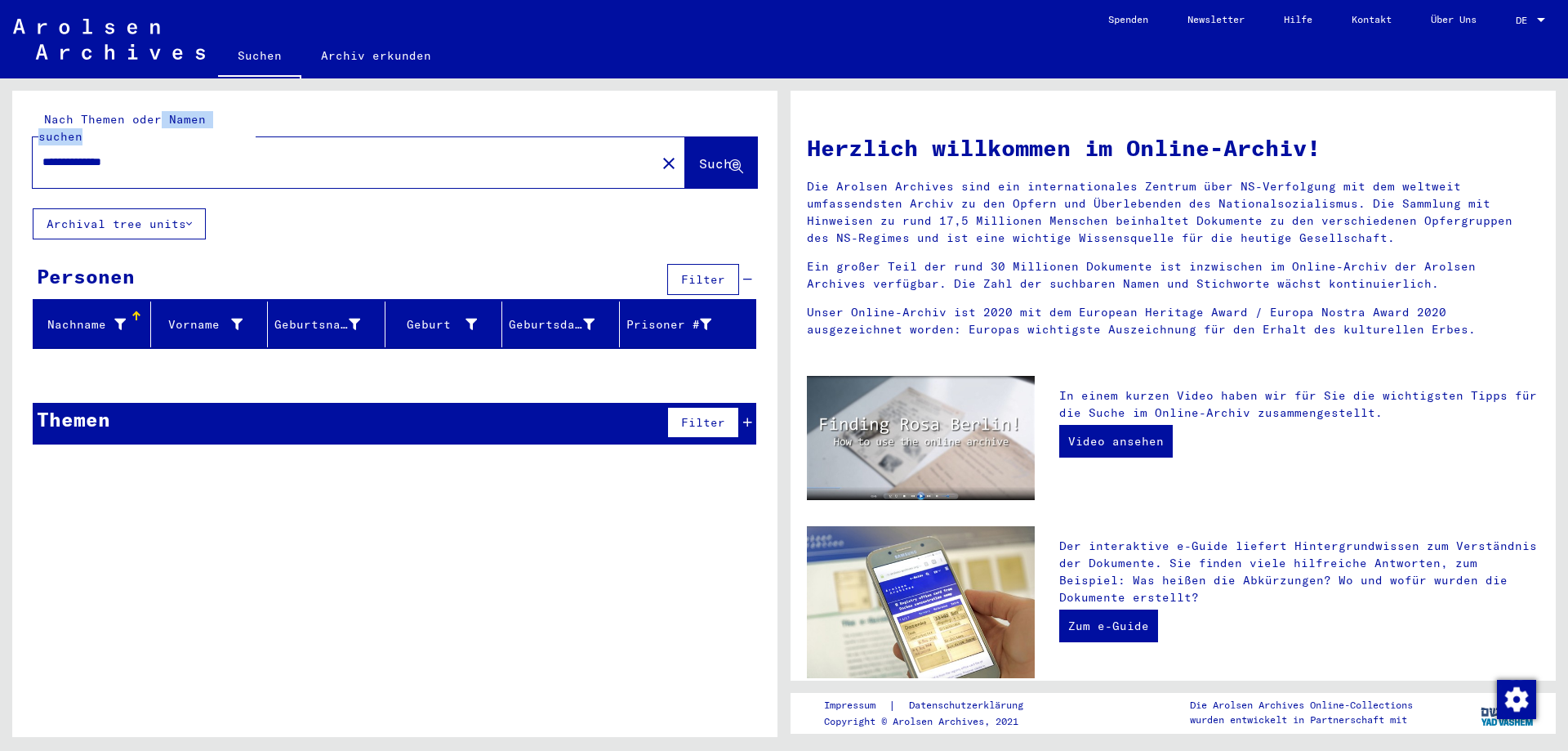
drag, startPoint x: 150, startPoint y: 122, endPoint x: 36, endPoint y: 125, distance: 114.0
click at [36, 125] on div "**********" at bounding box center [395, 150] width 724 height 77
click at [134, 153] on input "**********" at bounding box center [339, 162] width 594 height 17
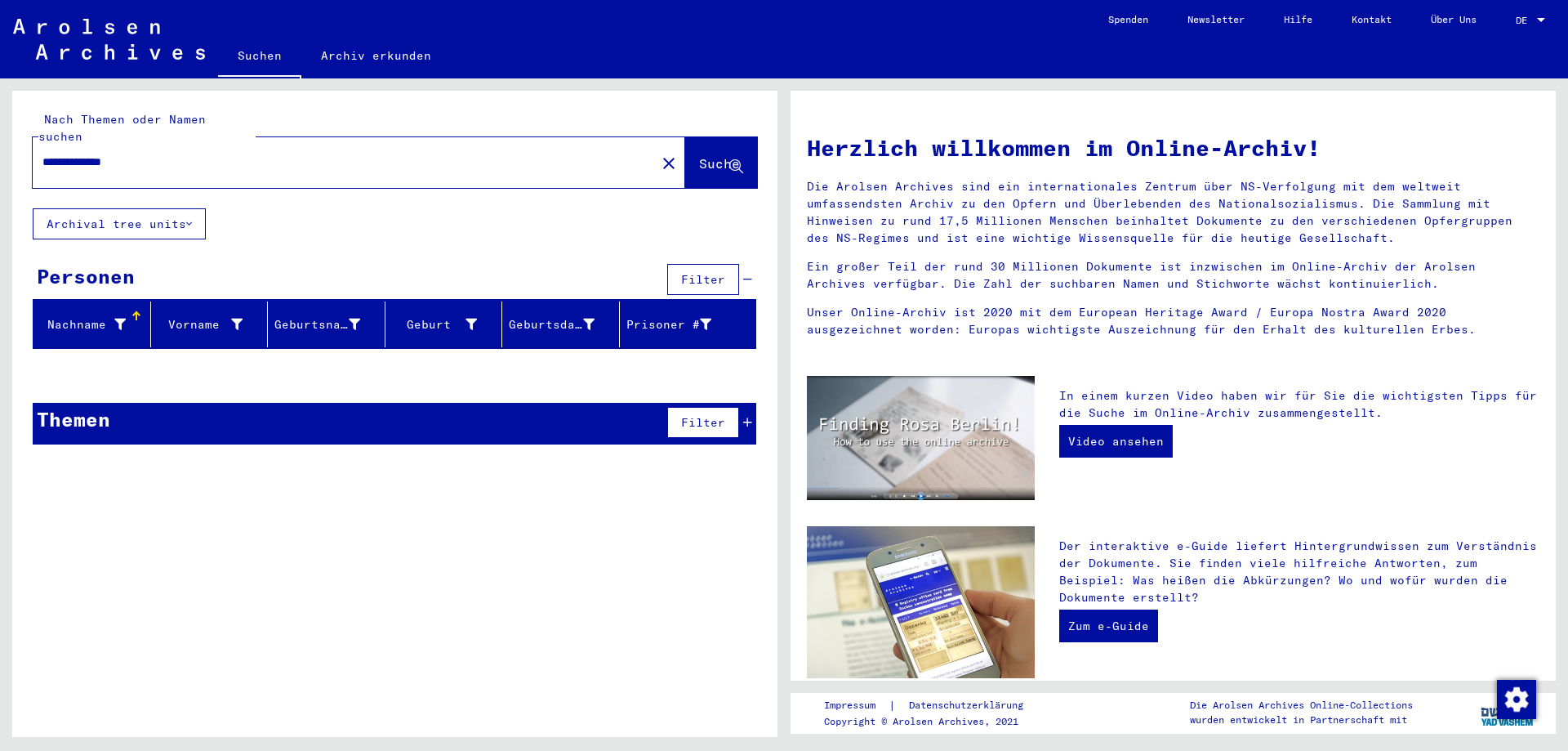
drag, startPoint x: 642, startPoint y: 139, endPoint x: 518, endPoint y: 134, distance: 124.1
click at [659, 153] on mat-icon "close" at bounding box center [669, 163] width 20 height 20
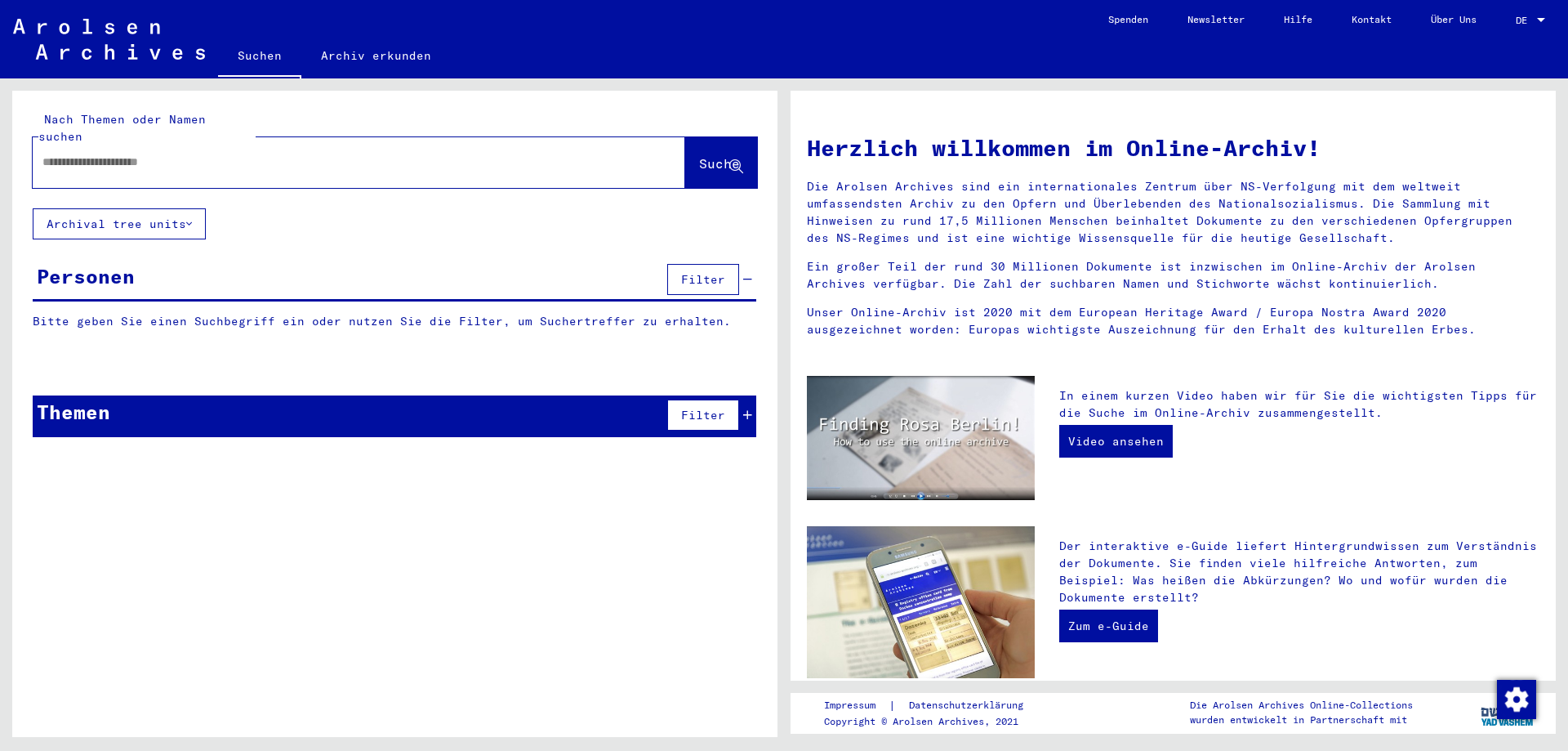
click at [398, 144] on div at bounding box center [335, 162] width 604 height 37
click at [227, 144] on div at bounding box center [335, 162] width 604 height 37
click at [127, 153] on input "text" at bounding box center [339, 162] width 594 height 17
paste input "********"
type input "**********"
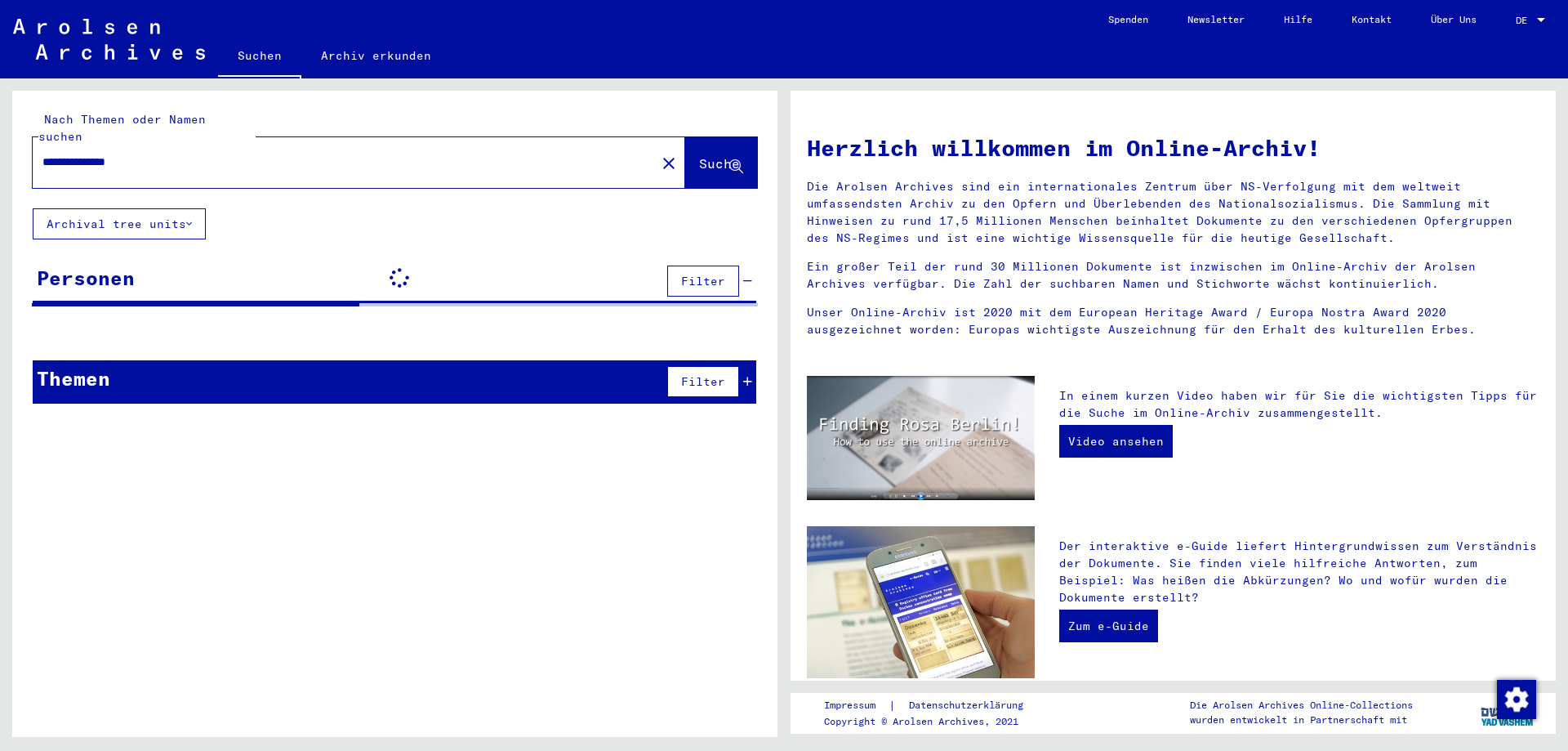
drag, startPoint x: 105, startPoint y: 153, endPoint x: -8, endPoint y: 168, distance: 114.0
click at [0, 168] on html "**********" at bounding box center [784, 376] width 1568 height 751
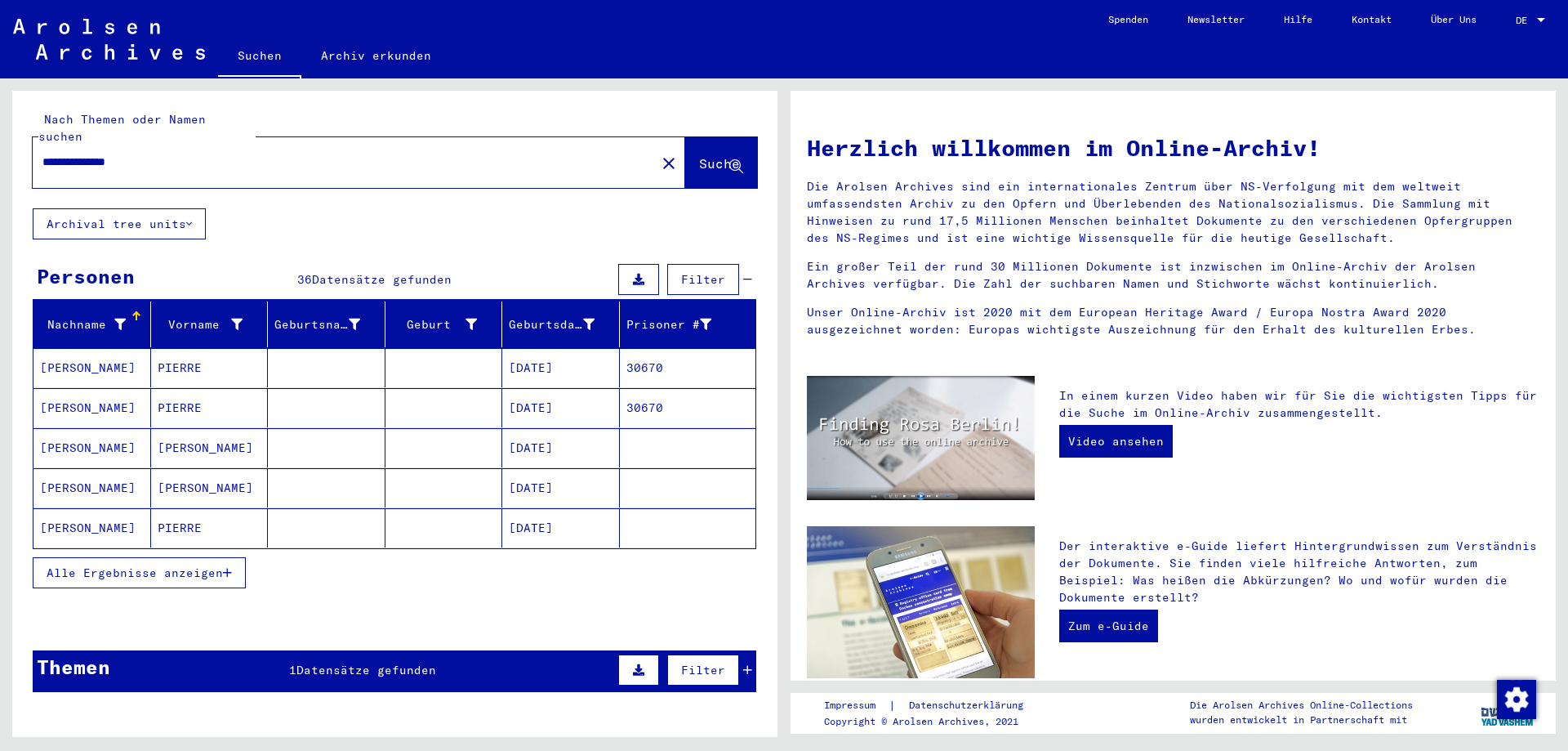
click at [185, 557] on button "Alle Ergebnisse anzeigen" at bounding box center [139, 572] width 214 height 31
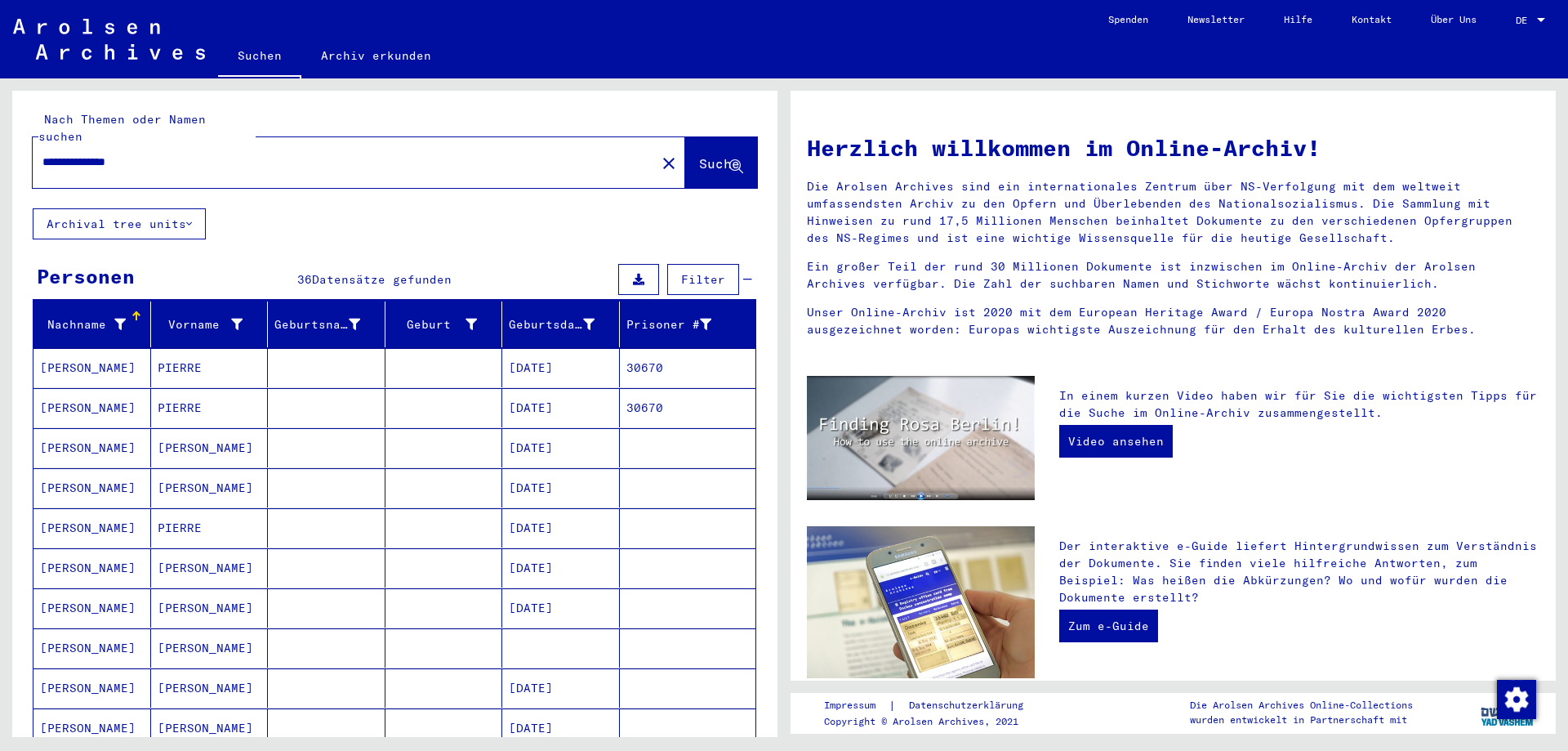
click at [570, 360] on mat-cell "[DATE]" at bounding box center [561, 368] width 118 height 40
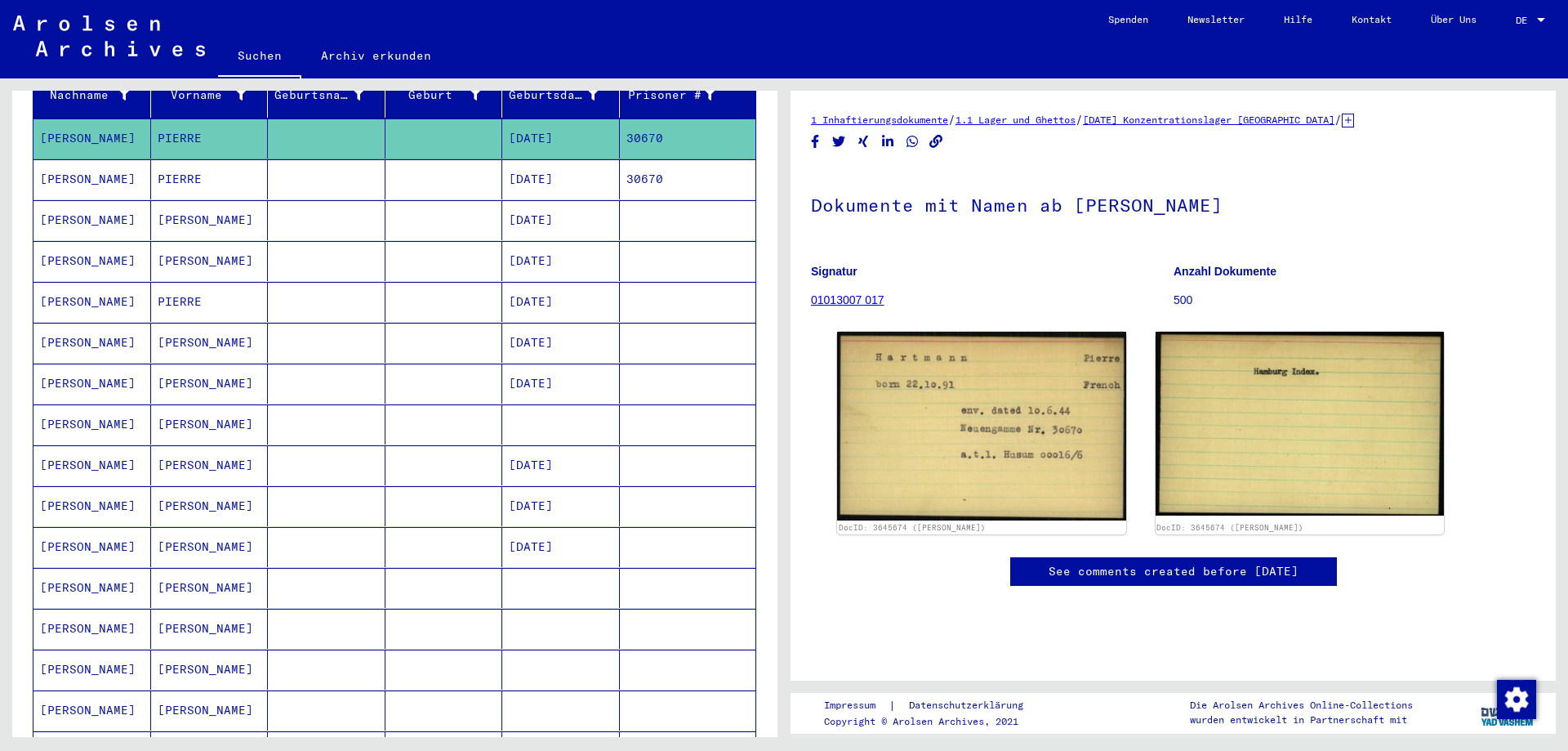
scroll to position [246, 0]
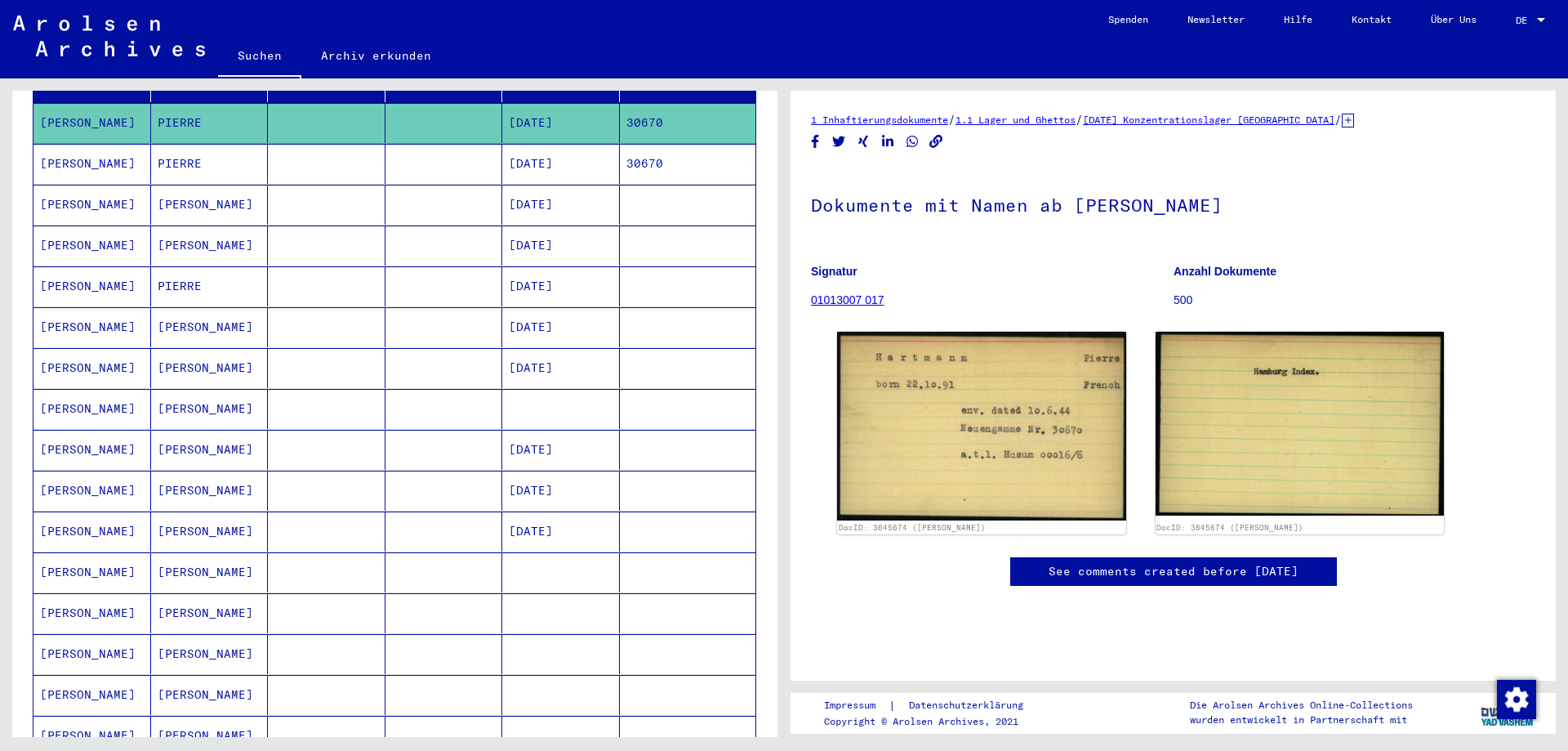
click at [550, 396] on mat-cell at bounding box center [561, 408] width 118 height 40
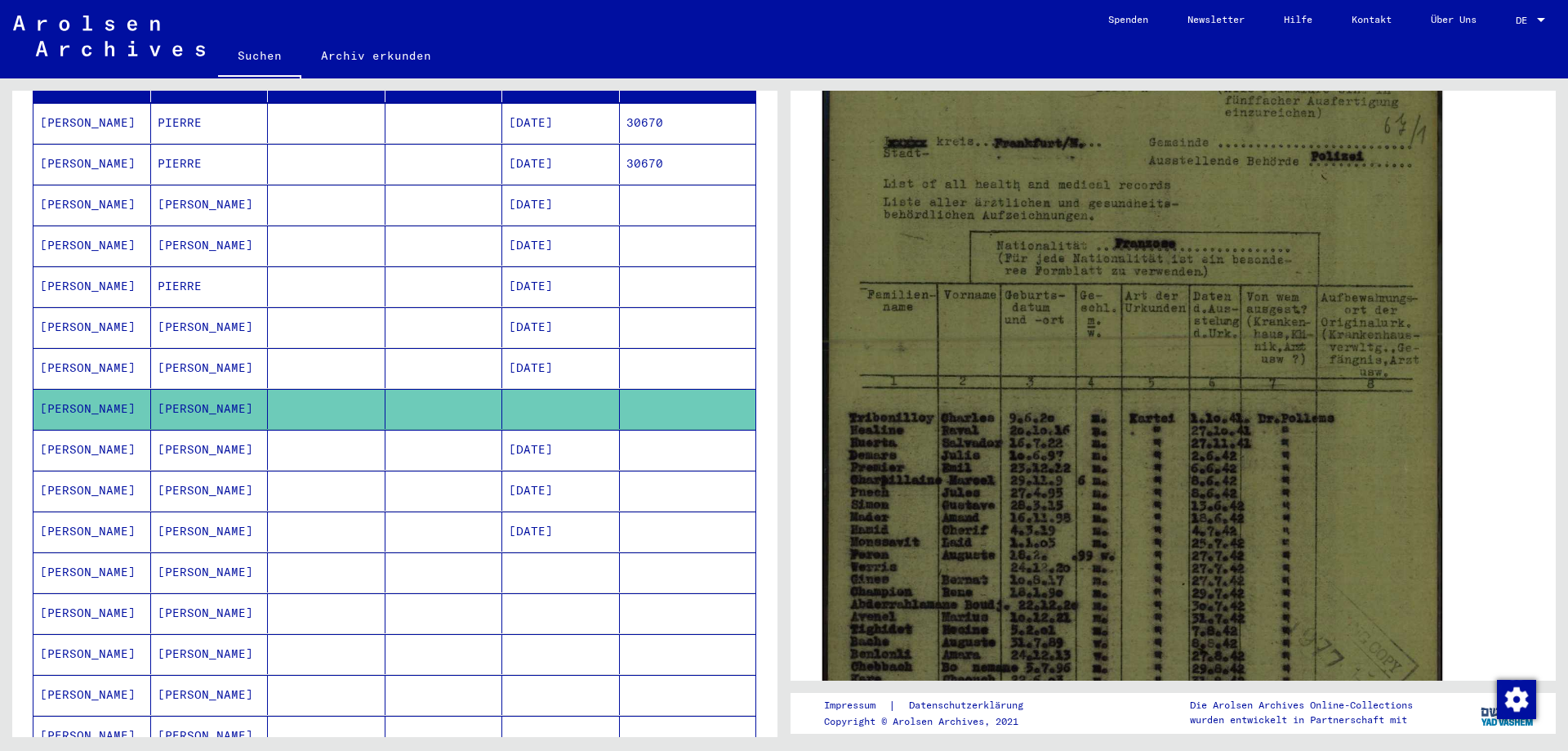
scroll to position [327, 0]
click at [1136, 409] on img at bounding box center [1132, 482] width 620 height 873
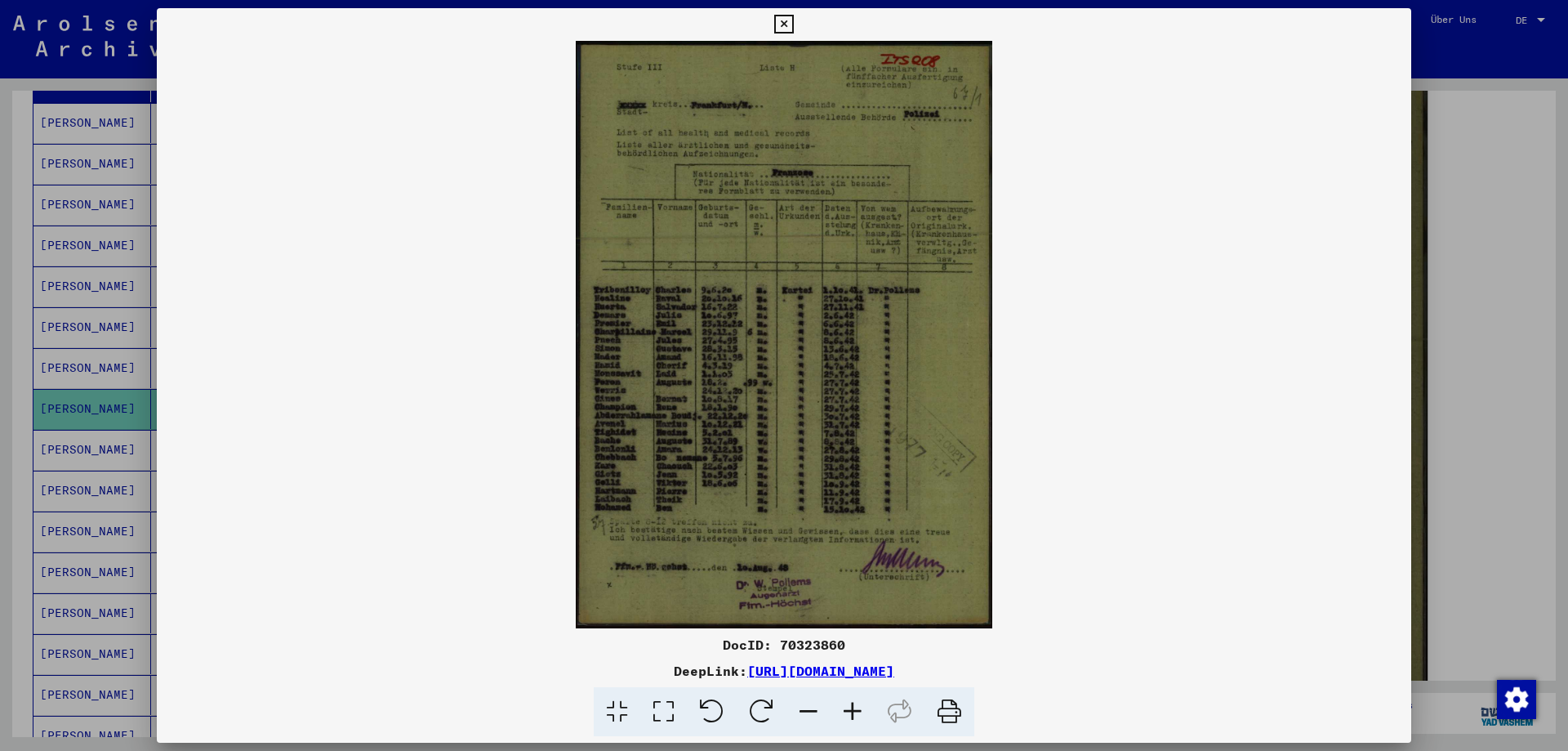
click at [865, 715] on icon at bounding box center [852, 711] width 44 height 50
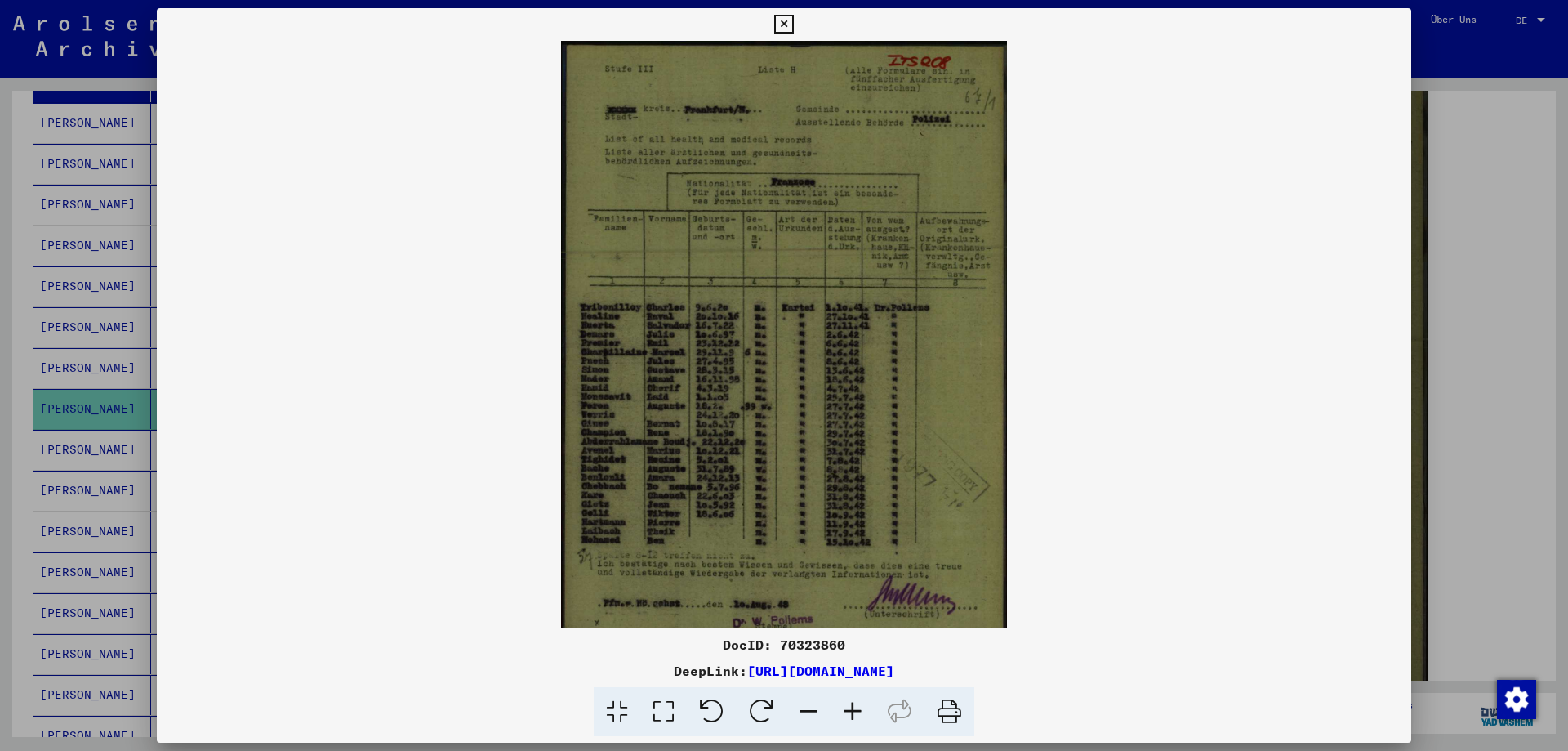
click at [865, 715] on icon at bounding box center [852, 711] width 44 height 50
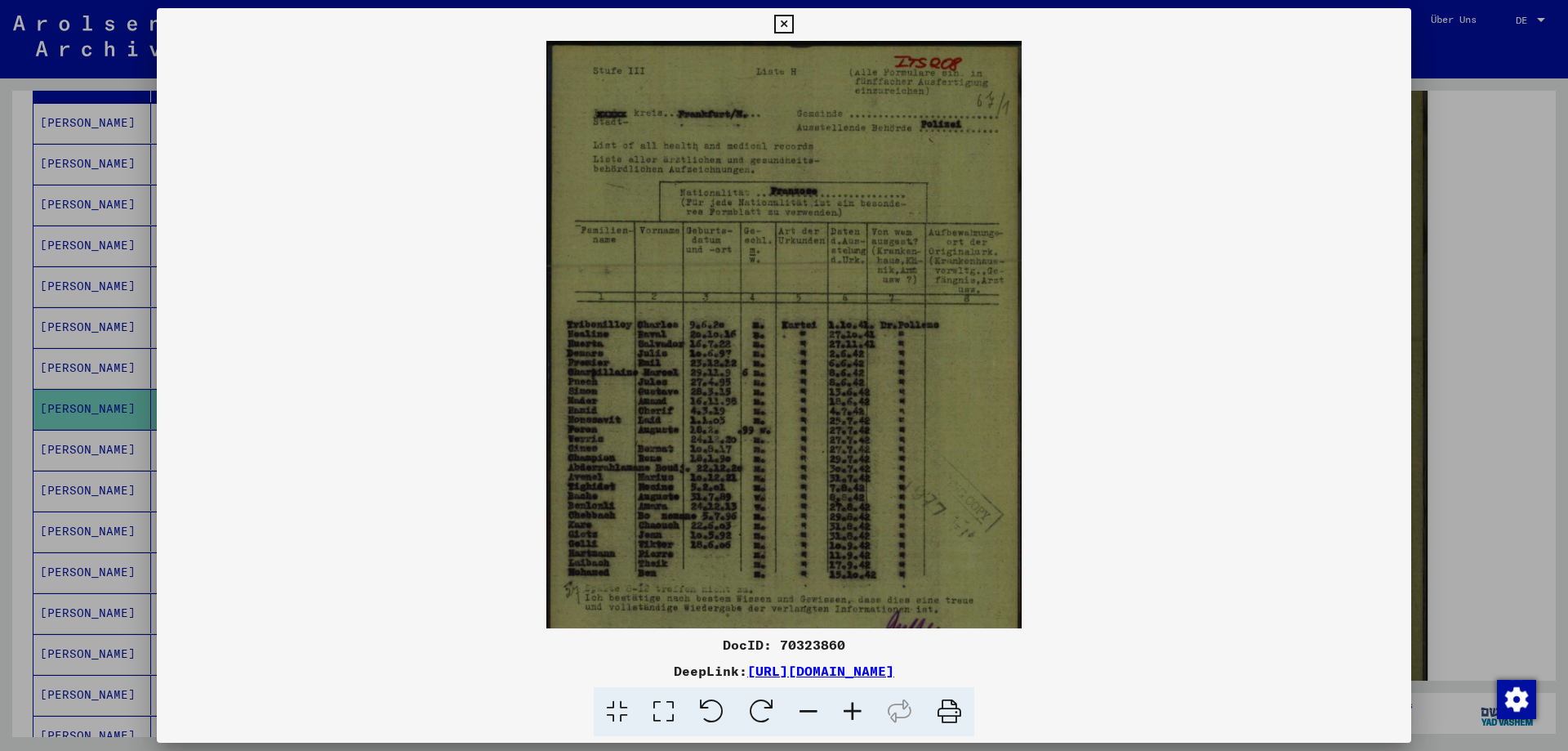
click at [865, 715] on icon at bounding box center [852, 711] width 44 height 50
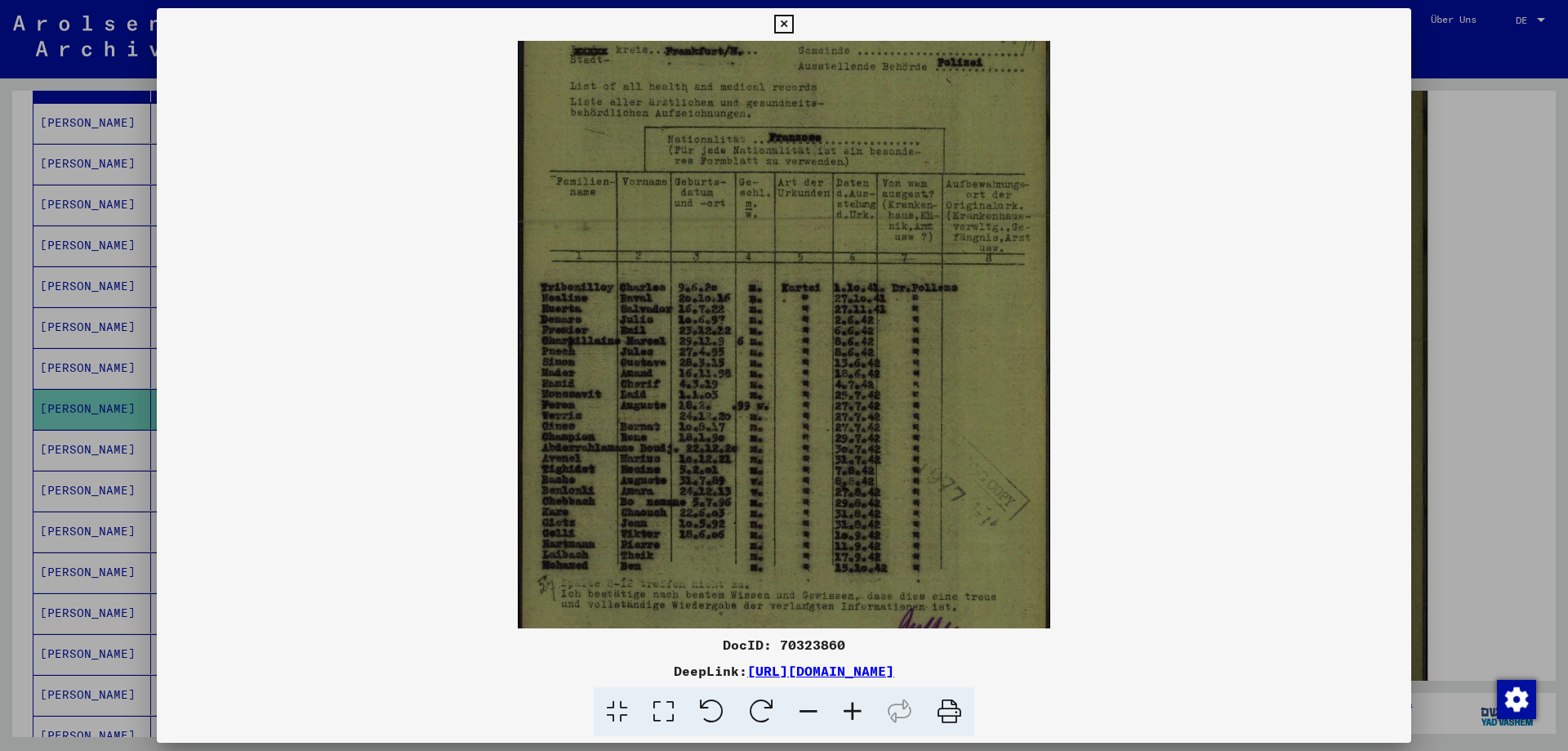
scroll to position [164, 0]
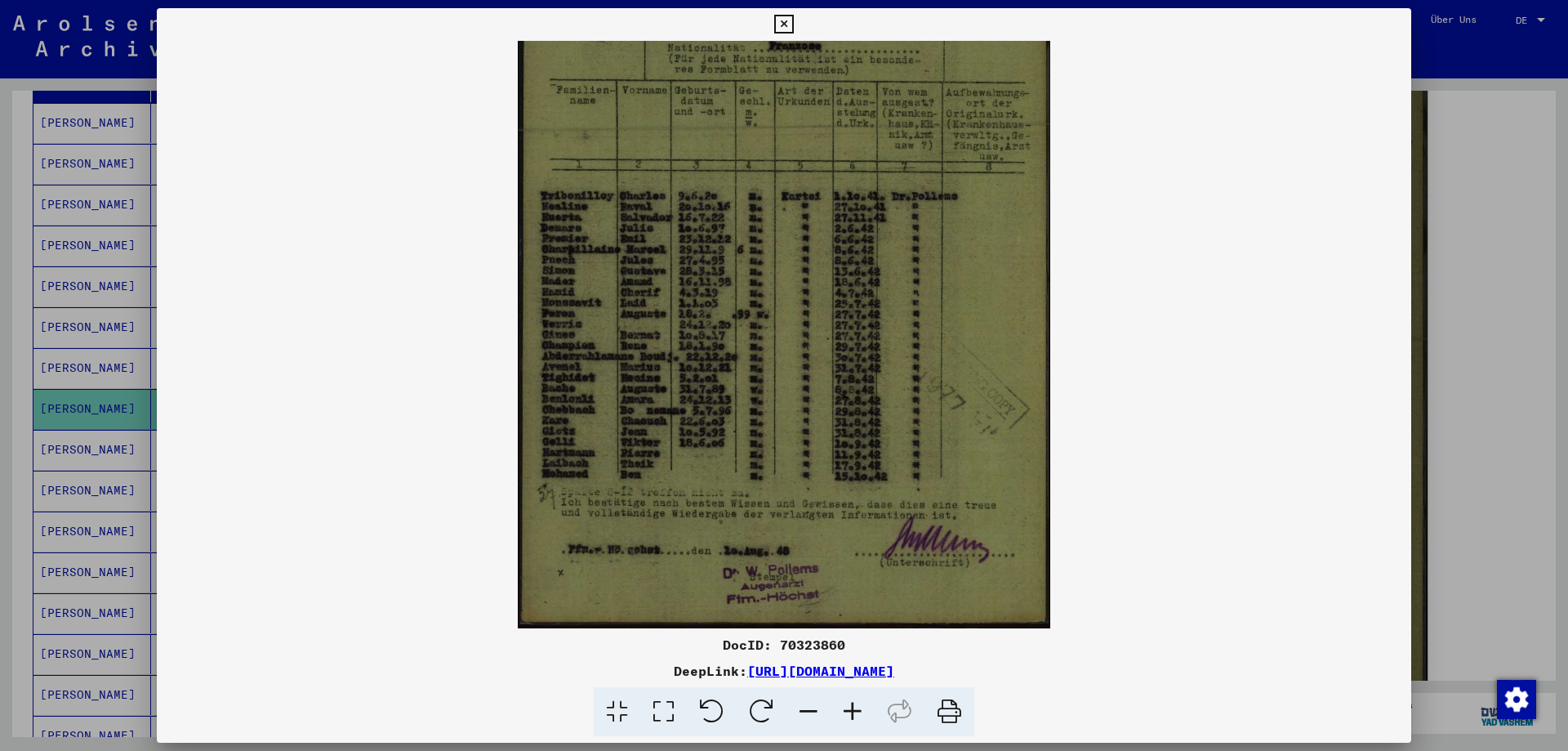
drag, startPoint x: 829, startPoint y: 510, endPoint x: 816, endPoint y: 378, distance: 132.6
click at [816, 378] on img at bounding box center [784, 253] width 533 height 751
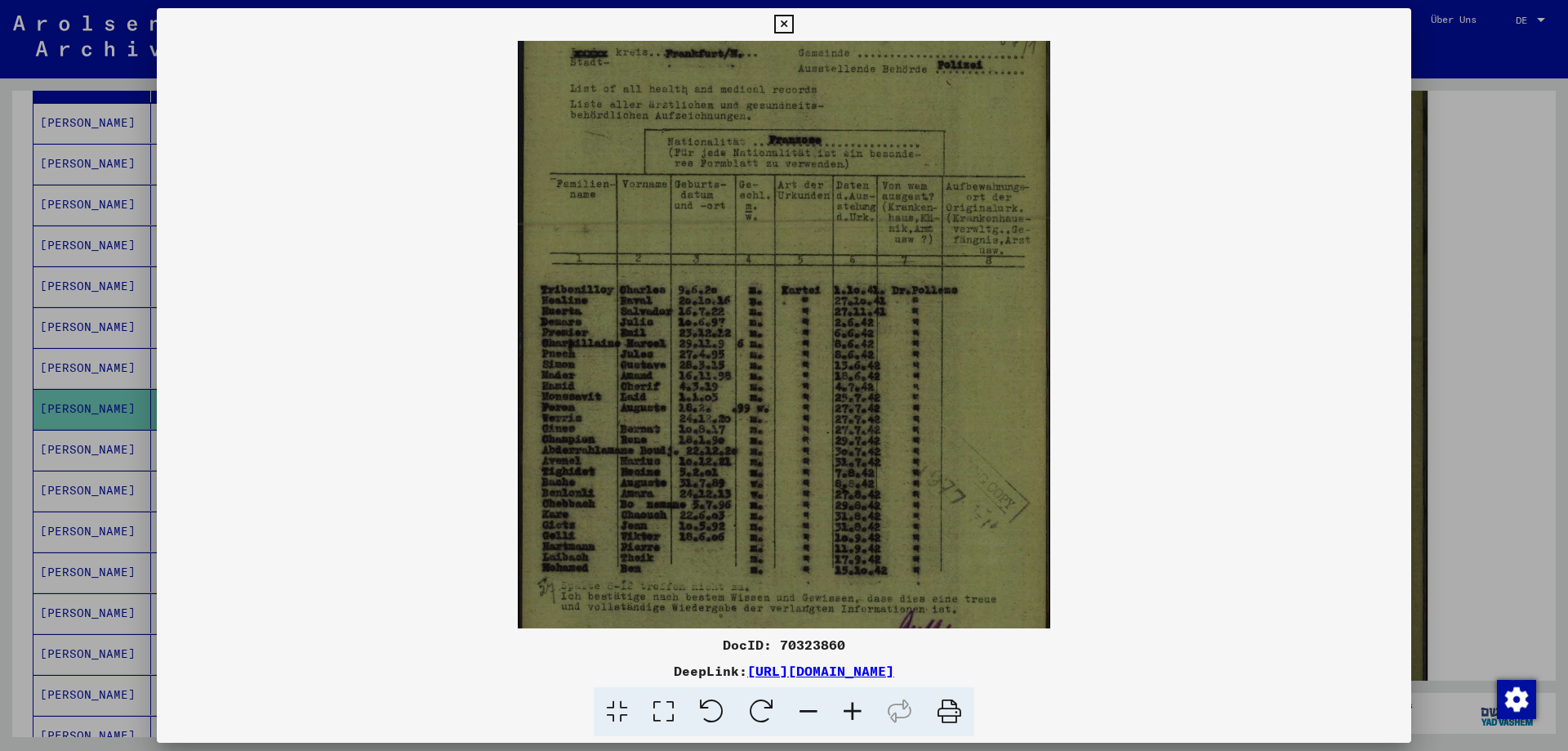
scroll to position [19, 0]
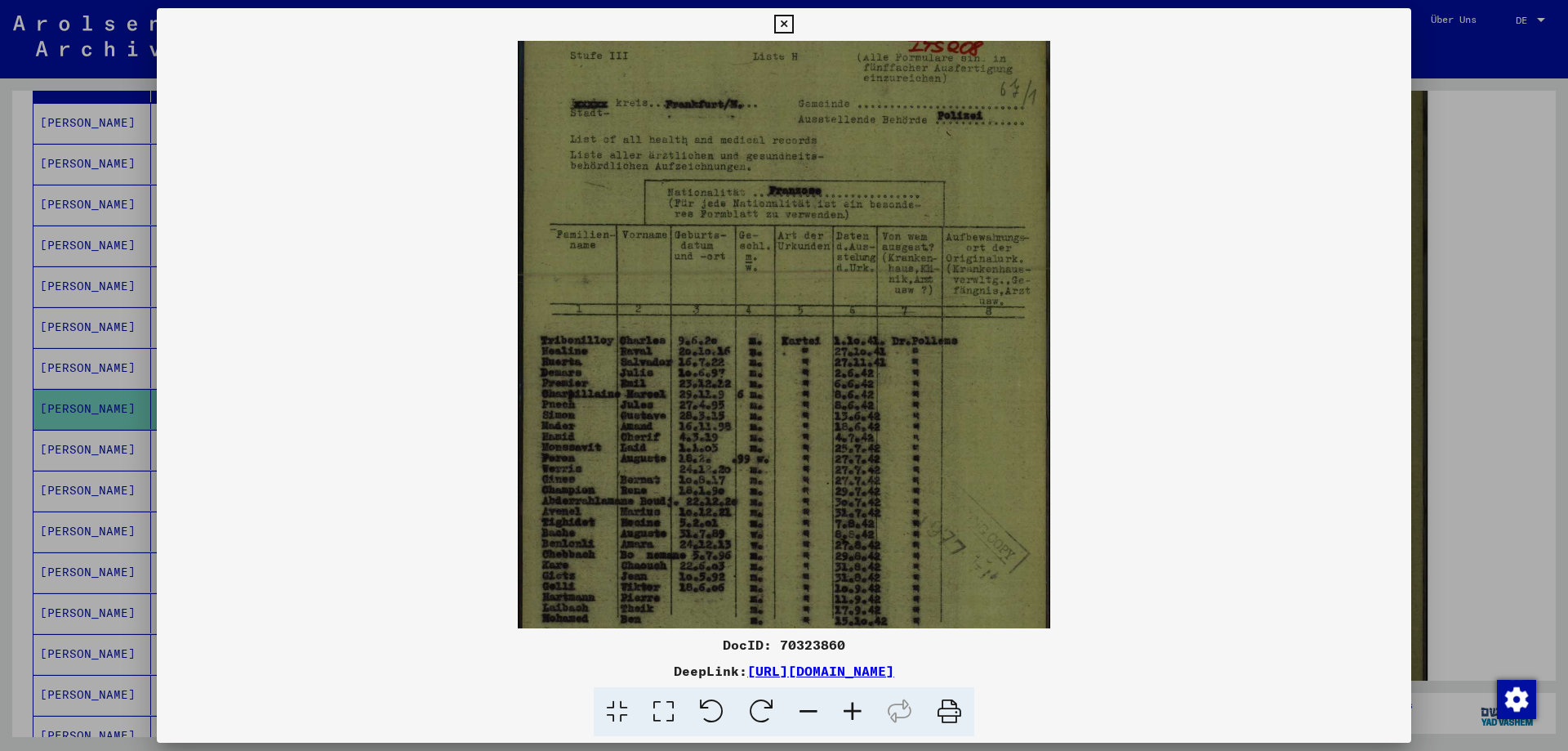
drag, startPoint x: 810, startPoint y: 312, endPoint x: 827, endPoint y: 455, distance: 144.0
click at [827, 455] on img at bounding box center [784, 397] width 533 height 751
click at [1524, 280] on div at bounding box center [784, 376] width 1568 height 751
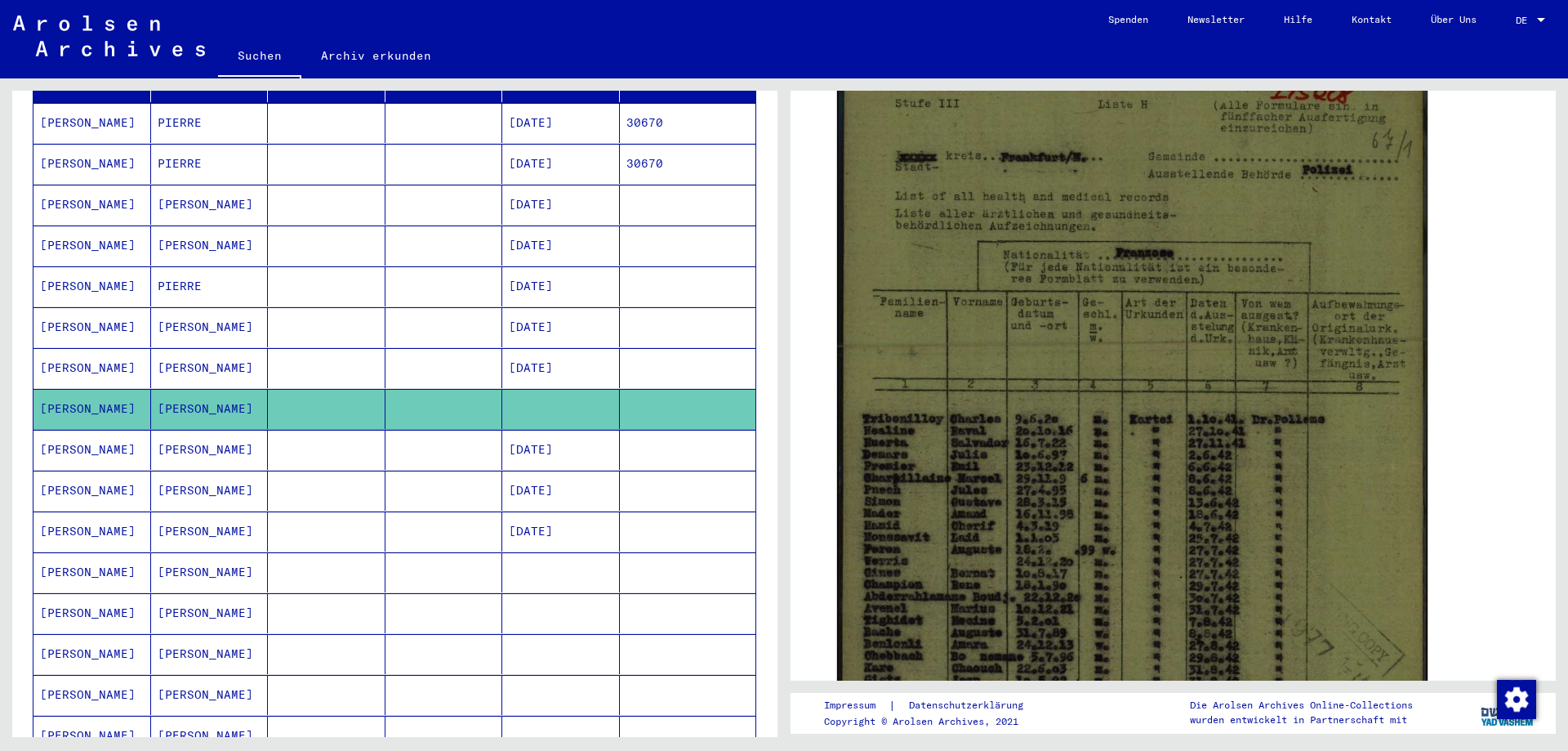
click at [376, 552] on mat-cell at bounding box center [326, 572] width 118 height 40
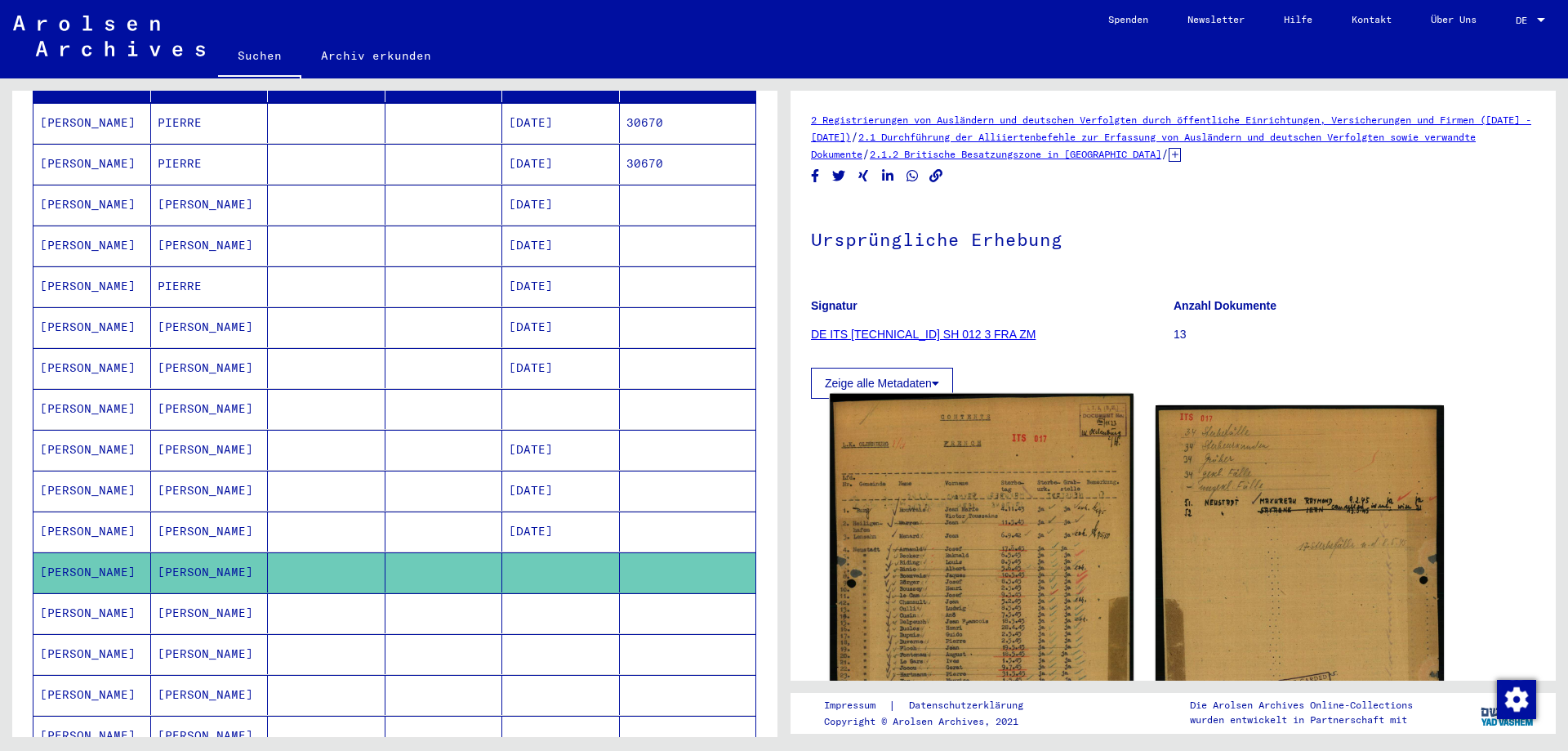
click at [941, 582] on img at bounding box center [981, 634] width 303 height 481
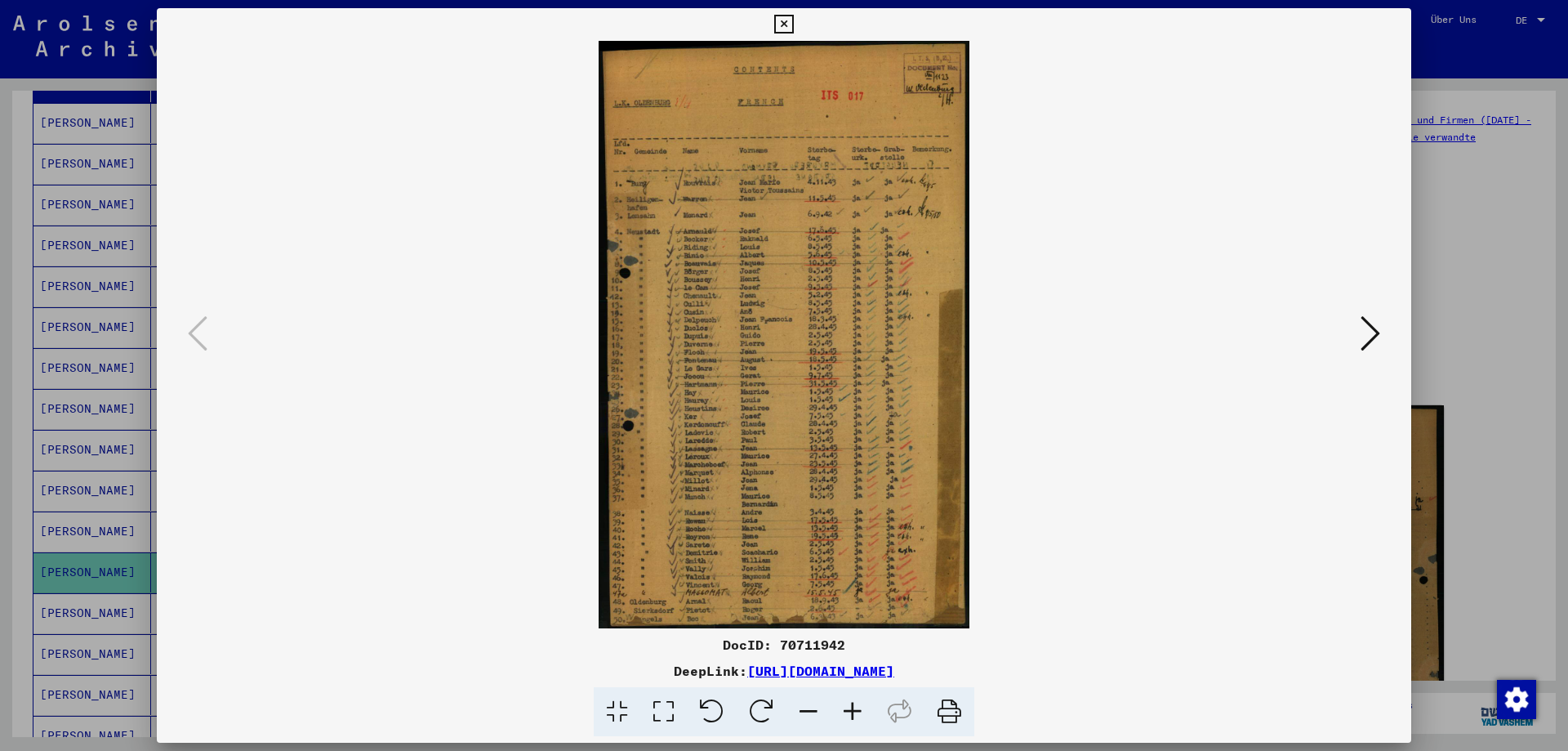
click at [858, 698] on icon at bounding box center [852, 711] width 44 height 50
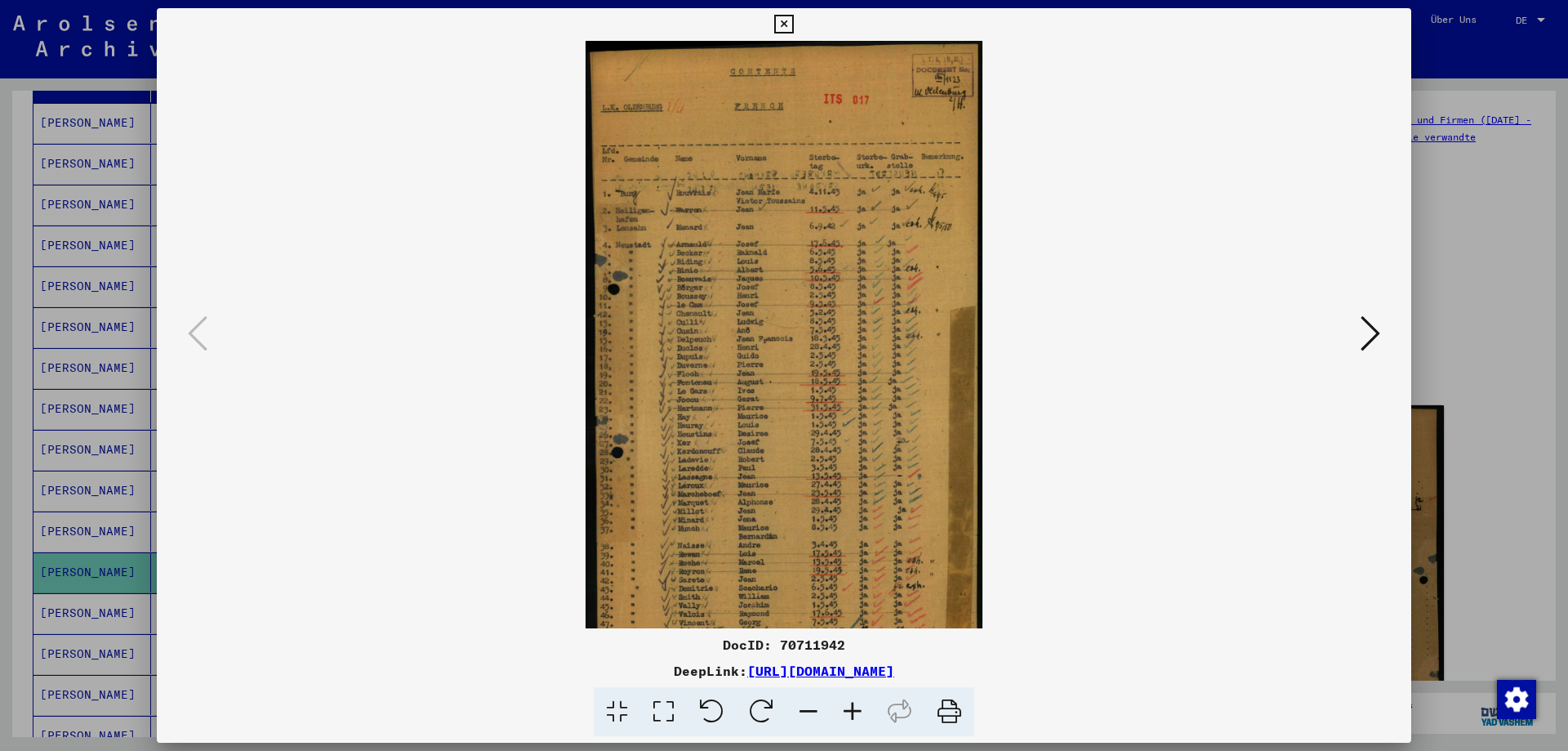
click at [858, 698] on icon at bounding box center [852, 711] width 44 height 50
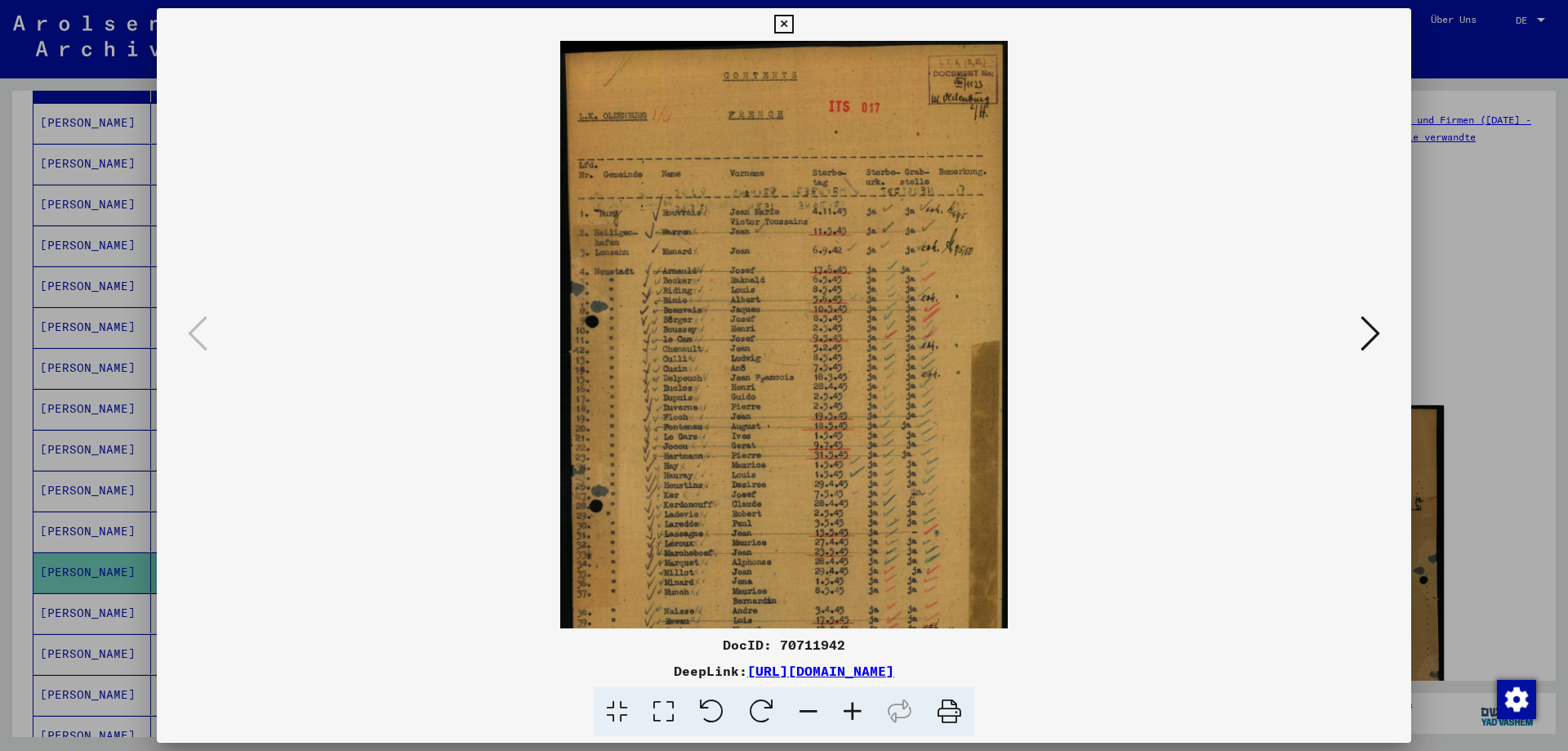
click at [858, 698] on icon at bounding box center [852, 711] width 44 height 50
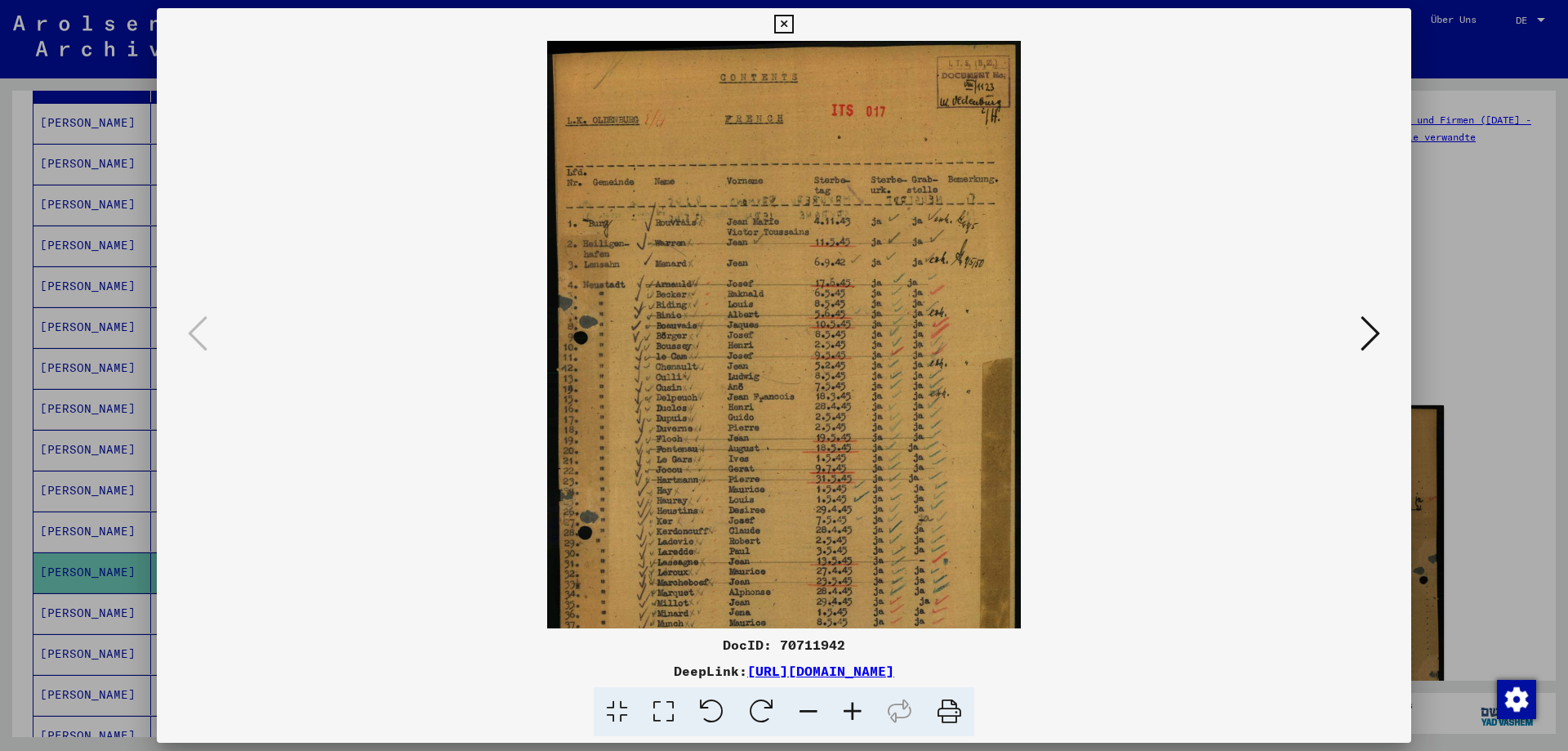
click at [858, 698] on icon at bounding box center [852, 711] width 44 height 50
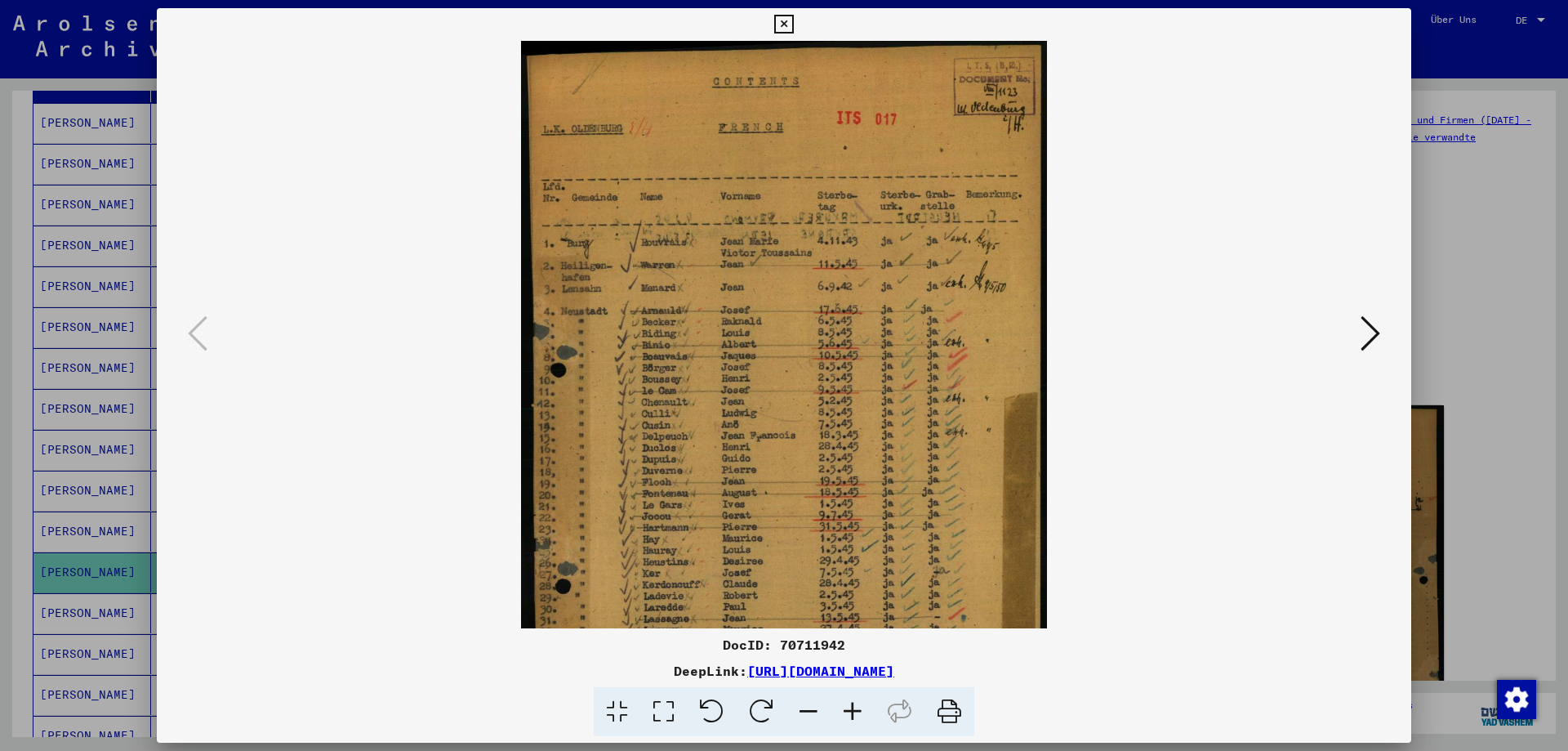
click at [858, 698] on icon at bounding box center [852, 711] width 44 height 50
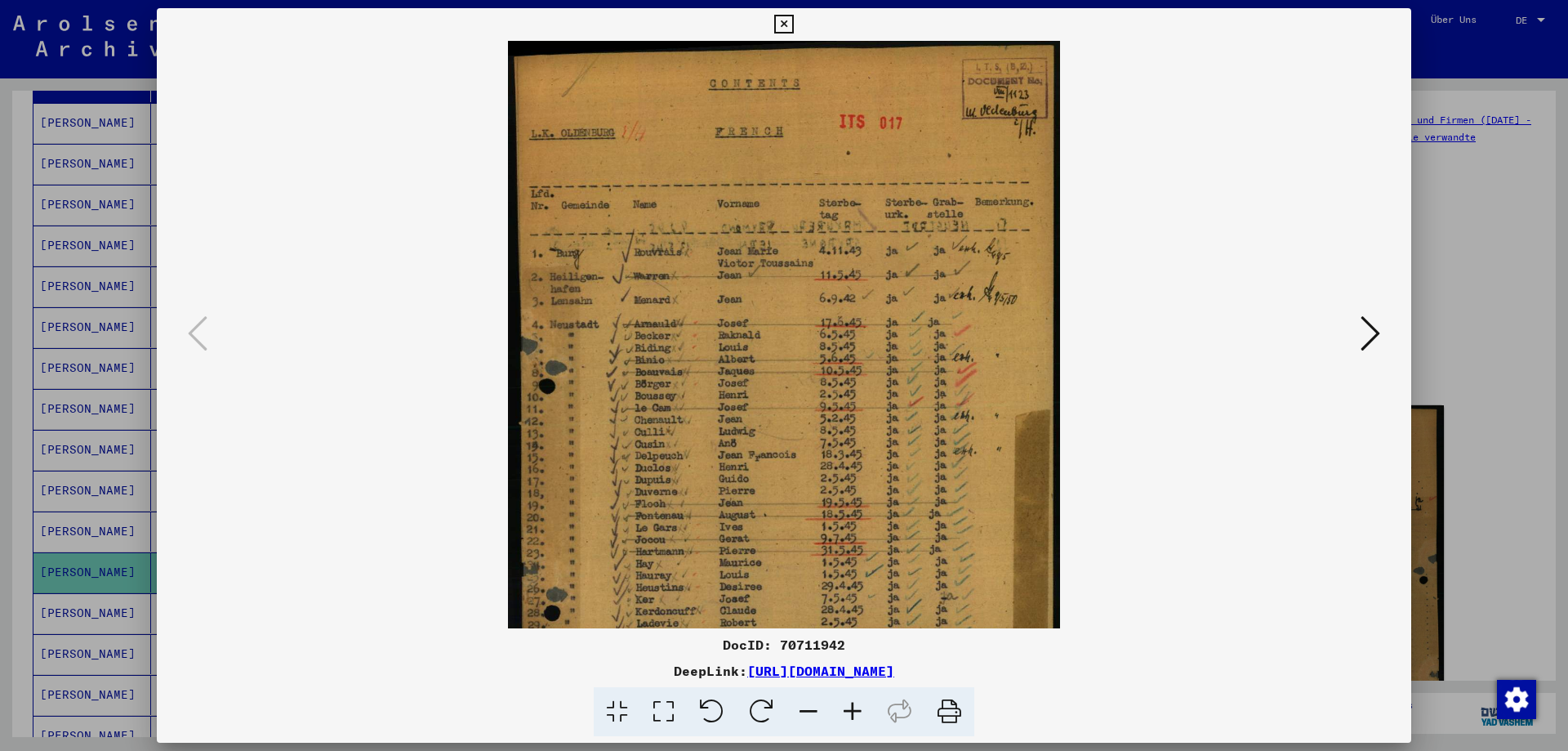
click at [858, 698] on icon at bounding box center [852, 711] width 44 height 50
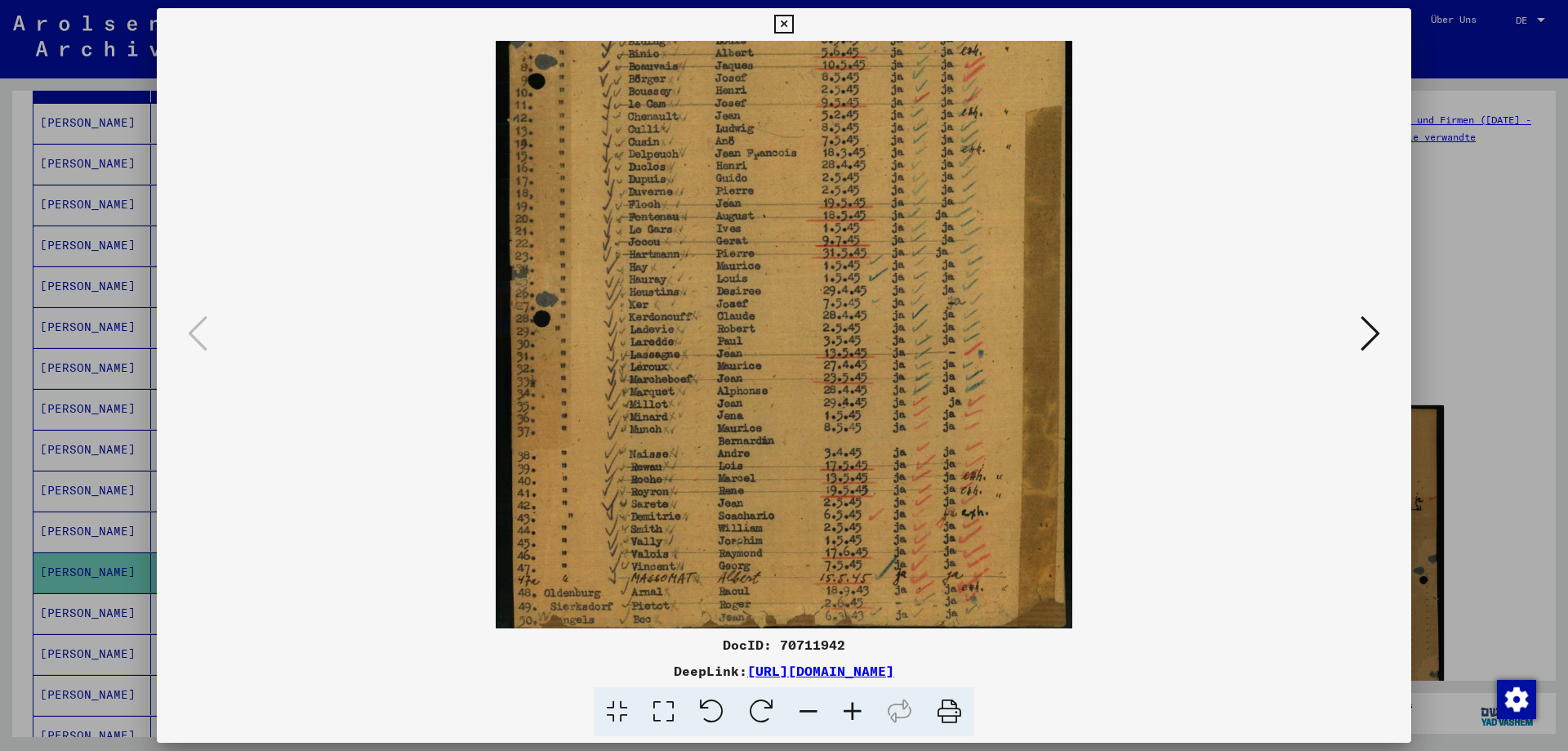
scroll to position [327, 0]
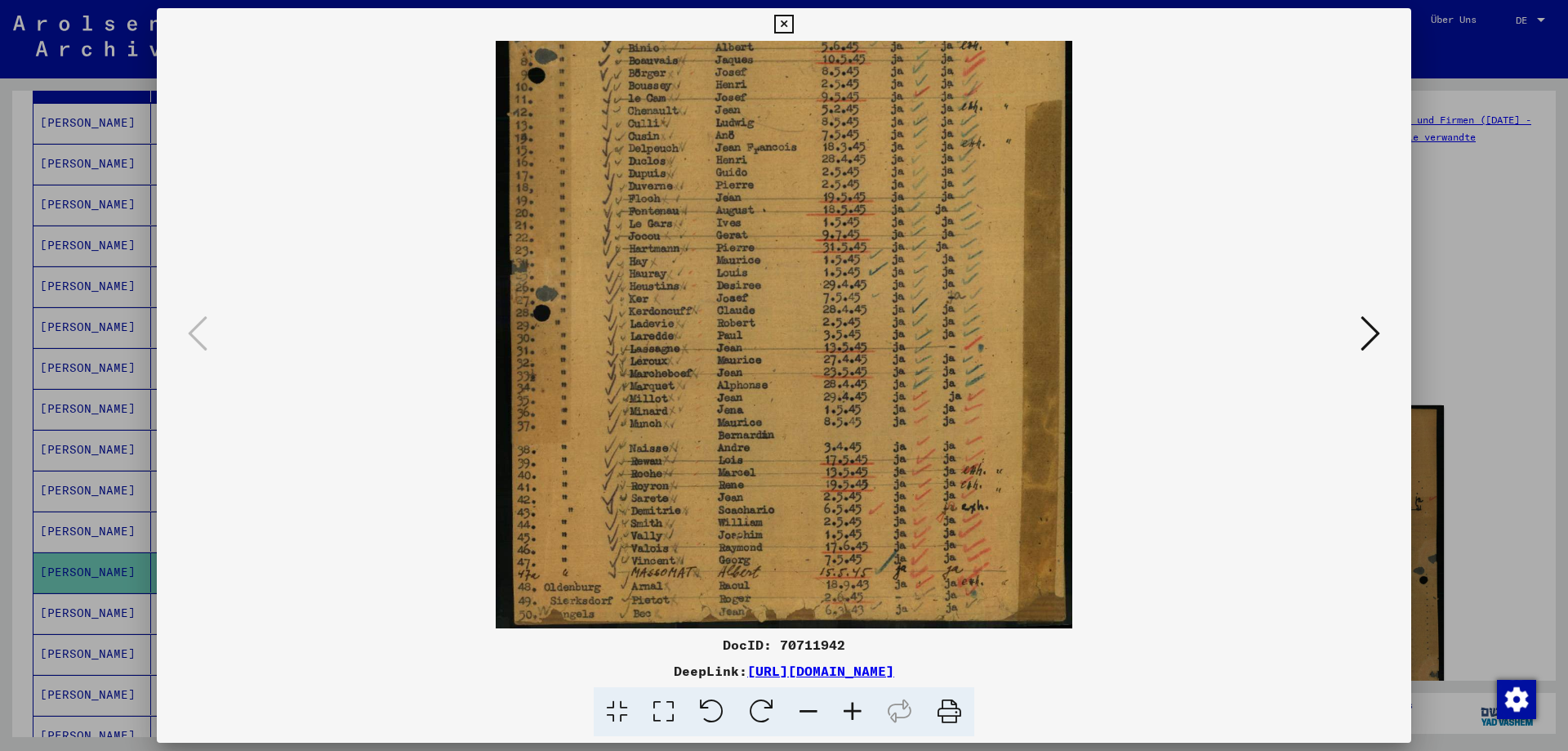
drag, startPoint x: 858, startPoint y: 589, endPoint x: 1070, endPoint y: 187, distance: 454.5
click at [1070, 187] on img at bounding box center [784, 171] width 578 height 915
click at [1369, 330] on icon at bounding box center [1370, 333] width 20 height 40
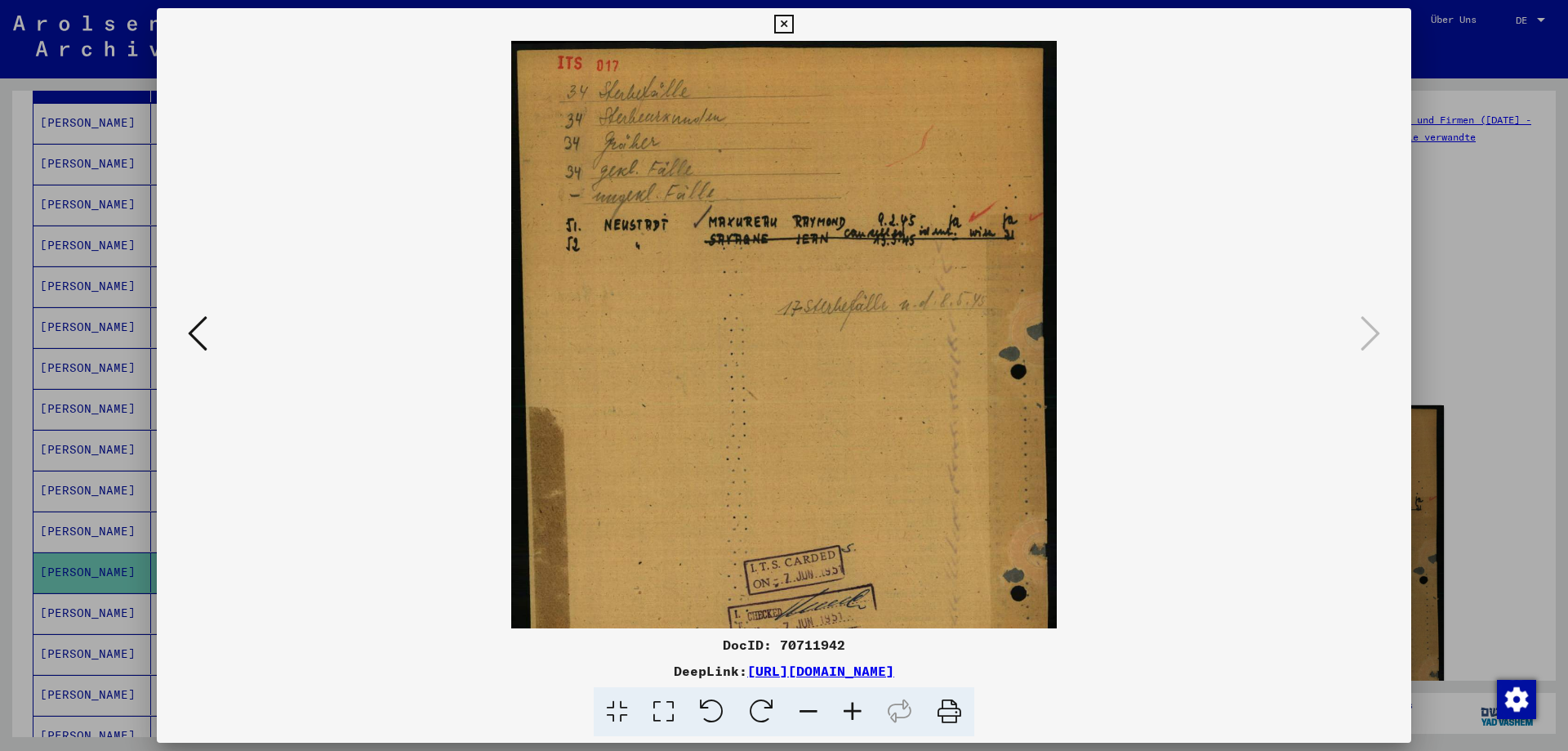
scroll to position [0, 0]
click at [1465, 312] on div at bounding box center [784, 376] width 1568 height 751
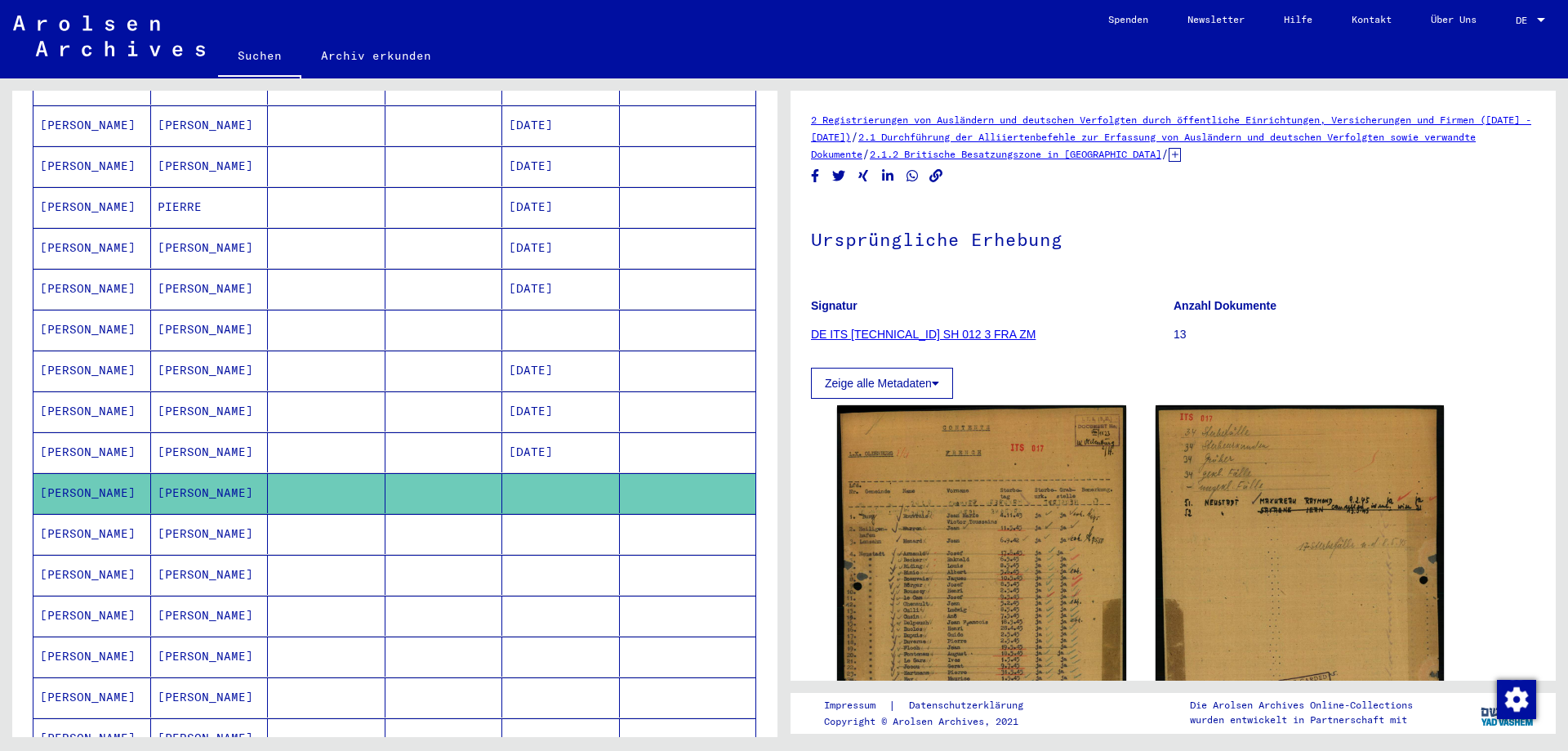
scroll to position [327, 0]
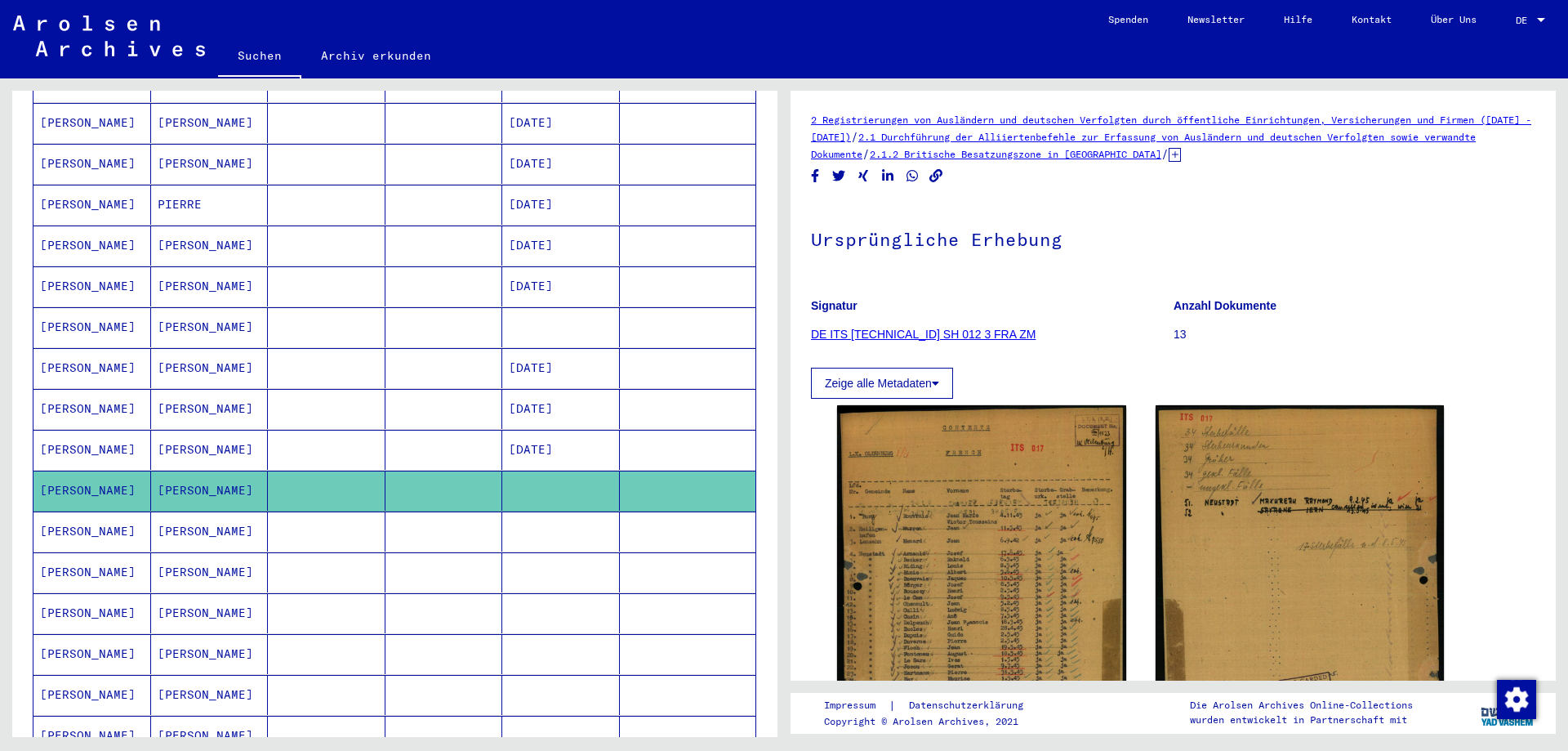
click at [482, 527] on mat-cell at bounding box center [444, 532] width 118 height 40
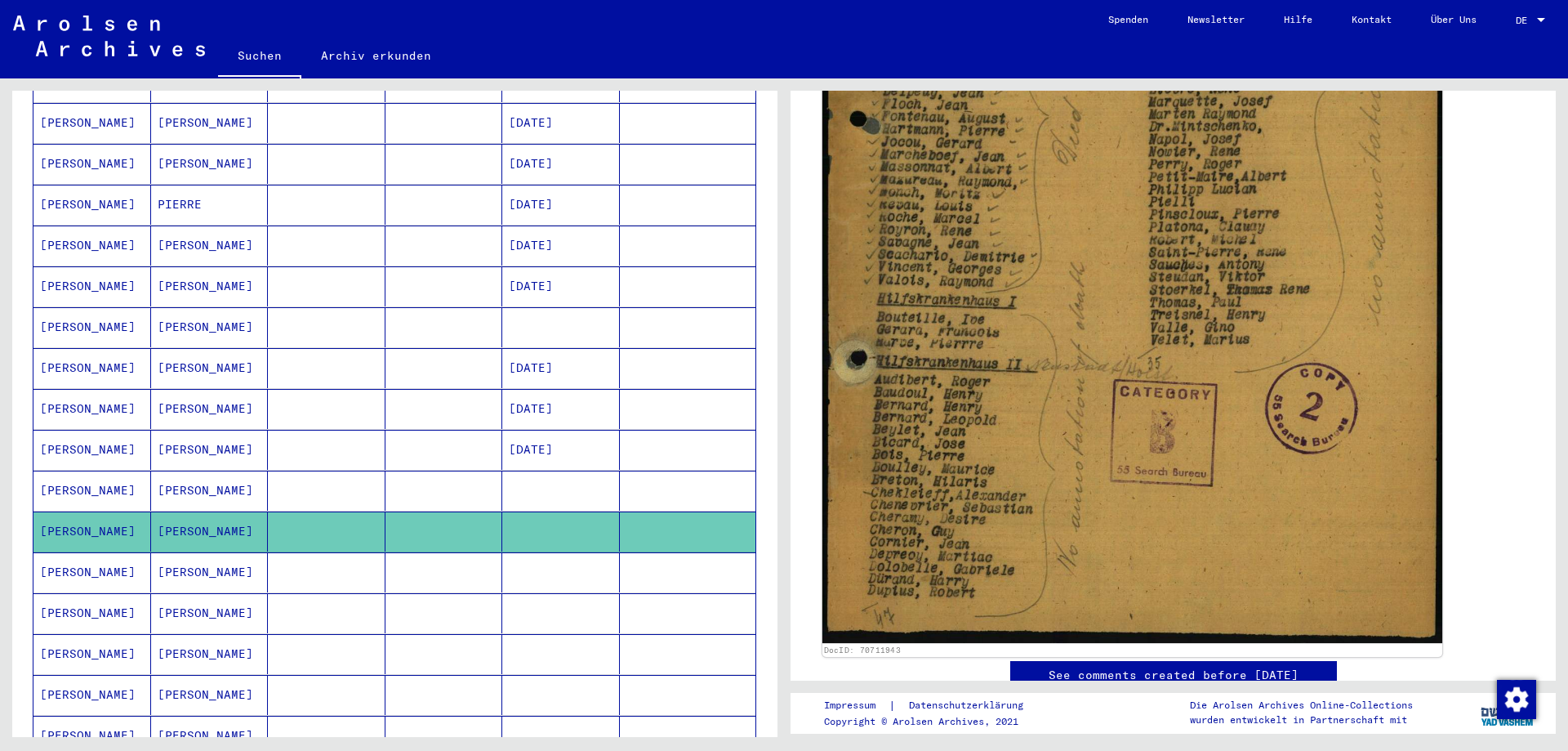
scroll to position [572, 0]
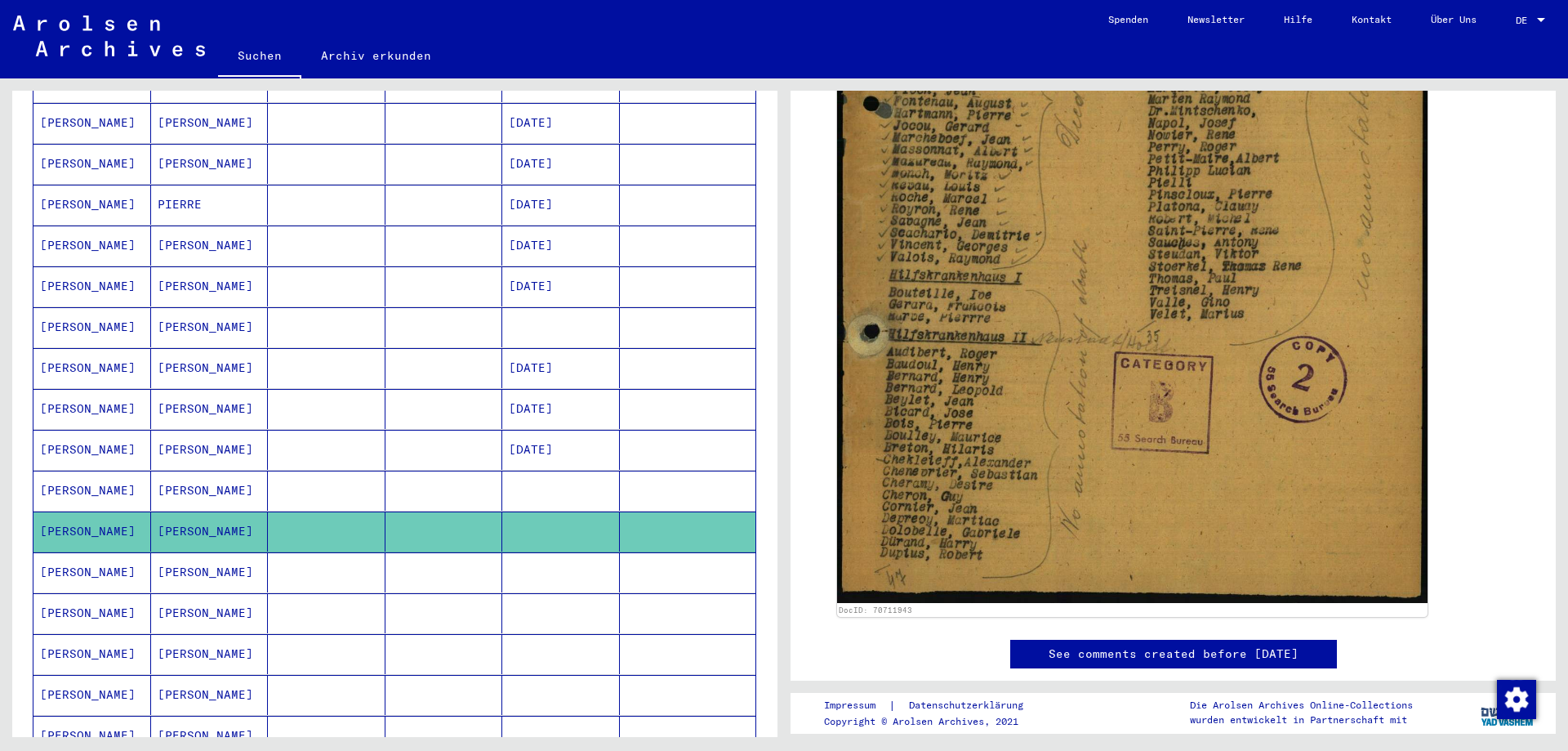
click at [331, 563] on mat-cell at bounding box center [326, 572] width 118 height 40
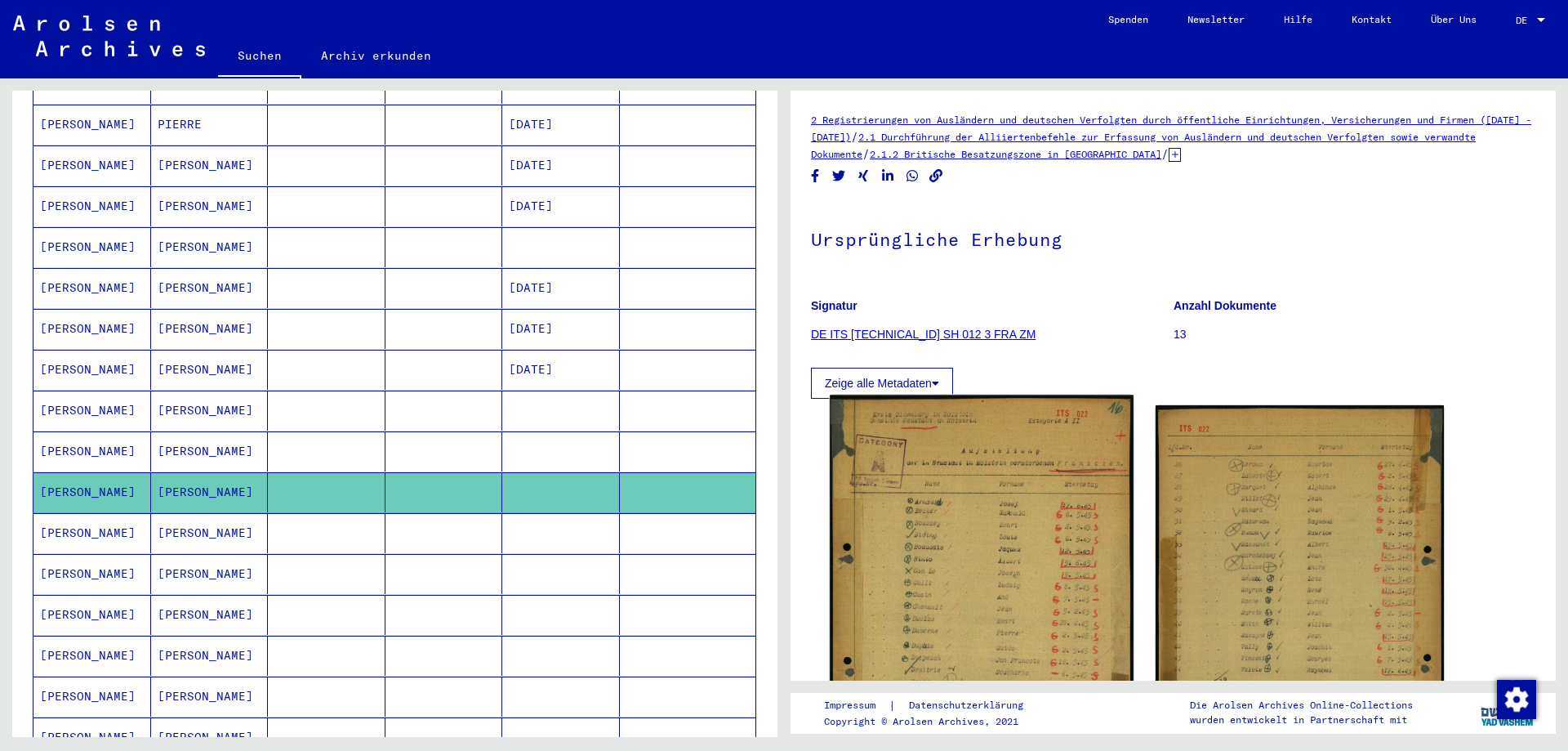
scroll to position [408, 0]
click at [937, 547] on img at bounding box center [981, 605] width 303 height 423
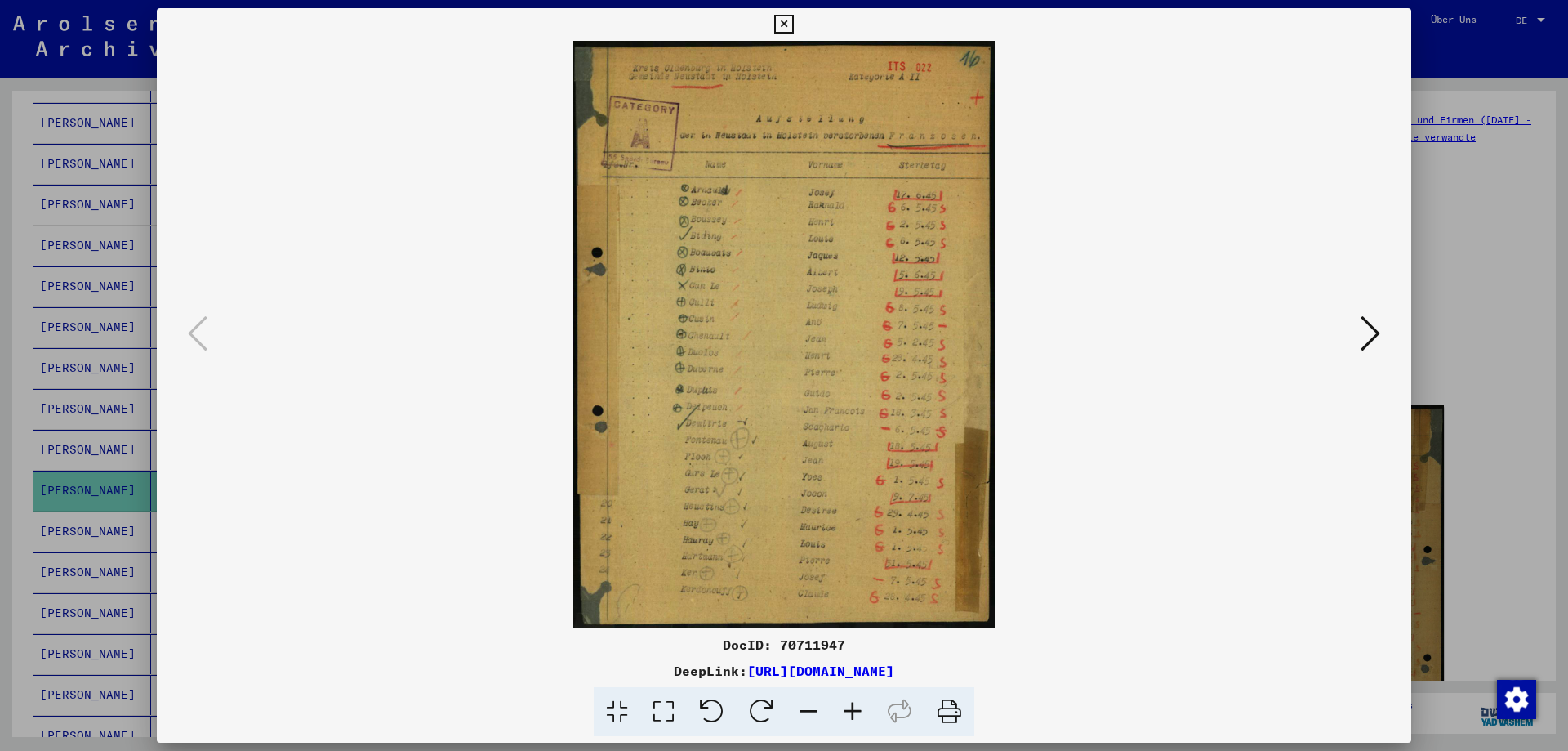
click at [860, 704] on icon at bounding box center [852, 711] width 44 height 50
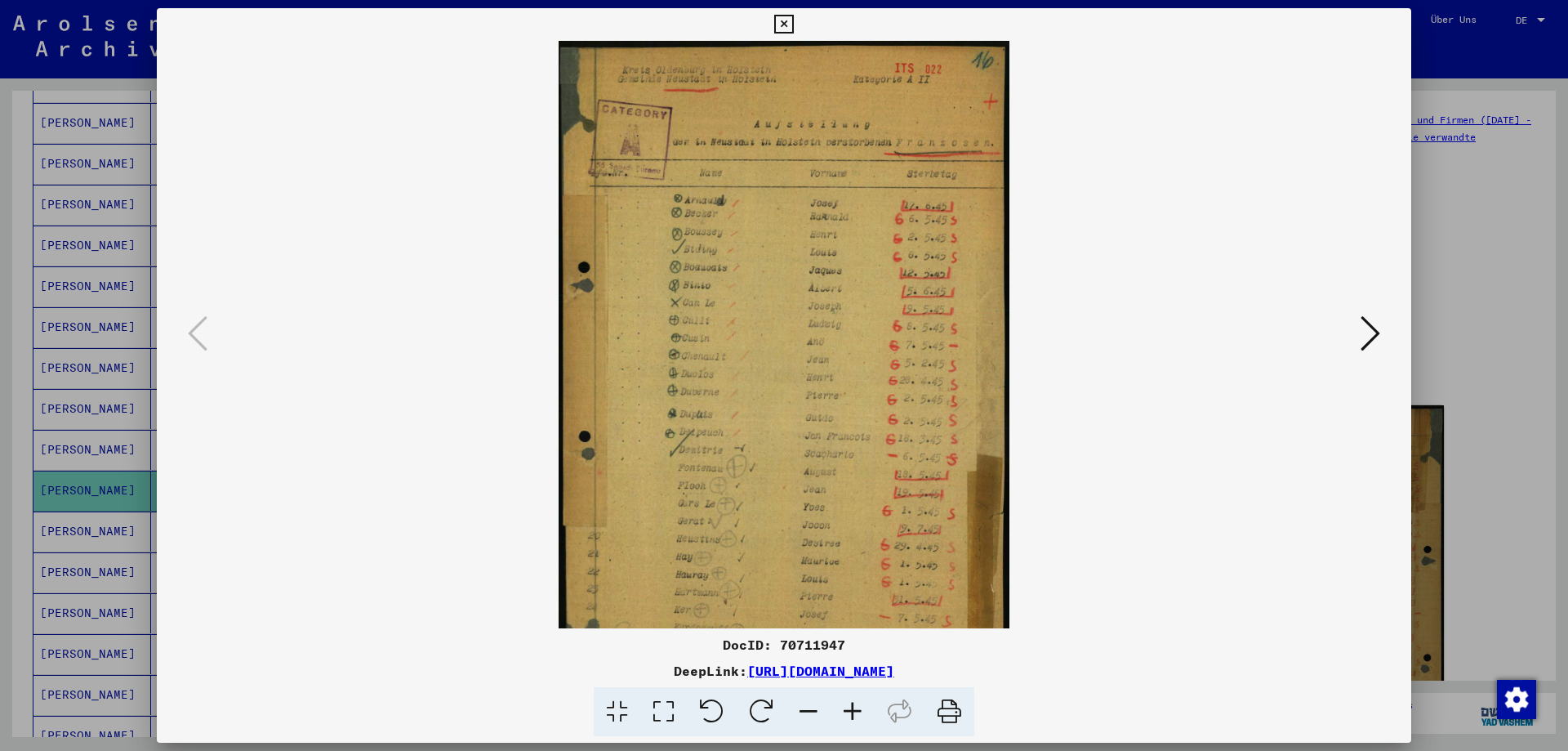
click at [860, 704] on icon at bounding box center [852, 711] width 44 height 50
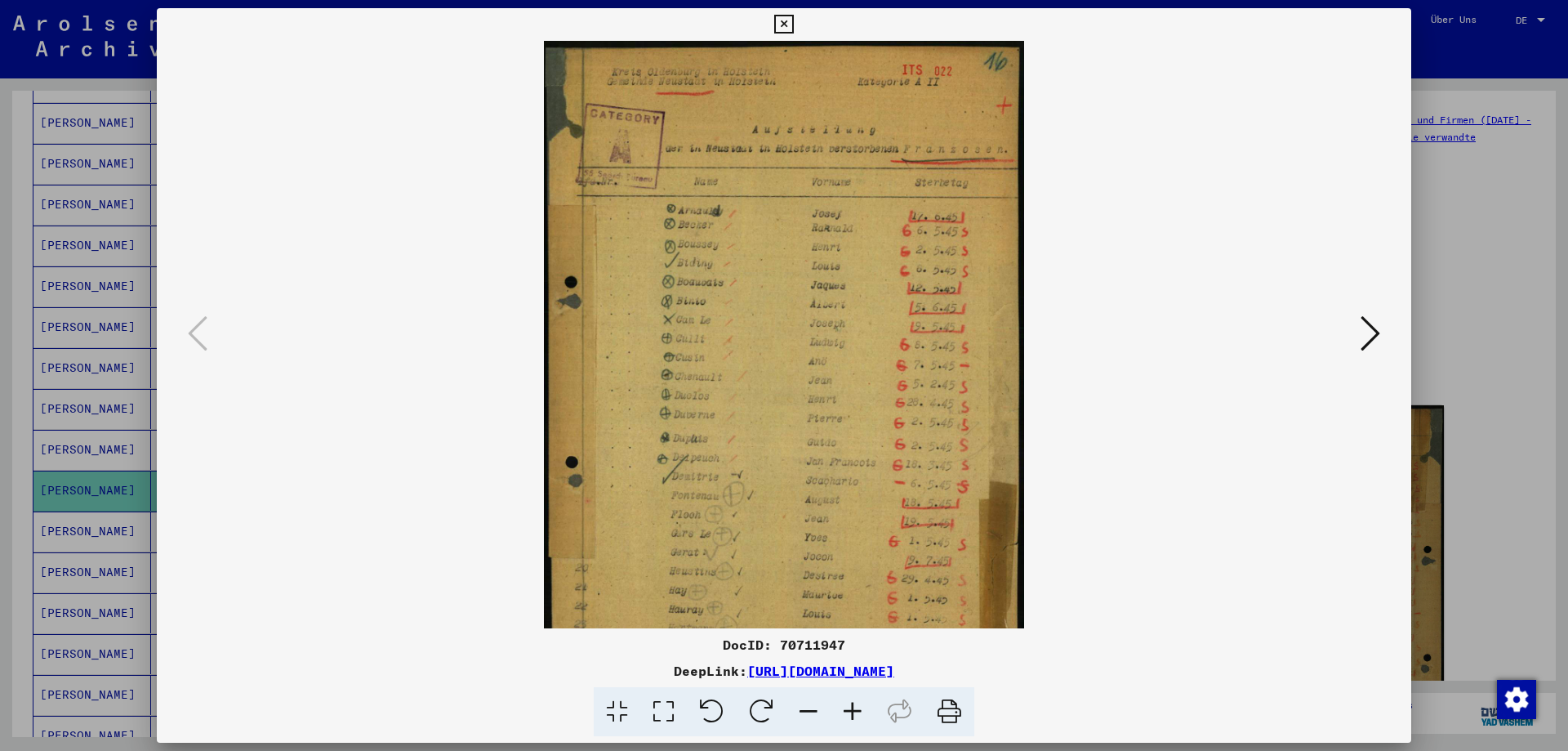
click at [860, 704] on icon at bounding box center [852, 711] width 44 height 50
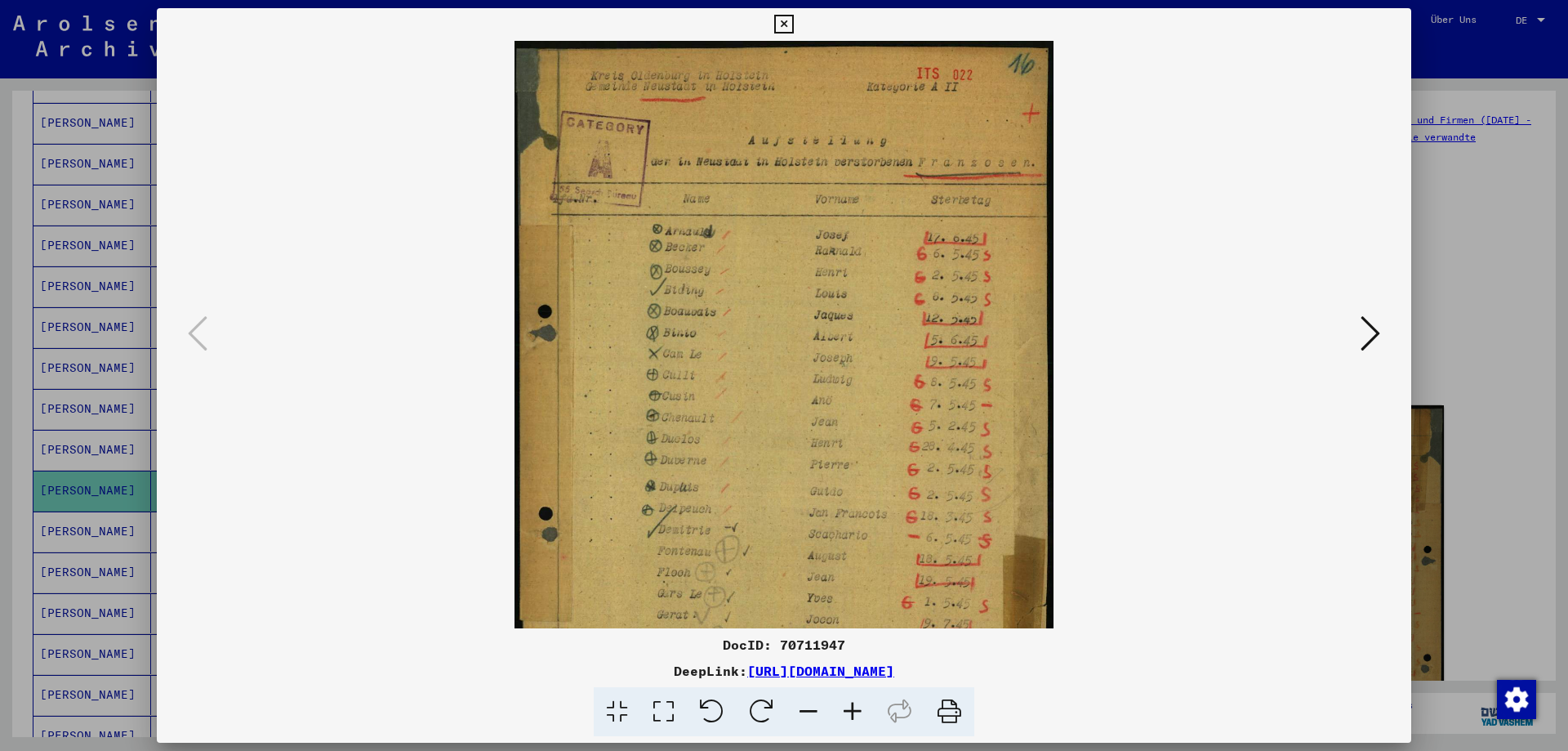
click at [860, 704] on icon at bounding box center [852, 711] width 44 height 50
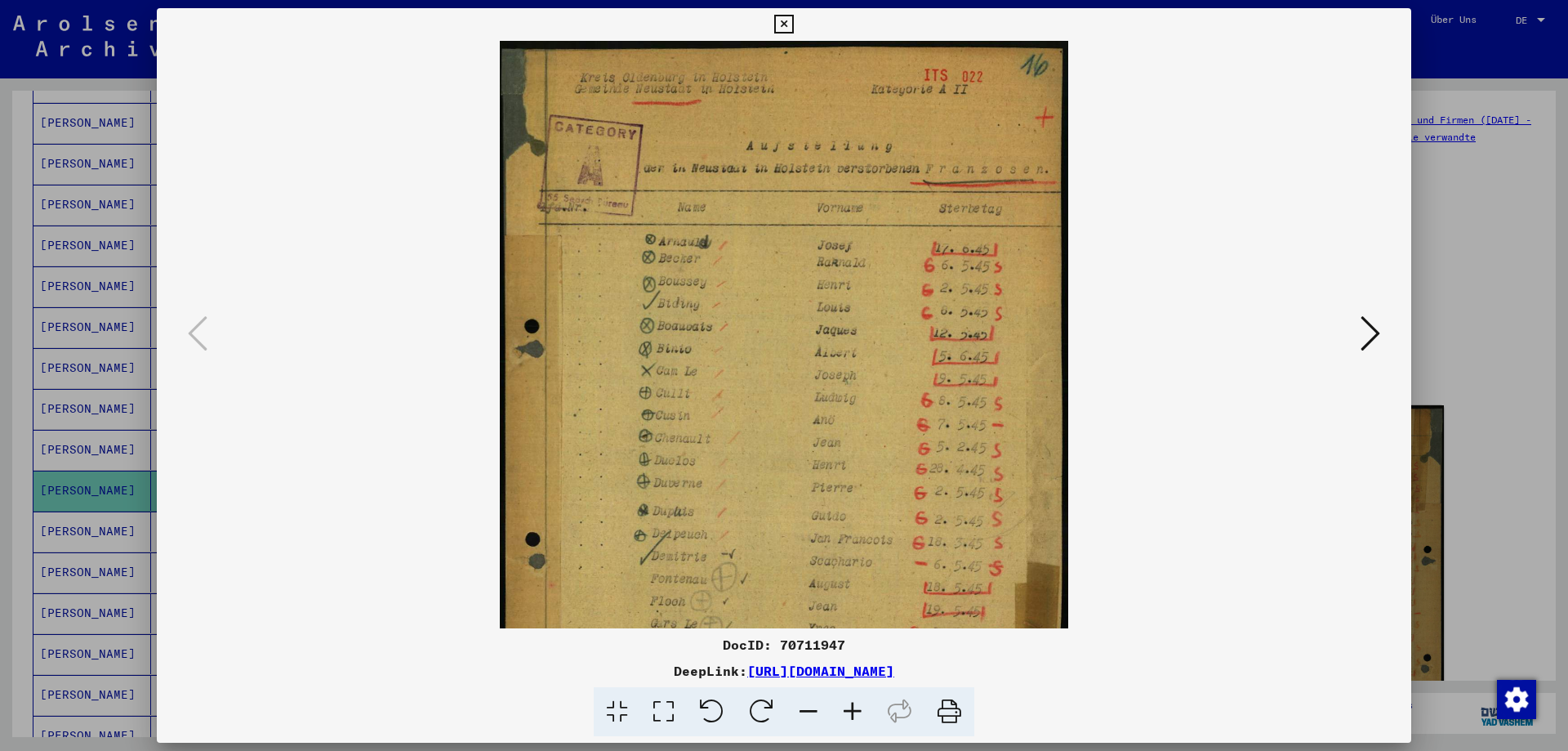
drag, startPoint x: 1560, startPoint y: 420, endPoint x: 1551, endPoint y: 423, distance: 9.5
click at [1557, 422] on div at bounding box center [784, 376] width 1568 height 751
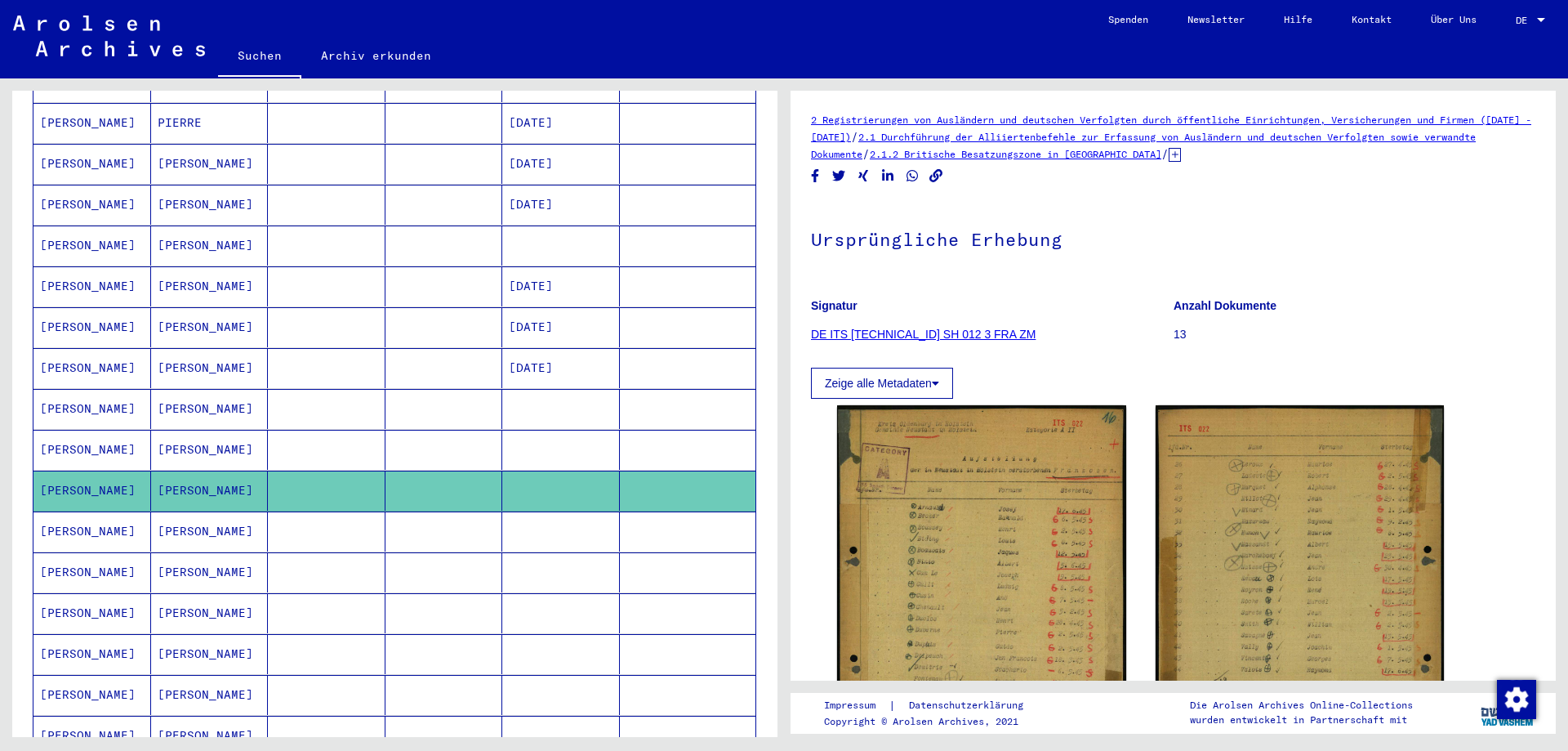
click at [290, 524] on mat-cell at bounding box center [326, 532] width 118 height 40
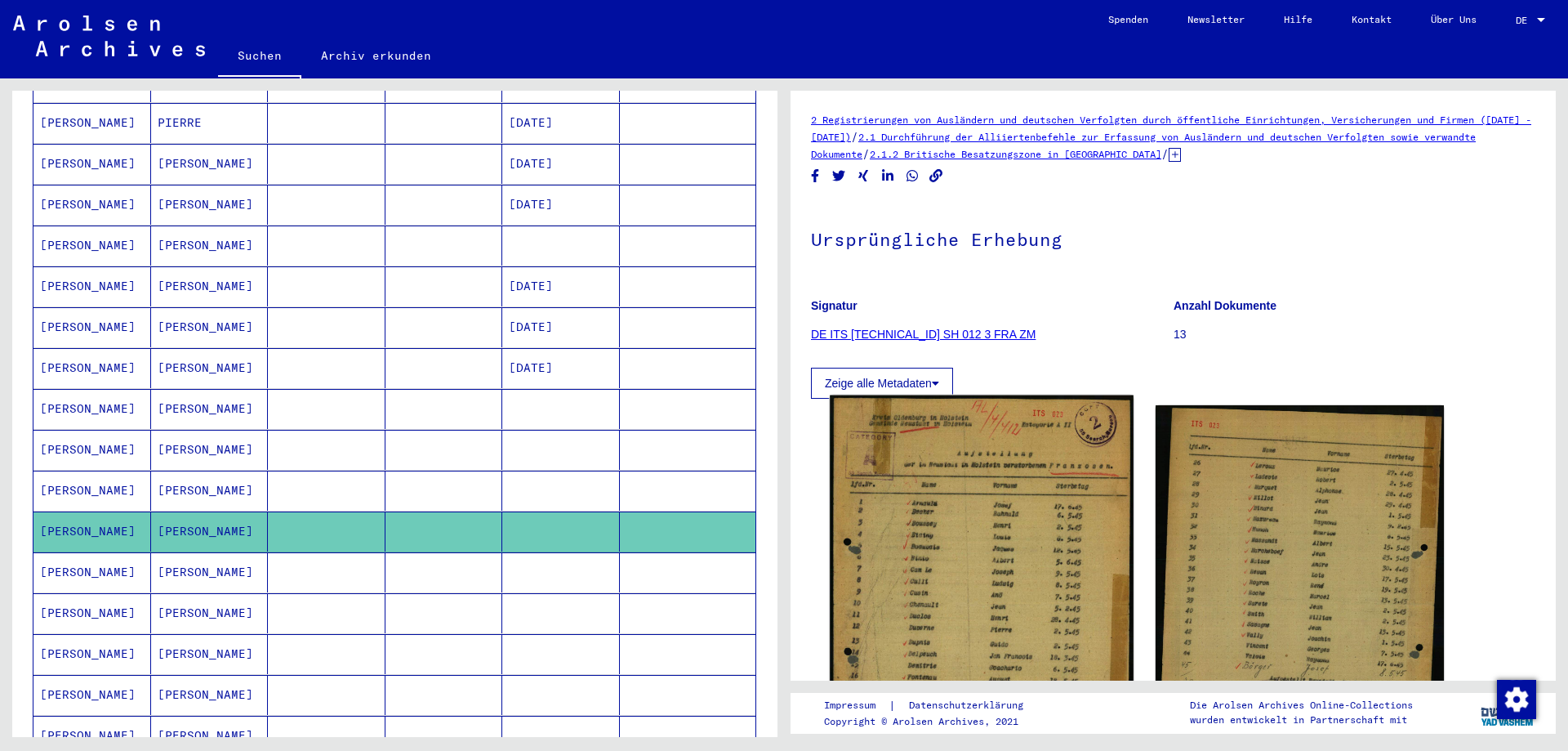
click at [902, 479] on img at bounding box center [981, 602] width 303 height 414
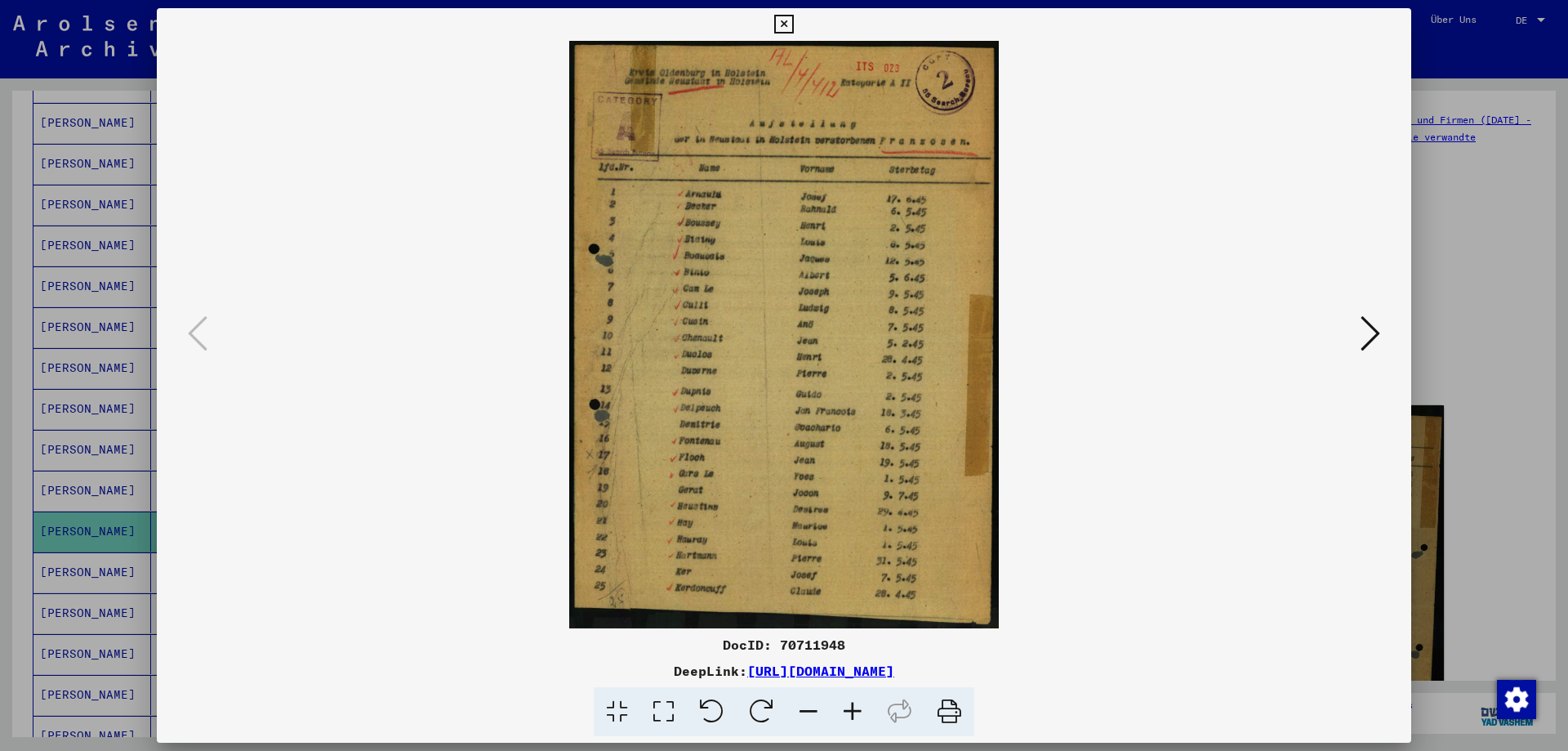
click at [1556, 308] on div at bounding box center [784, 376] width 1568 height 751
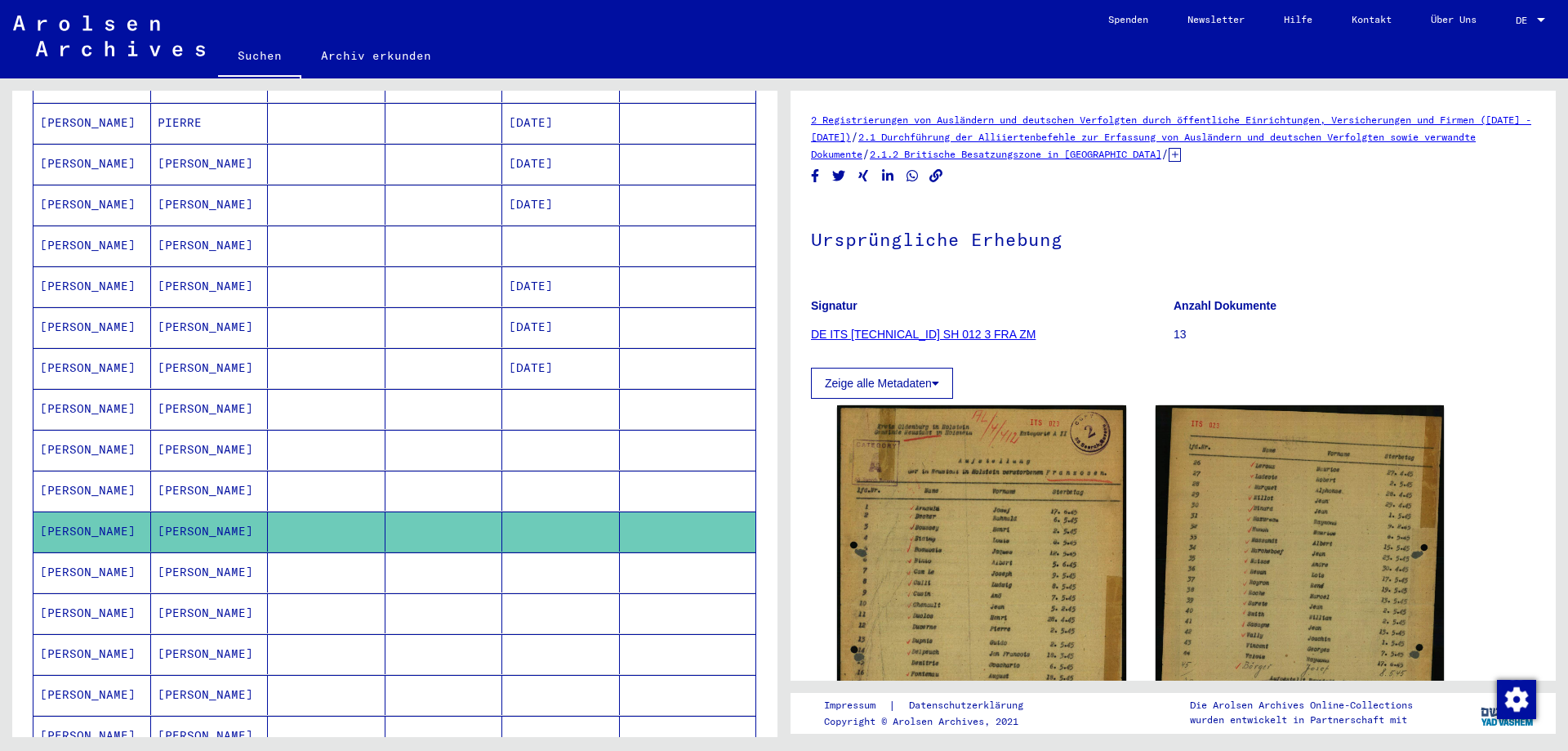
click at [432, 552] on mat-cell at bounding box center [444, 572] width 118 height 40
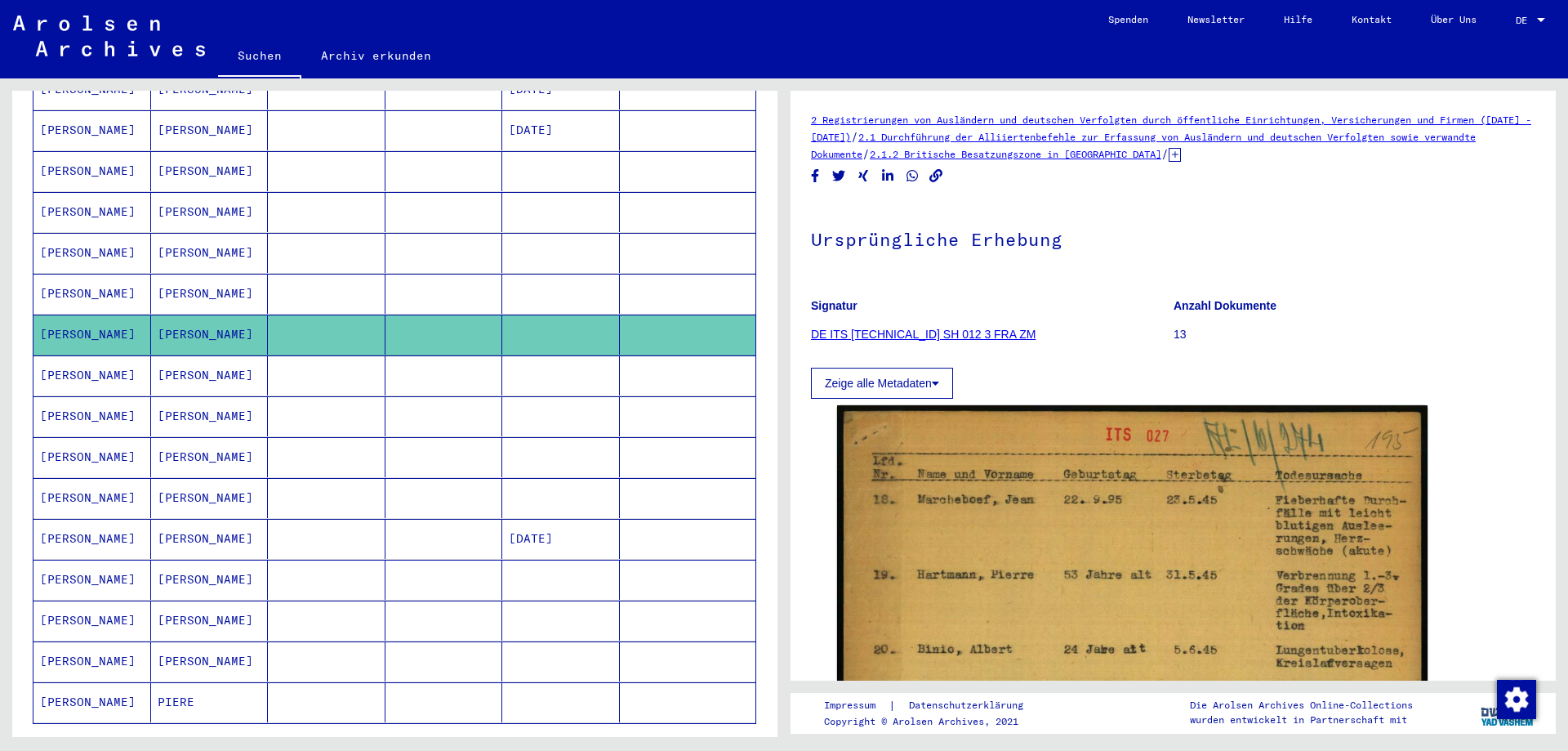
scroll to position [654, 0]
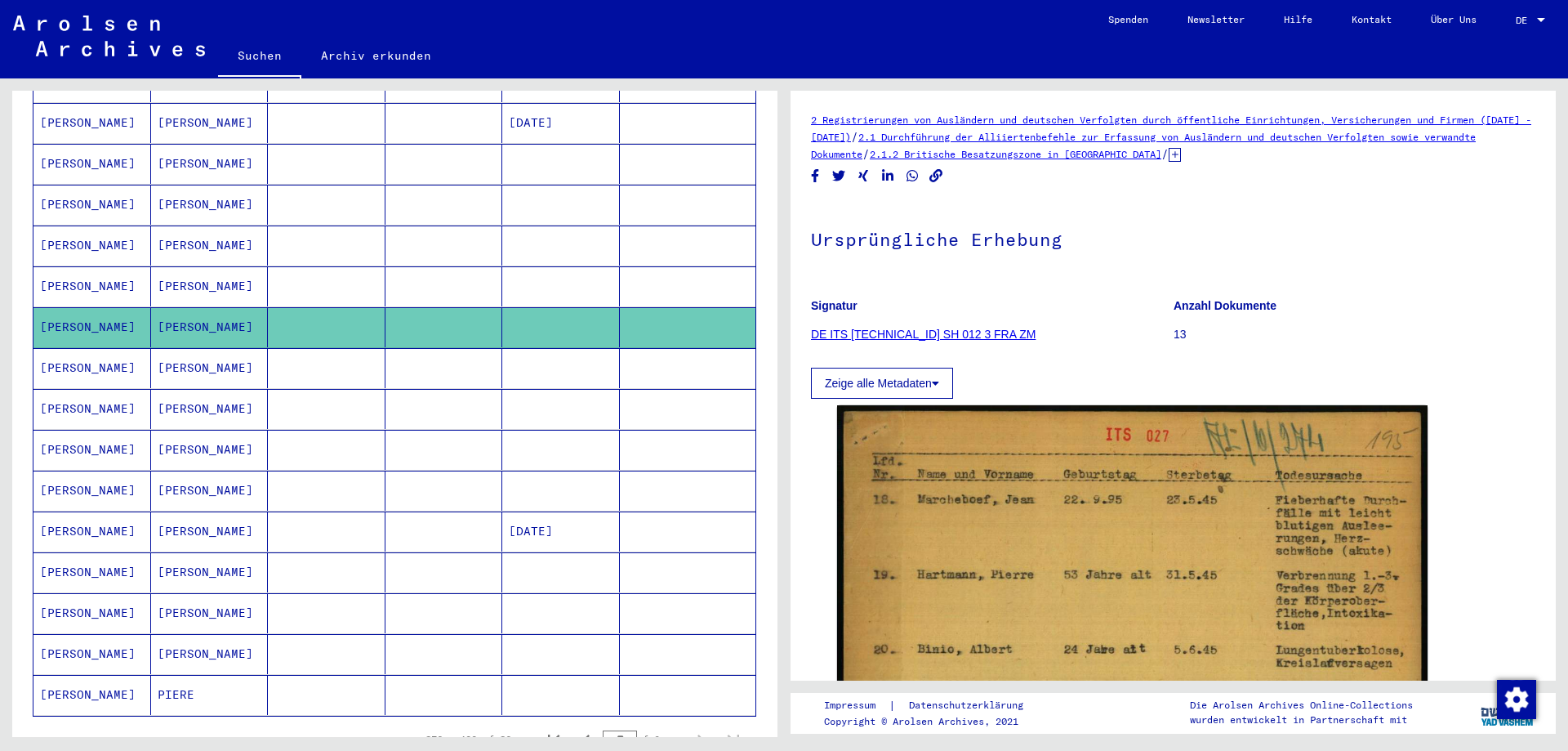
click at [260, 357] on mat-cell "[PERSON_NAME]" at bounding box center [210, 368] width 118 height 40
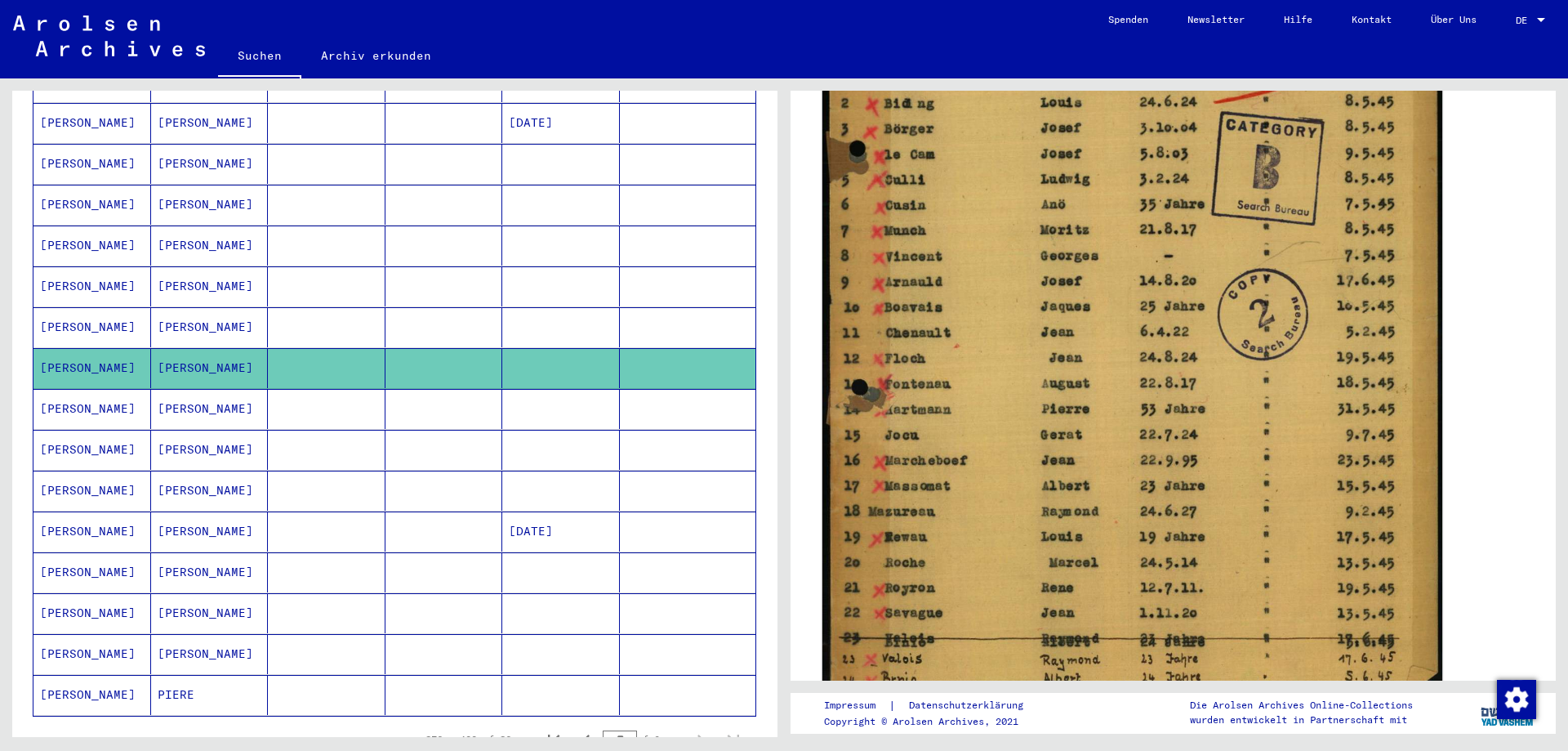
scroll to position [654, 0]
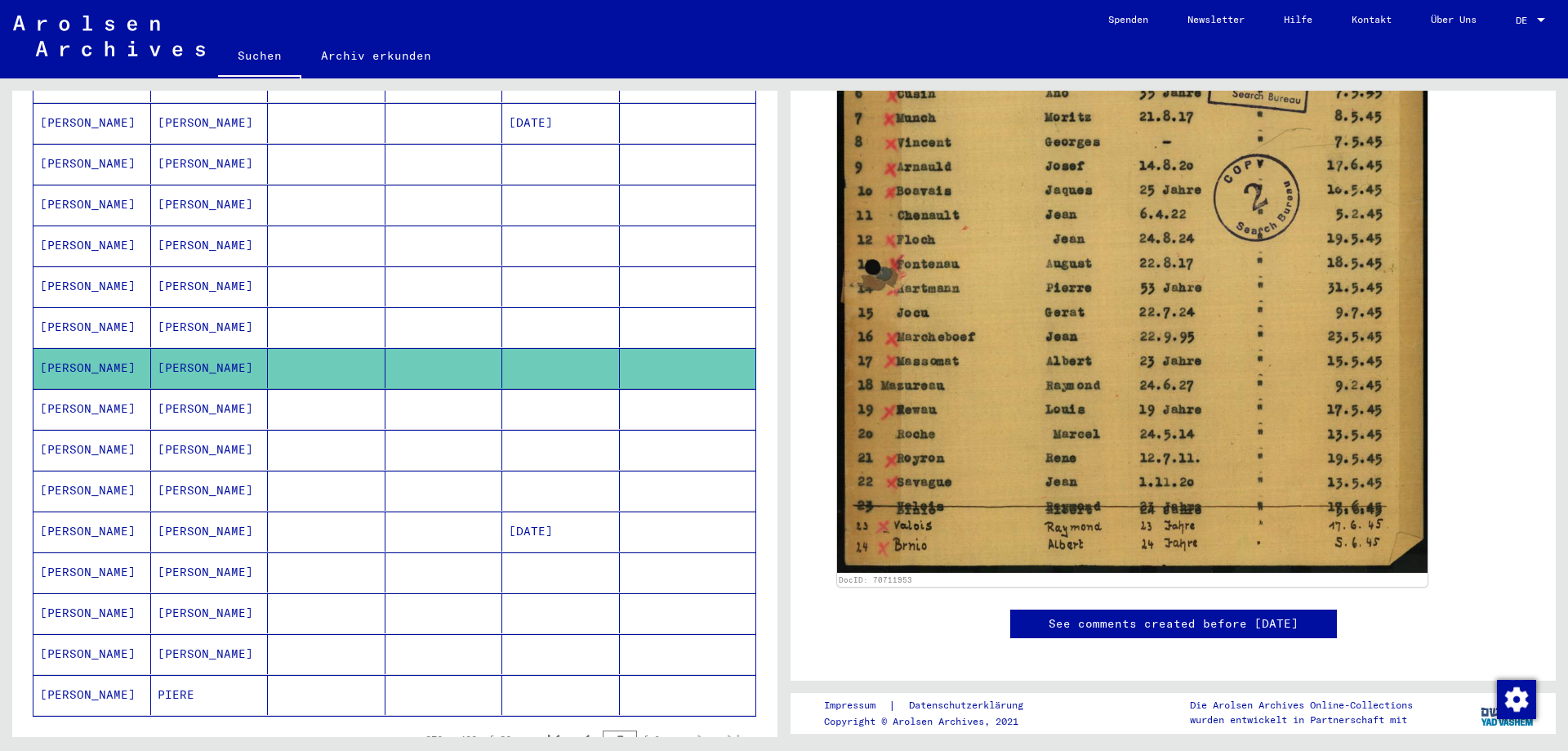
click at [228, 394] on mat-cell "[PERSON_NAME]" at bounding box center [210, 408] width 118 height 40
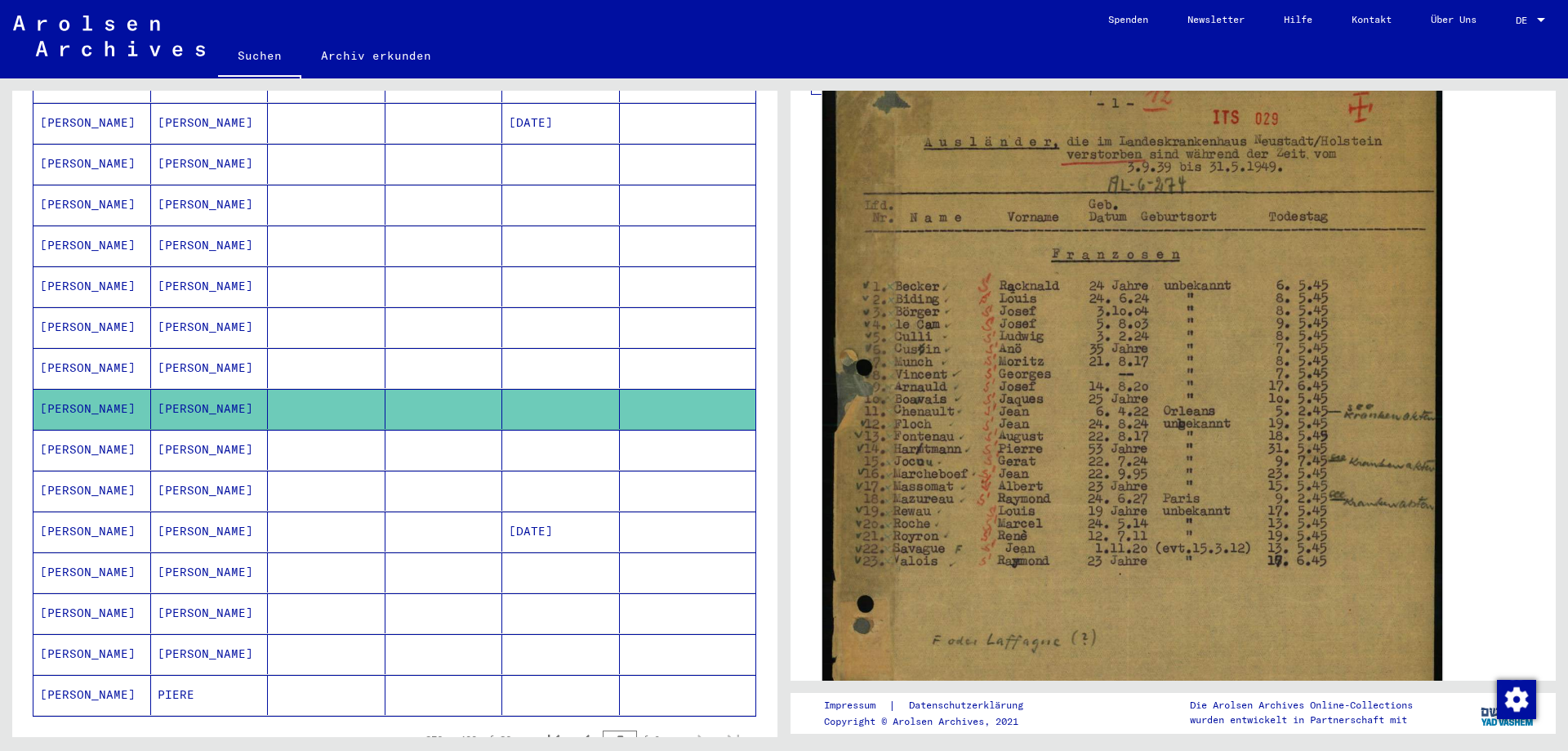
scroll to position [327, 0]
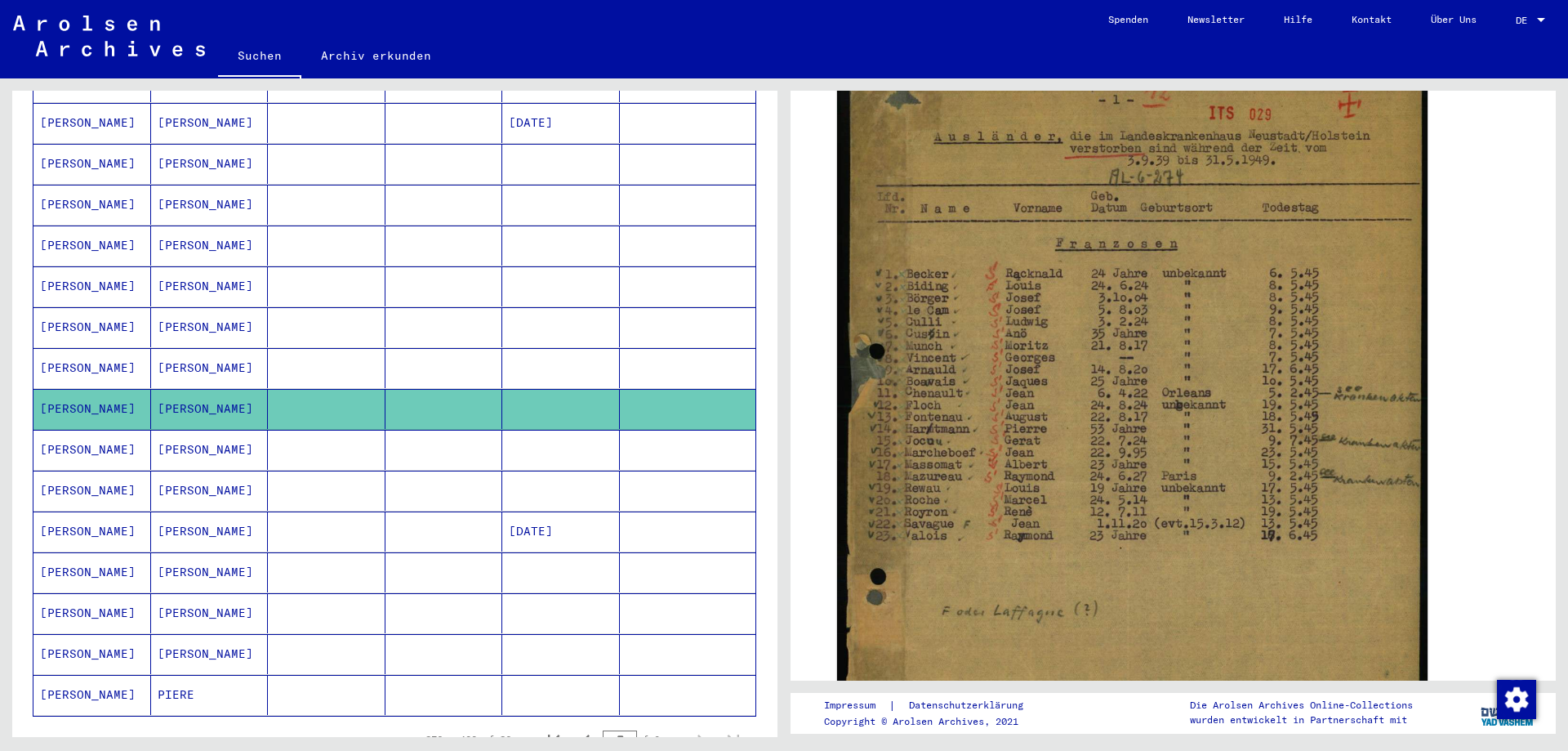
click at [359, 430] on mat-cell at bounding box center [326, 450] width 118 height 40
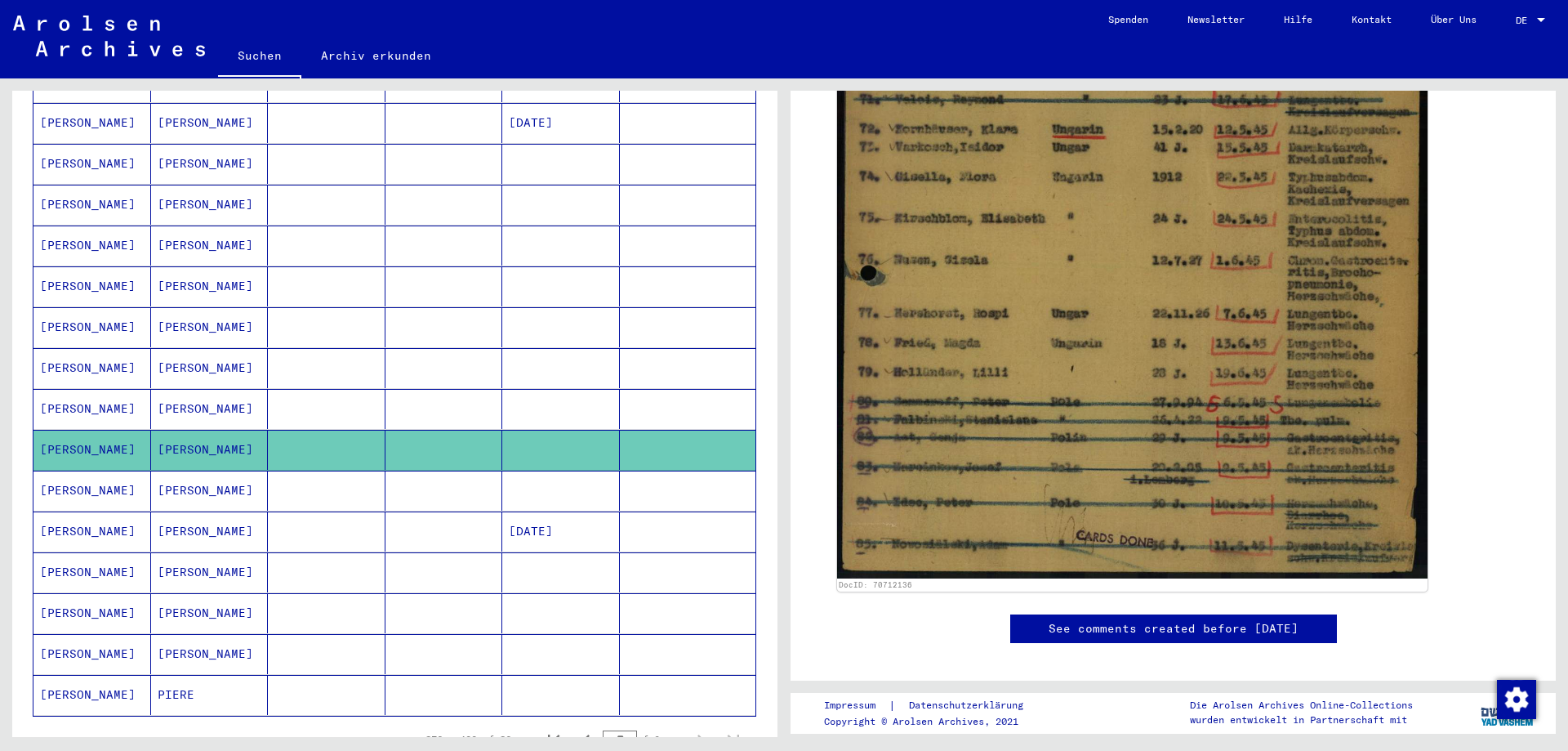
click at [377, 472] on mat-cell at bounding box center [326, 490] width 118 height 40
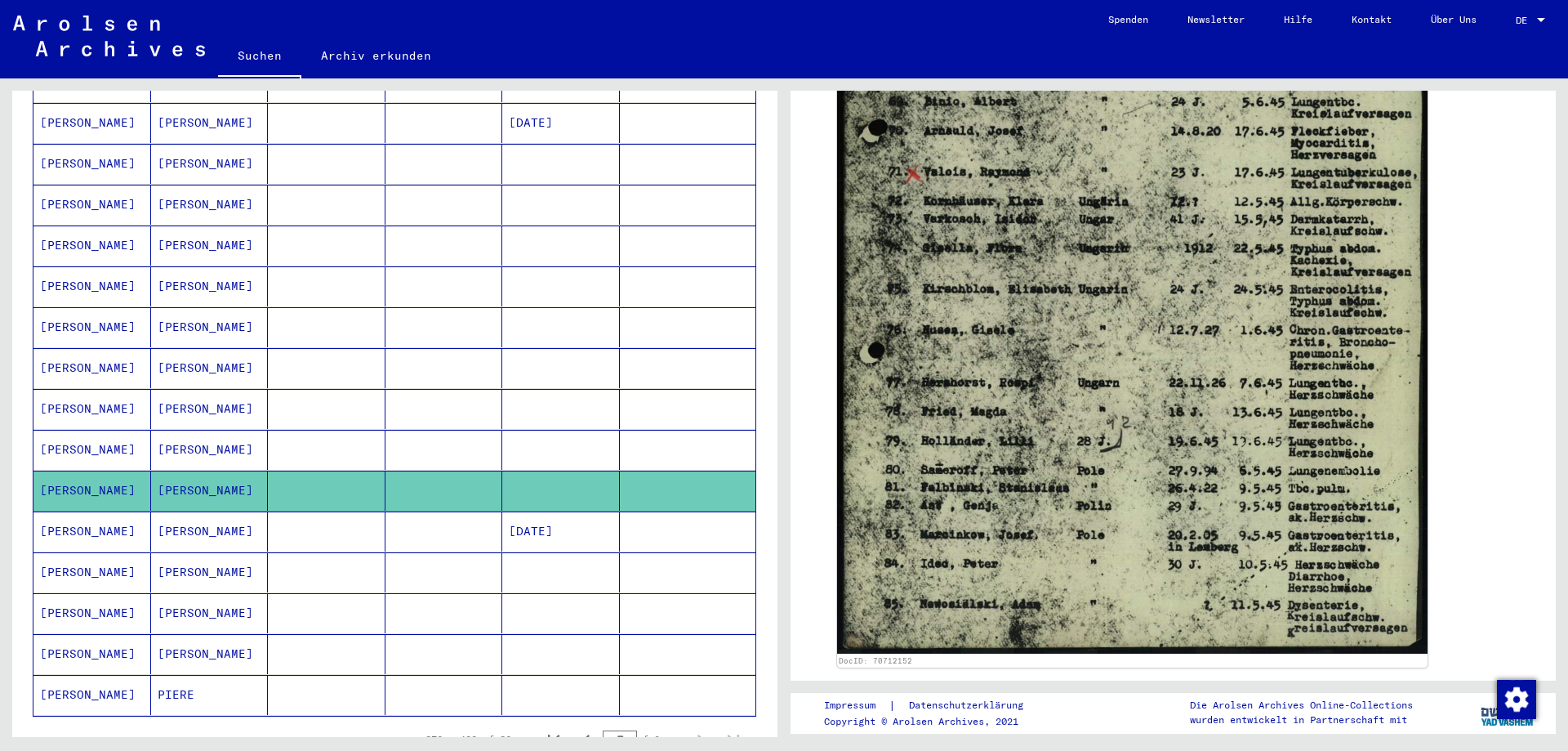
click at [278, 520] on mat-cell at bounding box center [326, 532] width 118 height 40
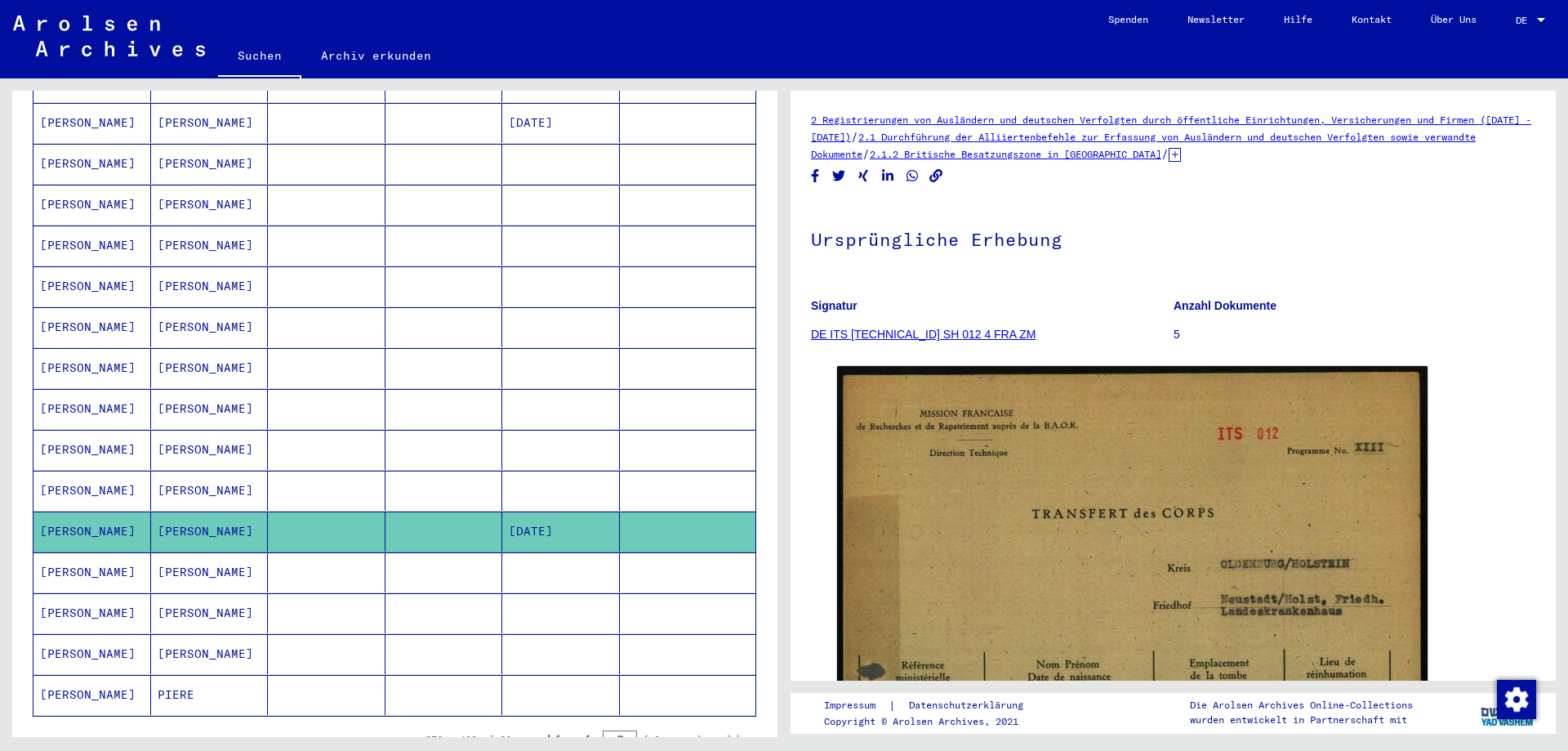
click at [325, 552] on mat-cell at bounding box center [326, 572] width 118 height 40
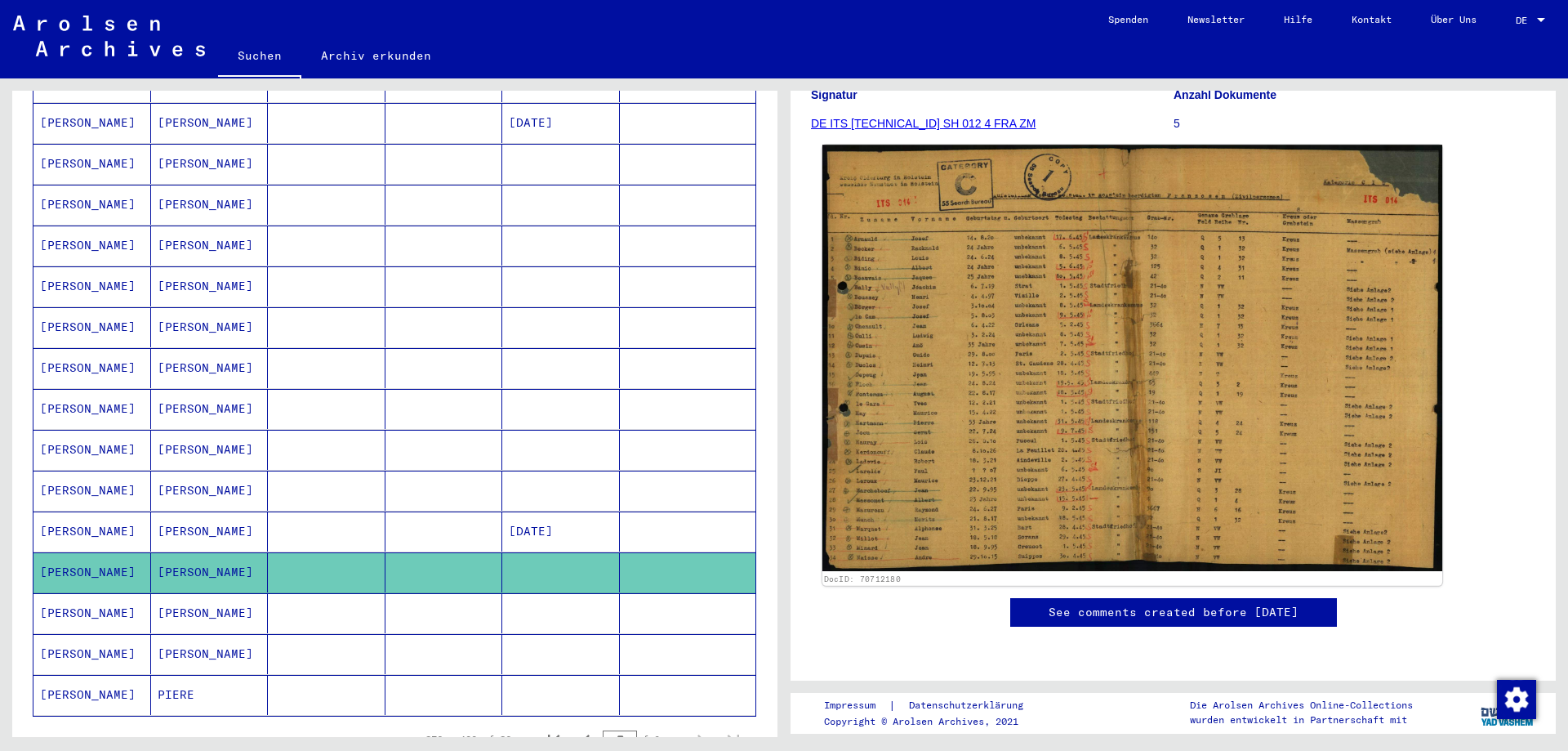
click at [1030, 473] on img at bounding box center [1132, 358] width 620 height 426
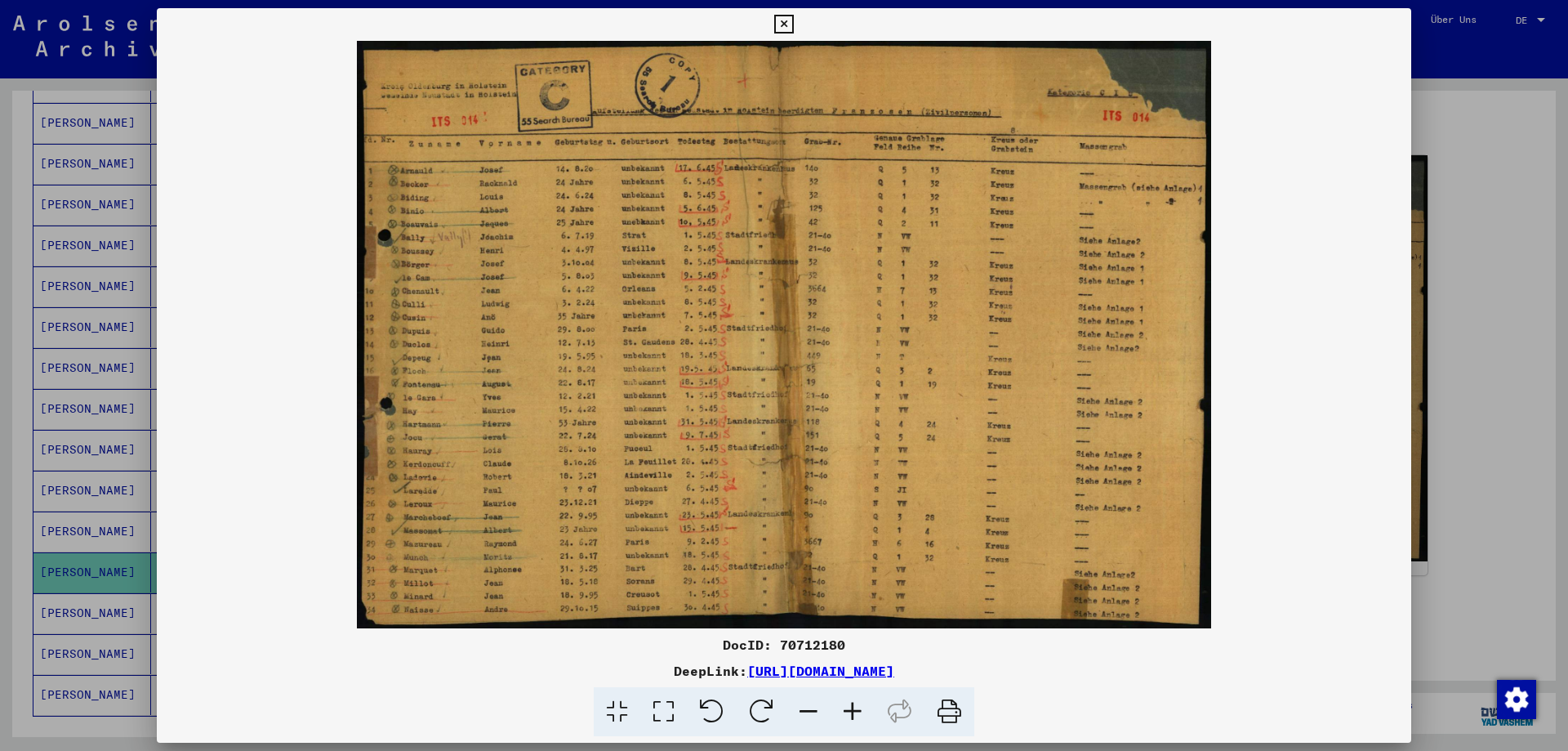
click at [848, 721] on icon at bounding box center [852, 711] width 44 height 50
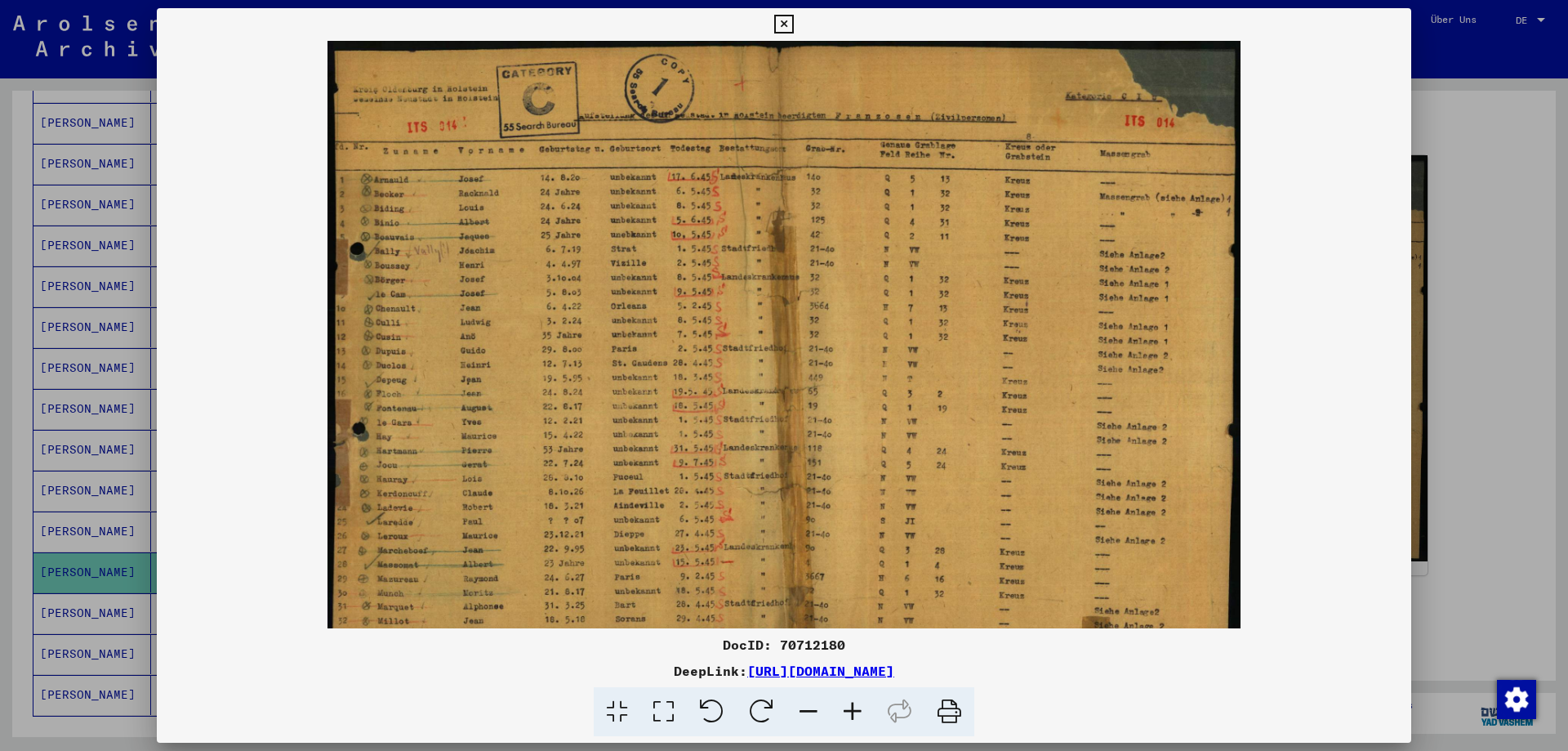
click at [848, 721] on icon at bounding box center [852, 711] width 44 height 50
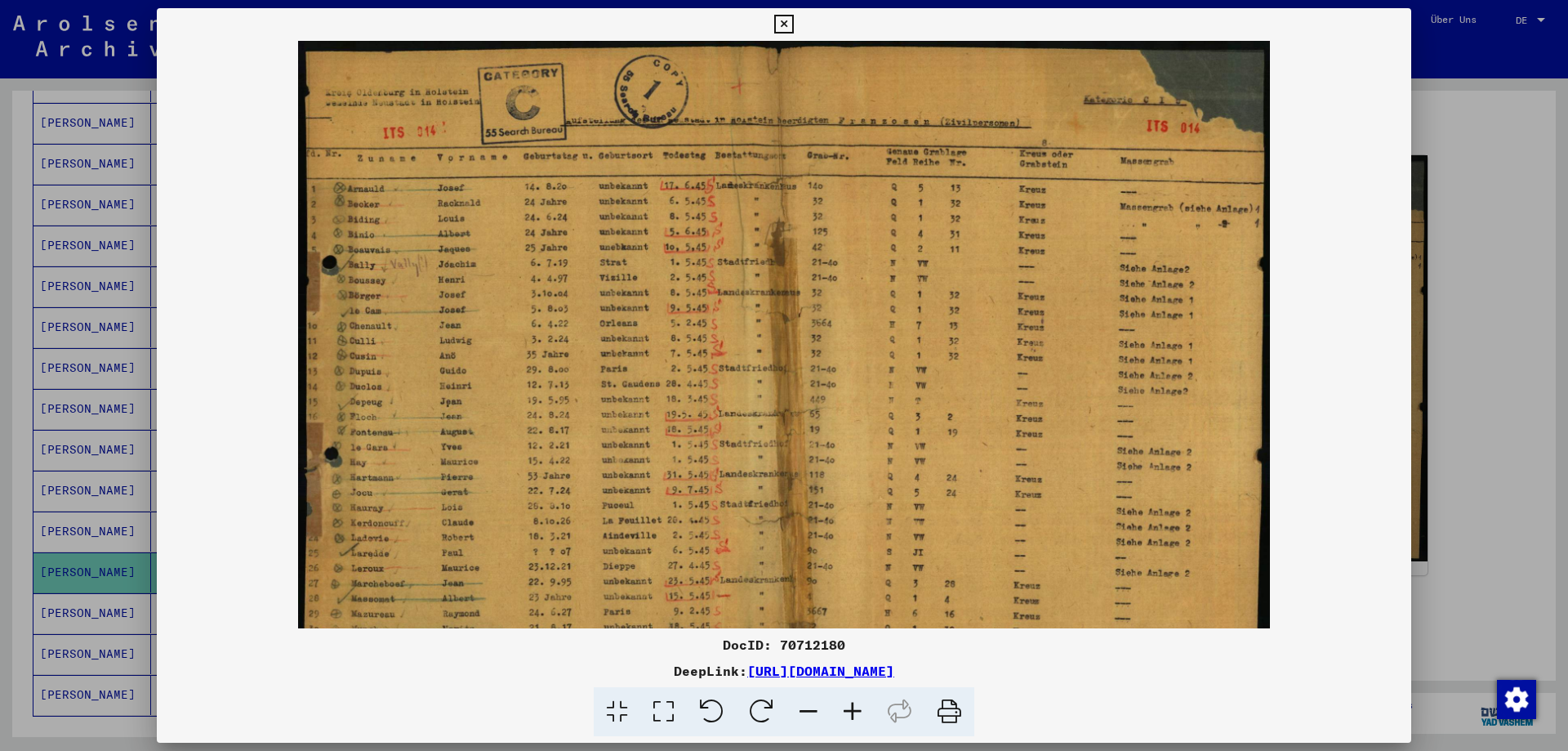
drag, startPoint x: 858, startPoint y: 519, endPoint x: 1105, endPoint y: 417, distance: 267.2
click at [868, 456] on img at bounding box center [784, 375] width 973 height 669
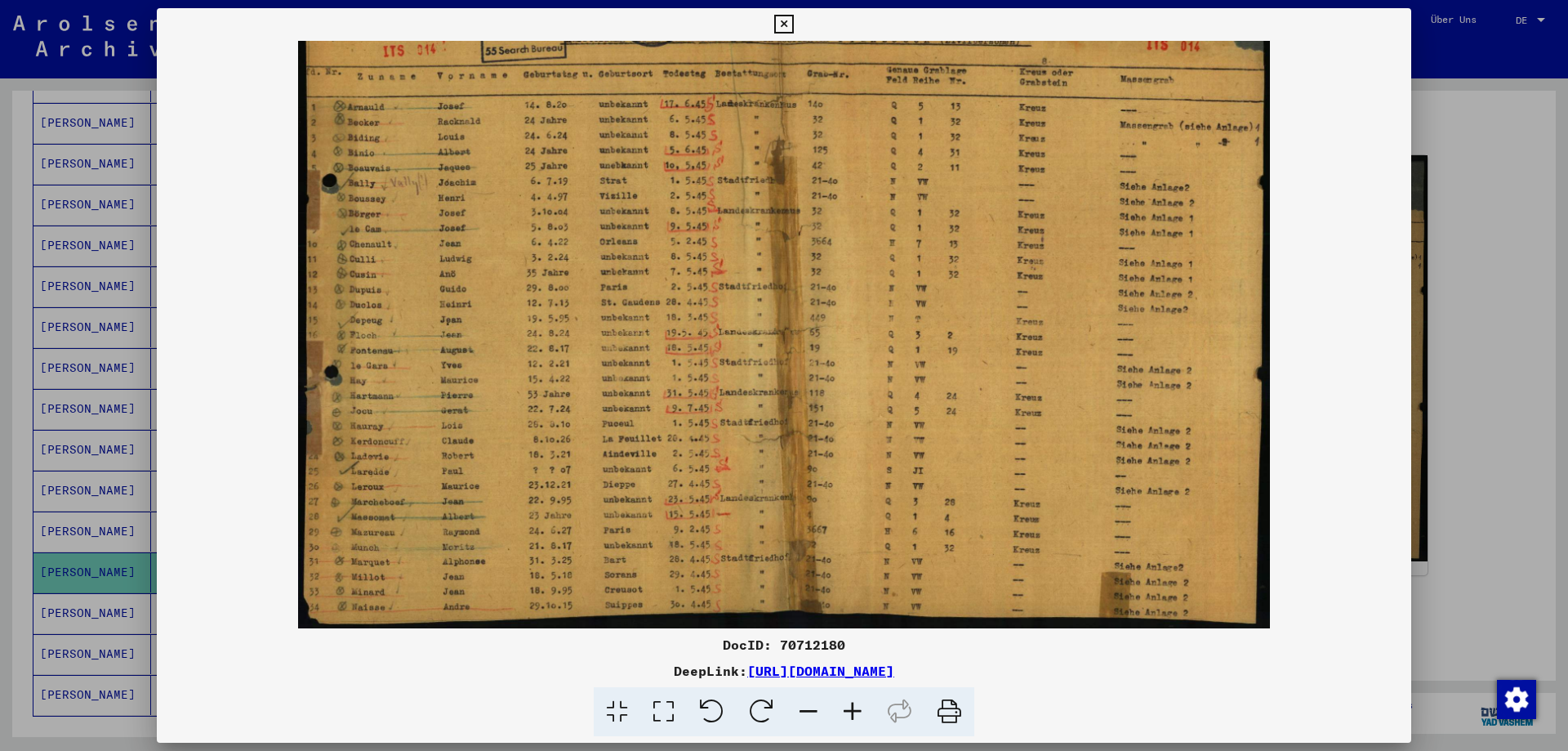
drag, startPoint x: 451, startPoint y: 519, endPoint x: 442, endPoint y: 398, distance: 121.3
click at [442, 398] on img at bounding box center [784, 294] width 973 height 669
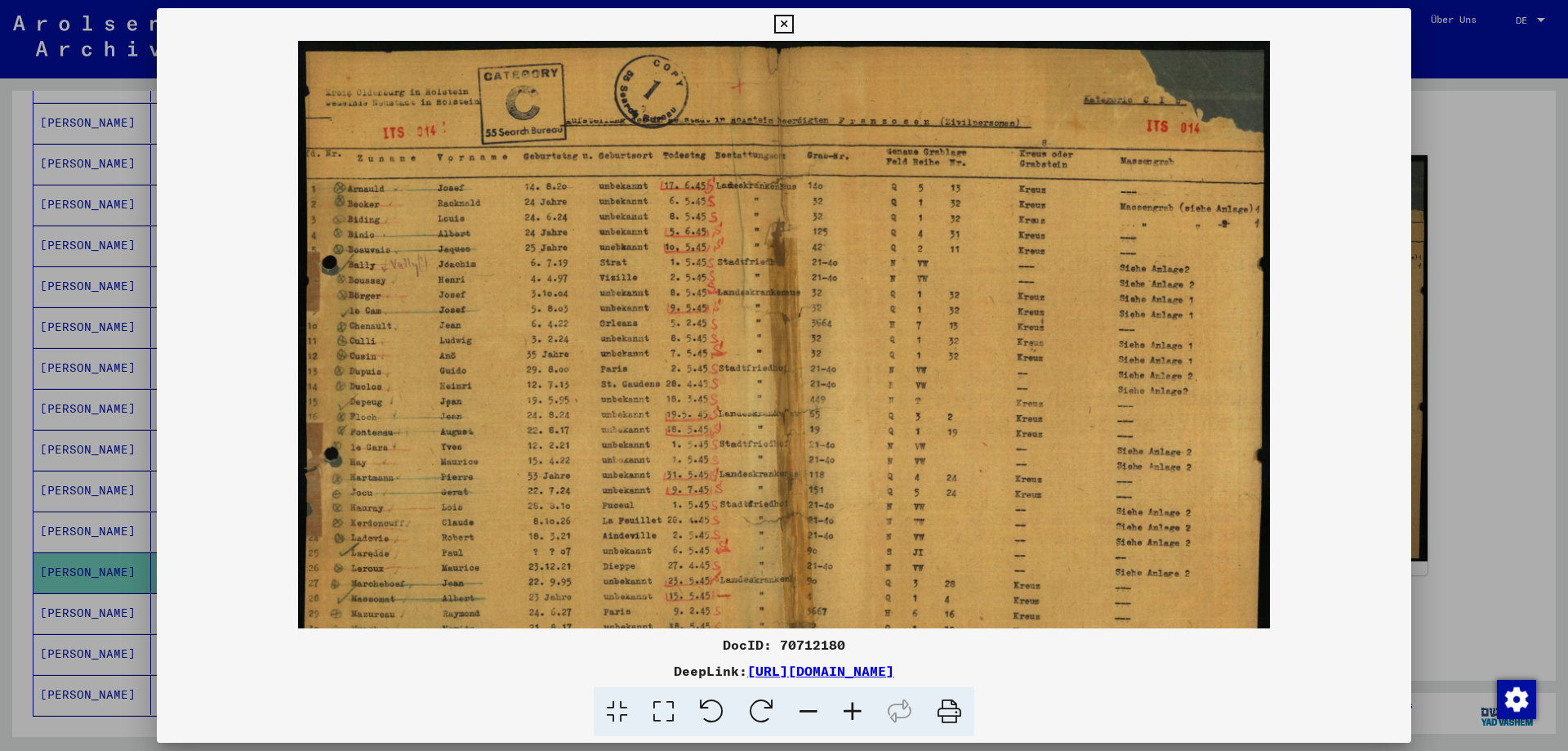
drag, startPoint x: 720, startPoint y: 402, endPoint x: 725, endPoint y: 519, distance: 117.1
click at [725, 519] on img at bounding box center [784, 375] width 973 height 669
click at [1484, 403] on div at bounding box center [784, 376] width 1568 height 751
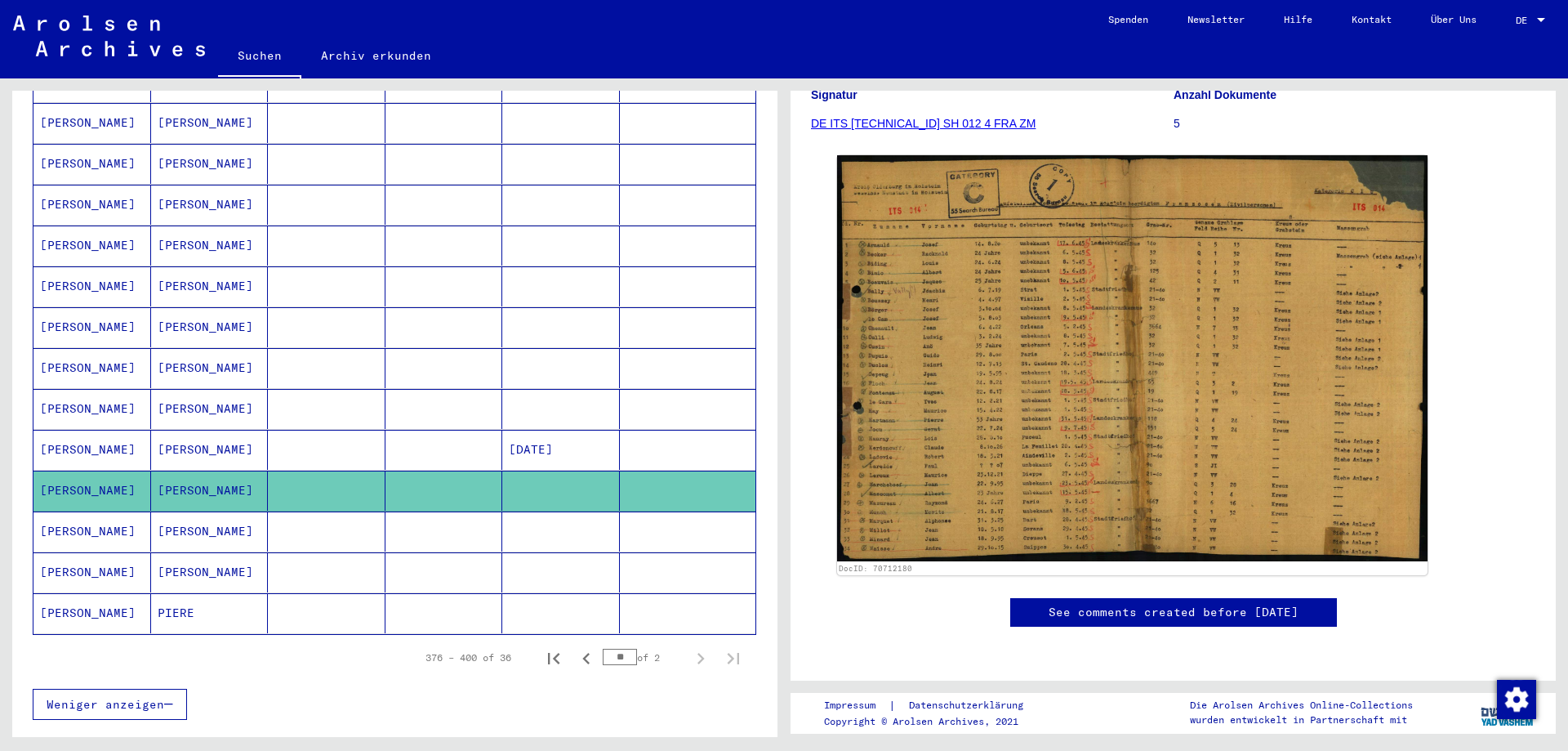
click at [417, 512] on mat-cell at bounding box center [444, 532] width 118 height 40
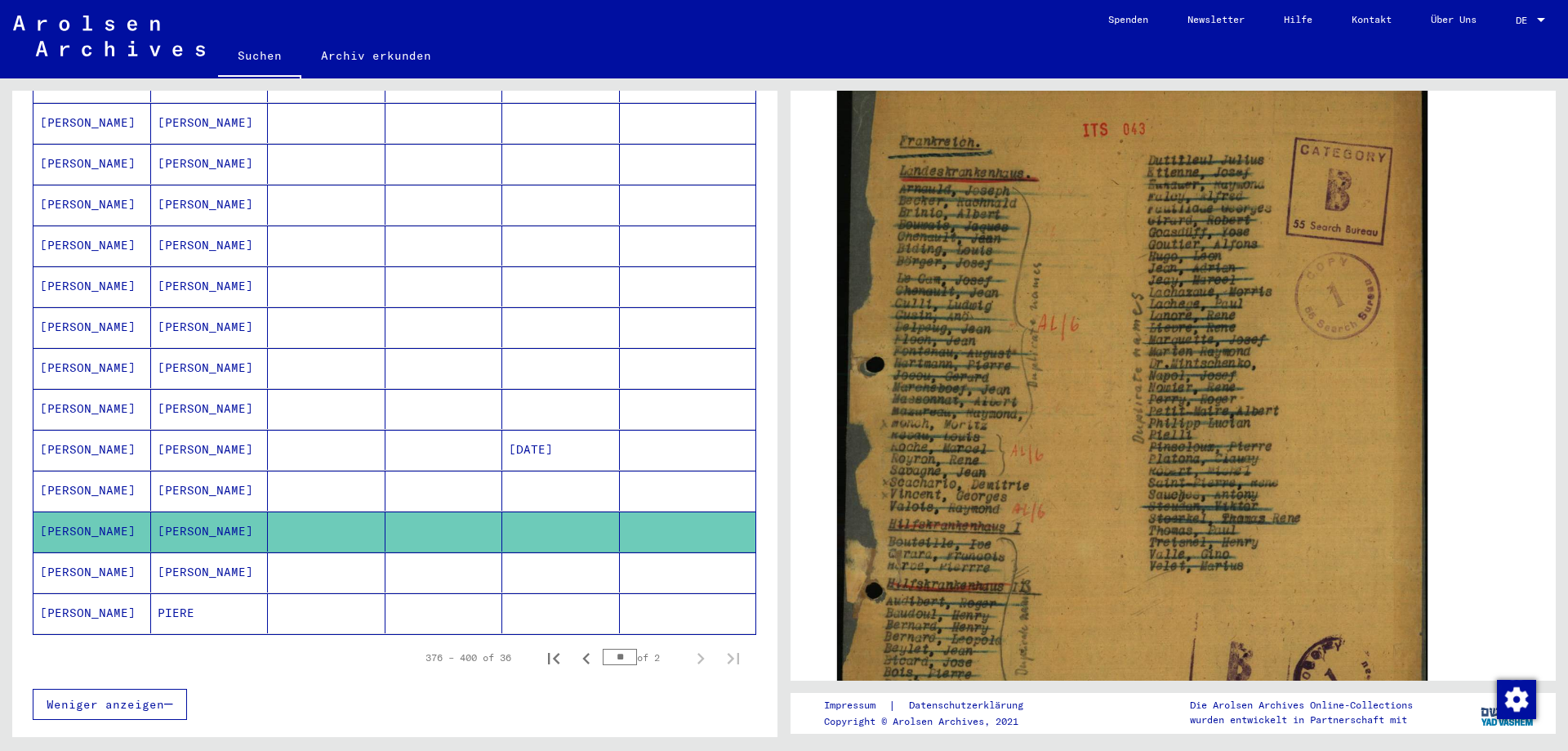
click at [502, 559] on mat-cell at bounding box center [561, 572] width 118 height 40
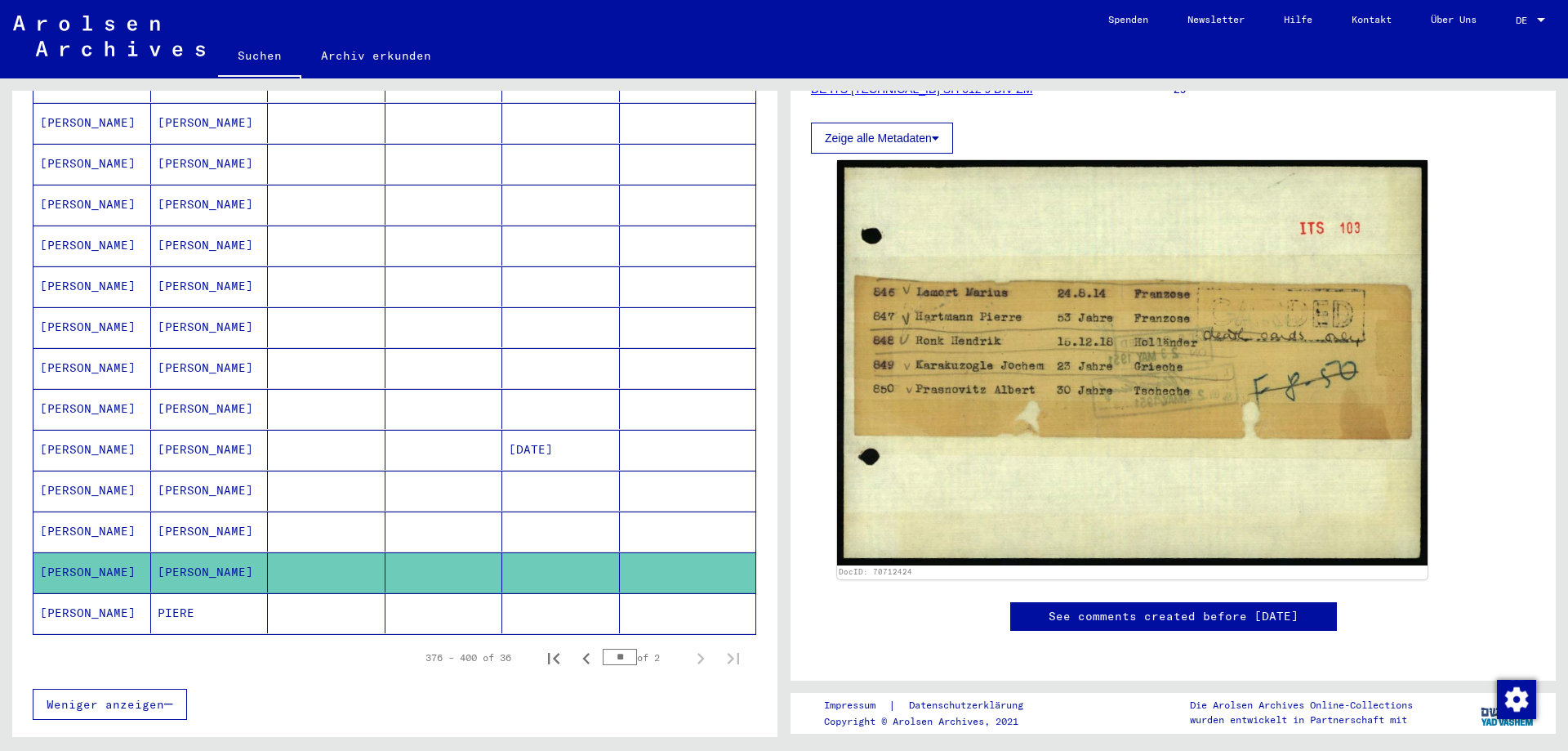
click at [481, 593] on mat-cell at bounding box center [444, 613] width 118 height 40
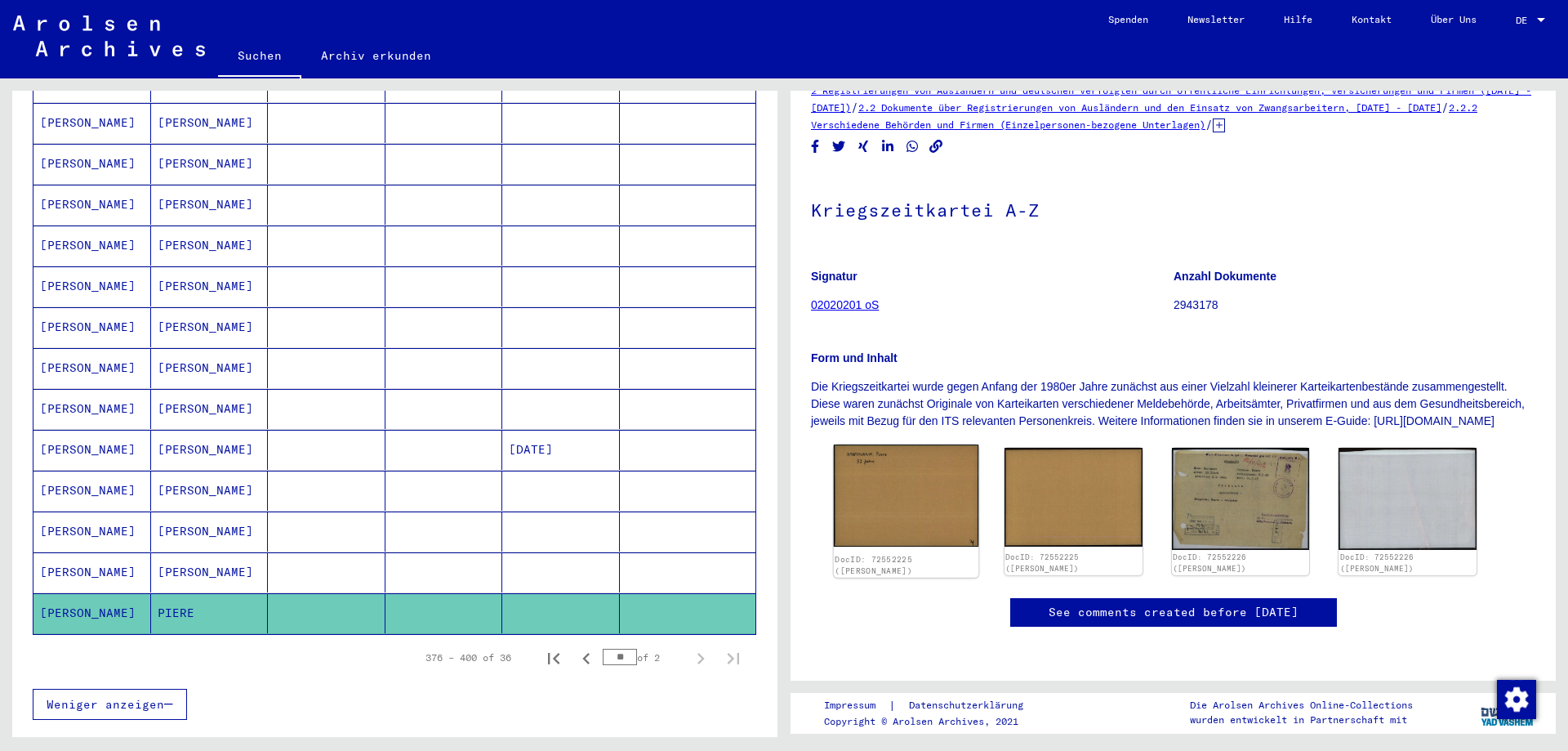
click at [903, 555] on link "DocID: 72552225 ([PERSON_NAME])" at bounding box center [873, 566] width 77 height 22
click at [911, 444] on img at bounding box center [907, 495] width 145 height 103
